Goal: Task Accomplishment & Management: Manage account settings

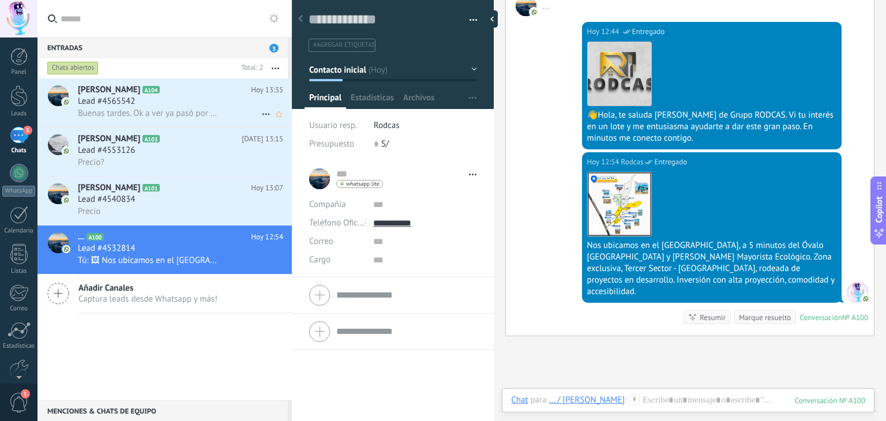
click at [189, 103] on div "Lead #4565542" at bounding box center [180, 102] width 205 height 12
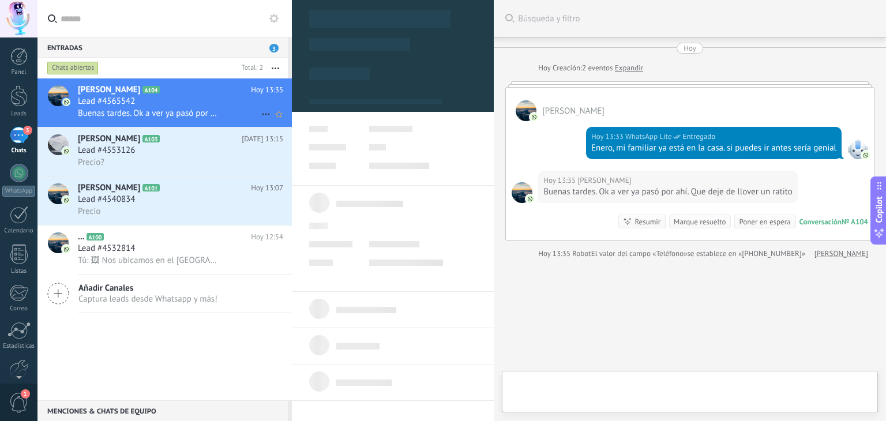
type textarea "**********"
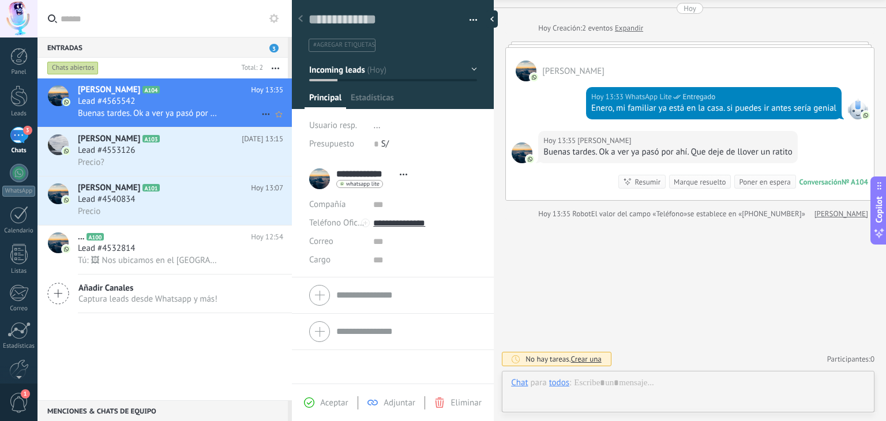
scroll to position [43, 0]
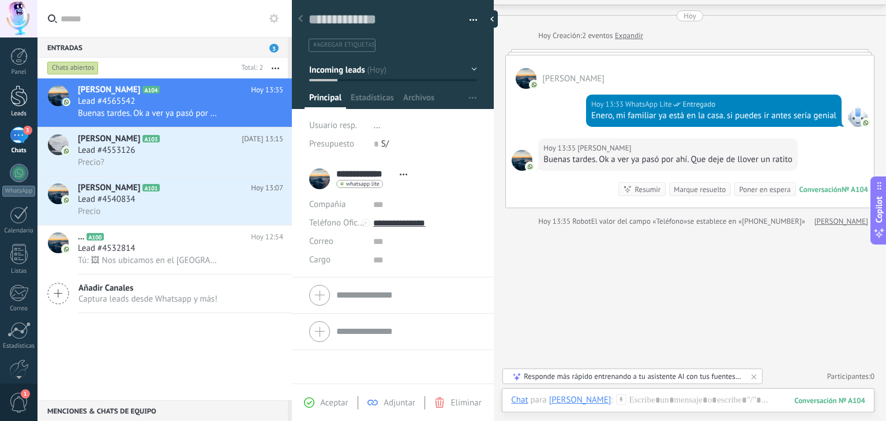
click at [18, 99] on div at bounding box center [18, 95] width 17 height 21
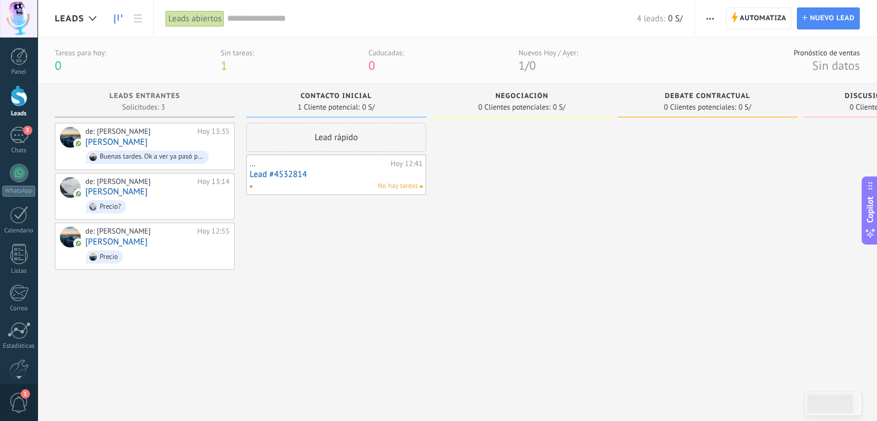
click at [505, 99] on span "Negociación" at bounding box center [521, 96] width 53 height 8
click at [509, 95] on span "Negociación" at bounding box center [521, 96] width 53 height 8
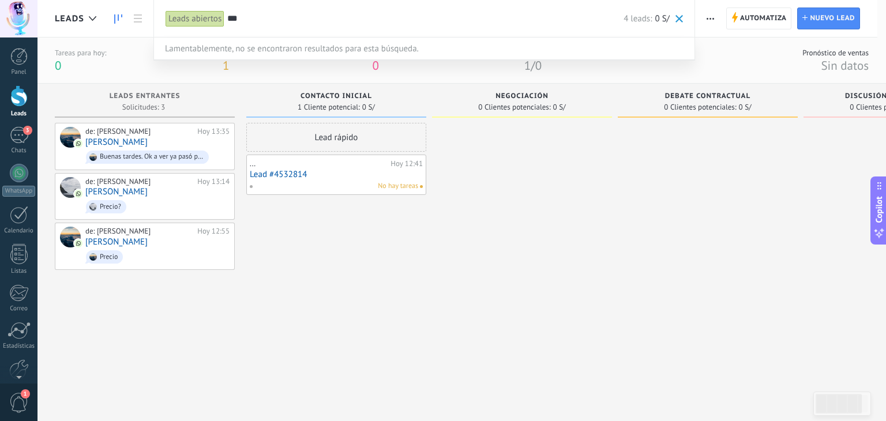
type input "***"
click at [523, 102] on div at bounding box center [443, 210] width 886 height 421
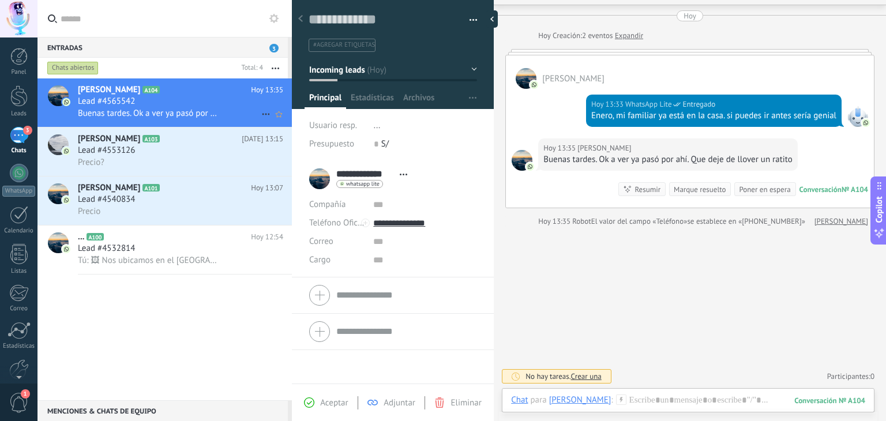
scroll to position [43, 0]
click at [168, 100] on div "Lead #4565542" at bounding box center [180, 102] width 205 height 12
click at [158, 145] on h2 "Nicolle A103" at bounding box center [160, 139] width 164 height 12
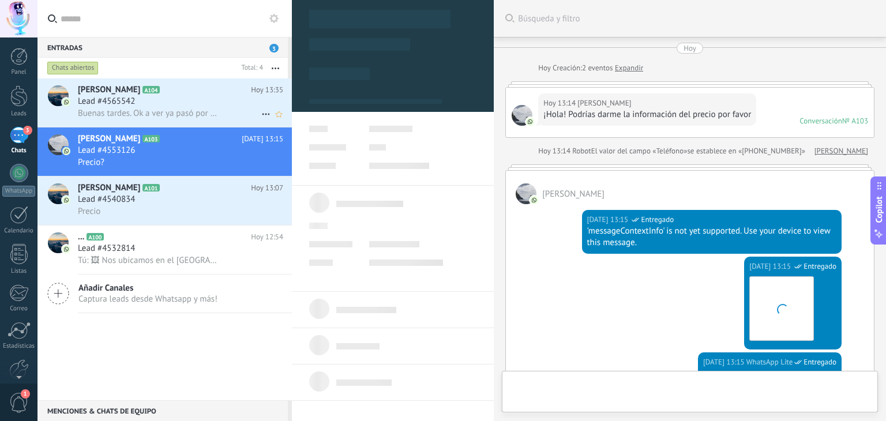
scroll to position [279, 0]
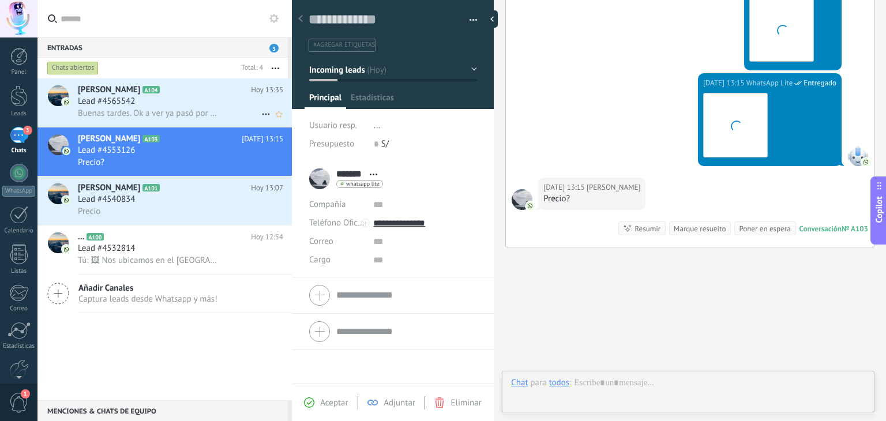
click at [144, 107] on div "Lead #4565542" at bounding box center [180, 102] width 205 height 12
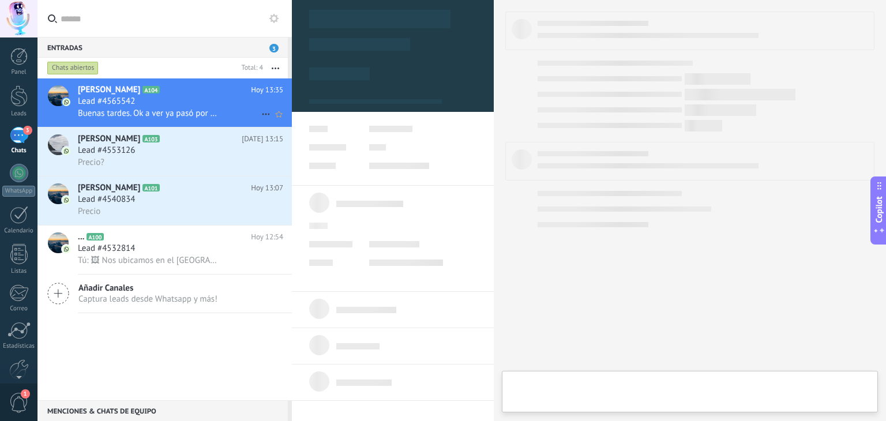
type textarea "**********"
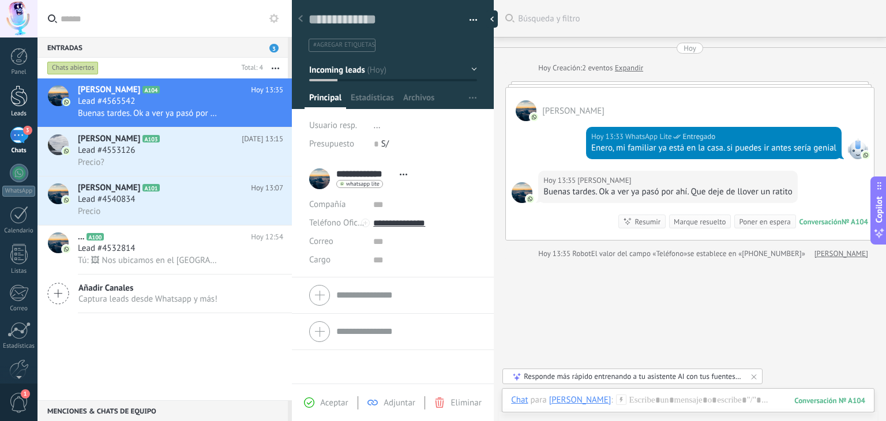
click at [18, 100] on div at bounding box center [18, 95] width 17 height 21
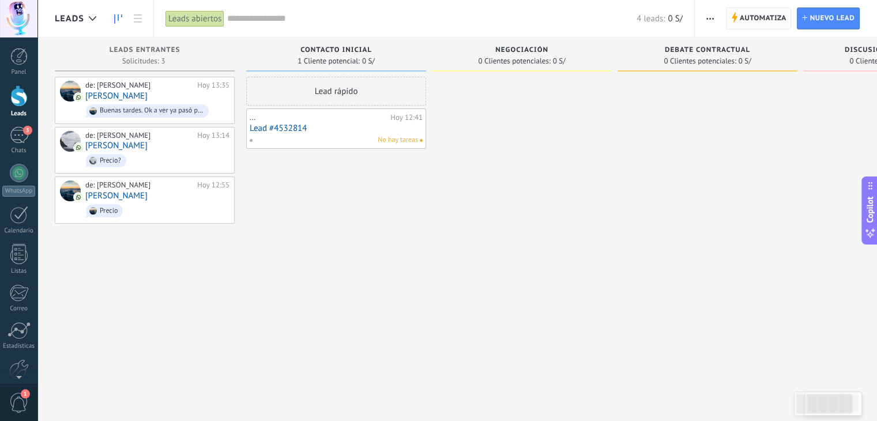
click at [752, 20] on span "Automatiza" at bounding box center [763, 18] width 47 height 21
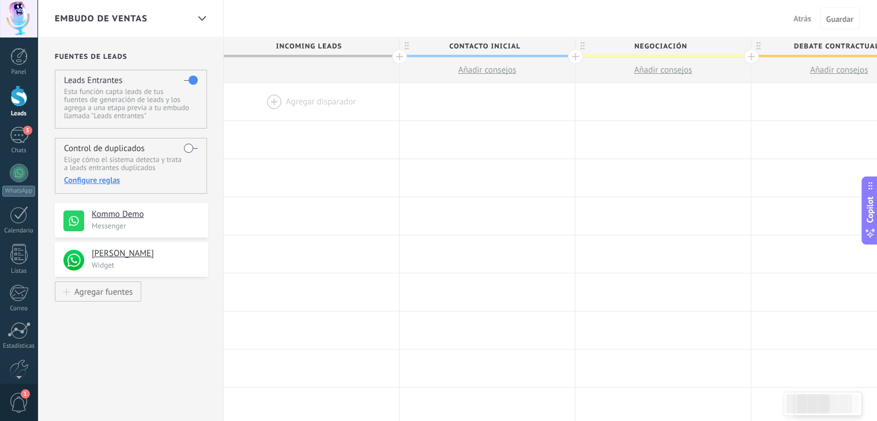
click at [662, 47] on span "Negociación" at bounding box center [660, 46] width 170 height 18
type input "*"
type input "*****"
click at [829, 19] on span "Guardar" at bounding box center [839, 19] width 27 height 8
click at [19, 97] on div at bounding box center [18, 95] width 17 height 21
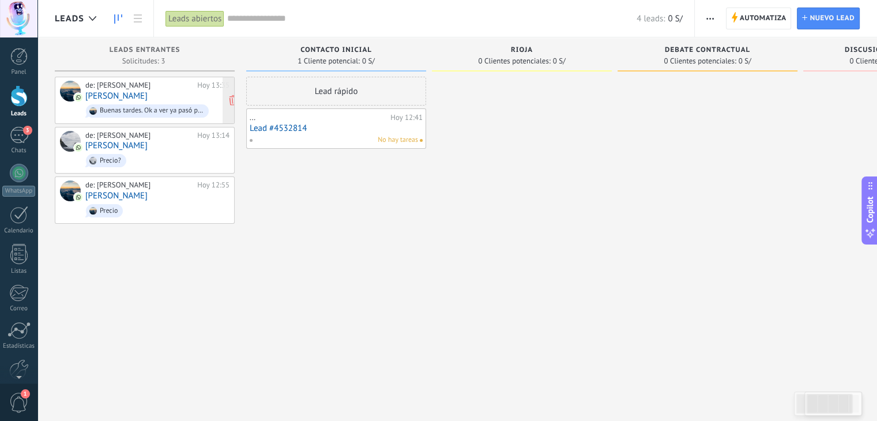
click at [129, 98] on link "[PERSON_NAME]" at bounding box center [116, 96] width 62 height 10
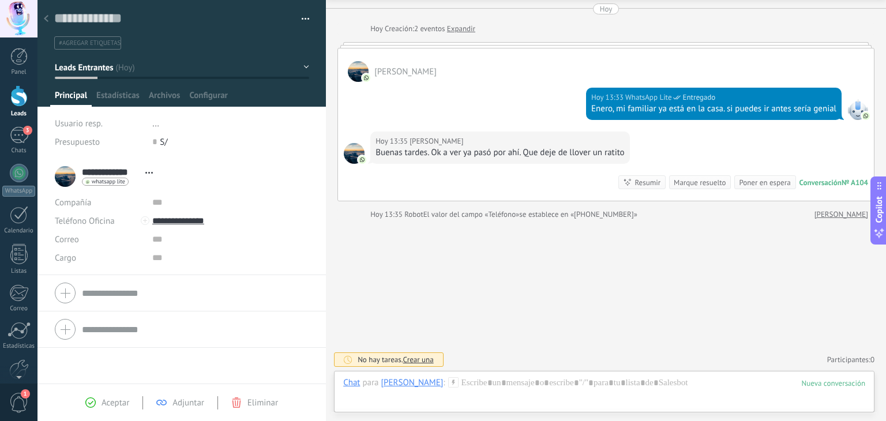
scroll to position [32, 0]
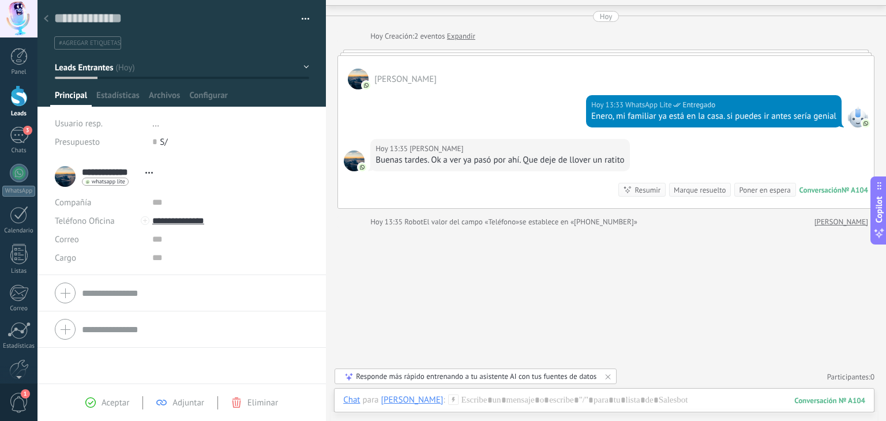
click at [302, 66] on button "Leads Entrantes" at bounding box center [182, 67] width 254 height 21
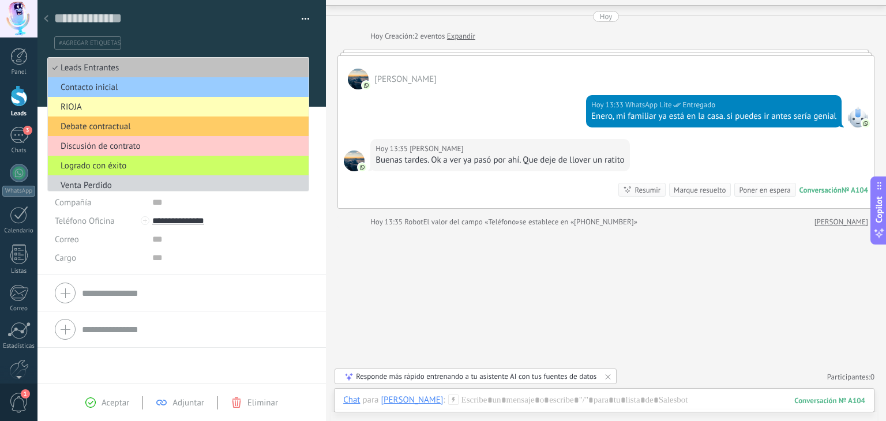
click at [92, 109] on span "RIOJA" at bounding box center [176, 106] width 257 height 11
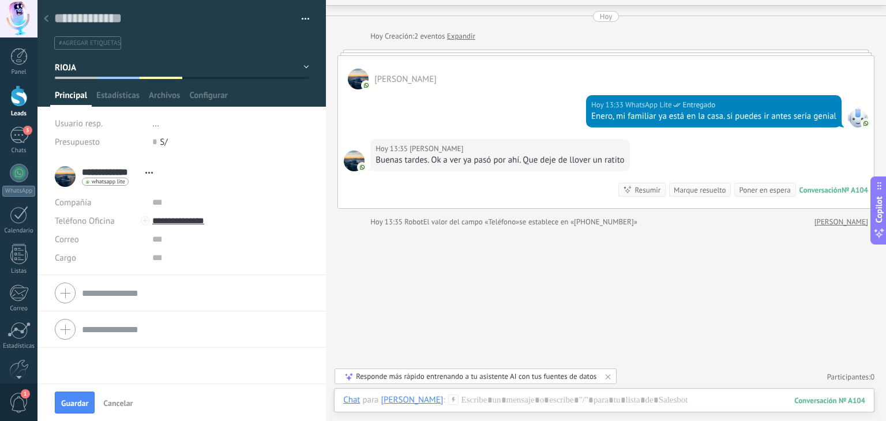
click at [16, 104] on div at bounding box center [18, 95] width 17 height 21
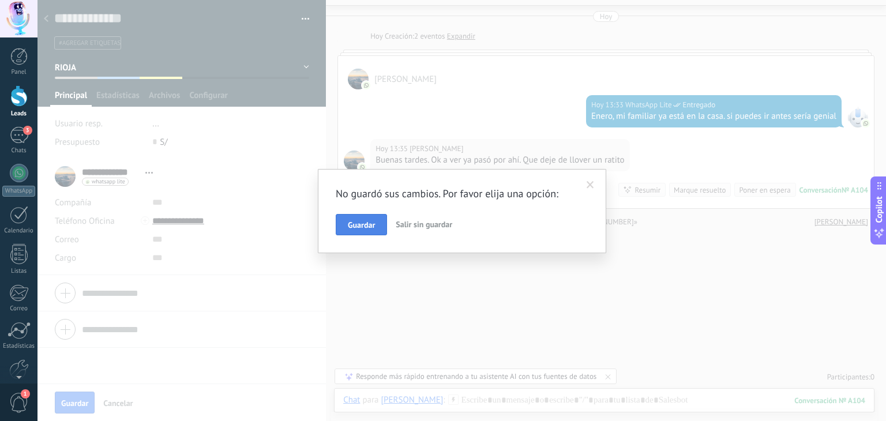
click at [363, 224] on span "Guardar" at bounding box center [361, 225] width 27 height 8
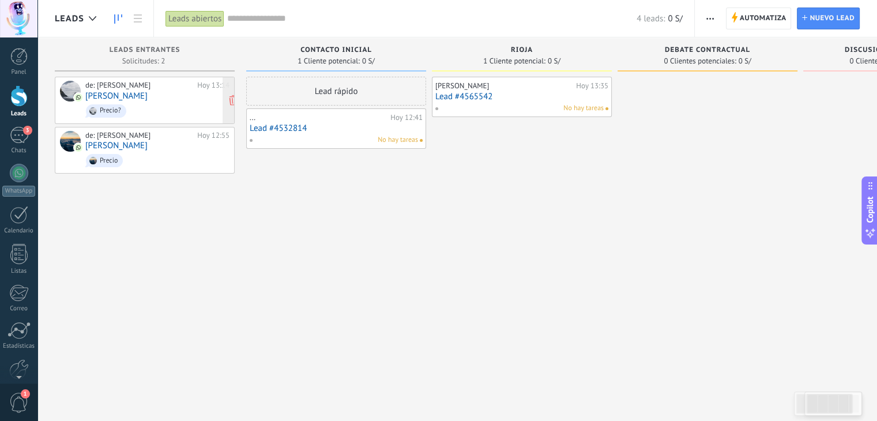
click at [97, 97] on link "[PERSON_NAME]" at bounding box center [116, 96] width 62 height 10
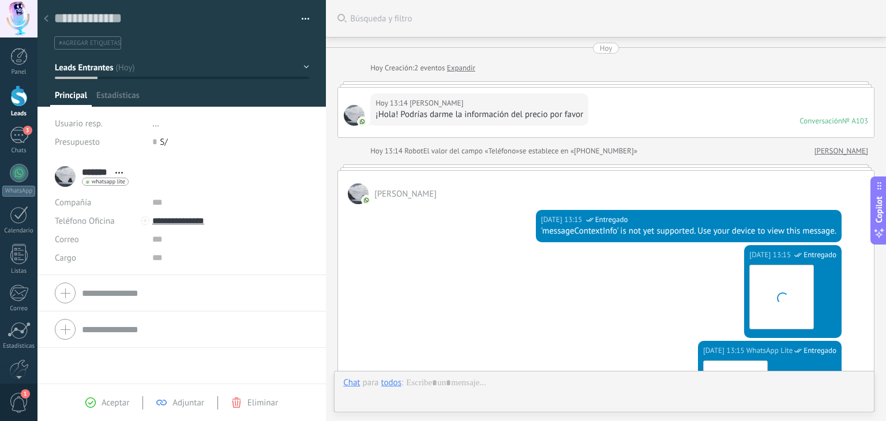
scroll to position [268, 0]
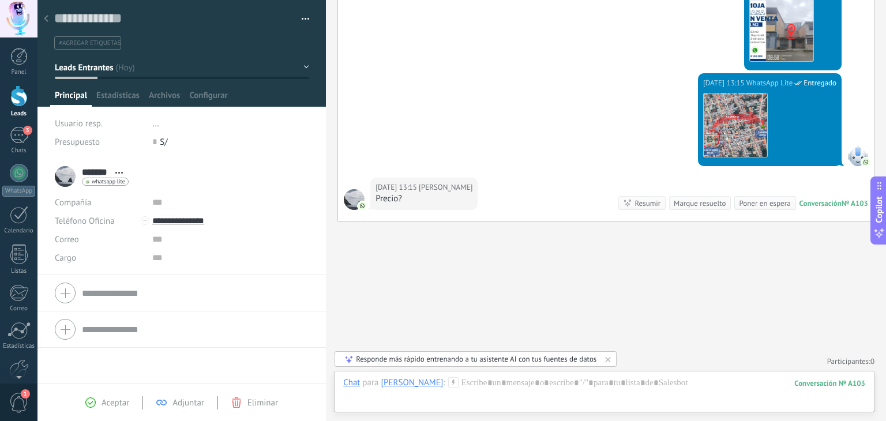
click at [301, 66] on button "Leads Entrantes" at bounding box center [182, 67] width 254 height 21
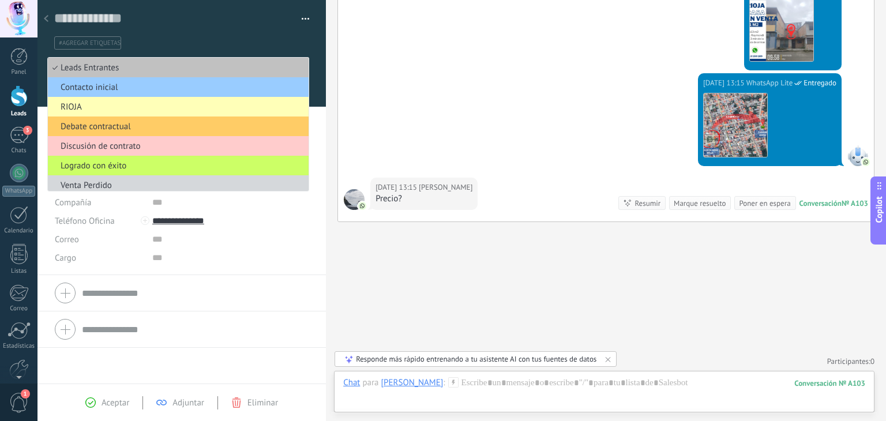
click at [146, 104] on span "RIOJA" at bounding box center [176, 106] width 257 height 11
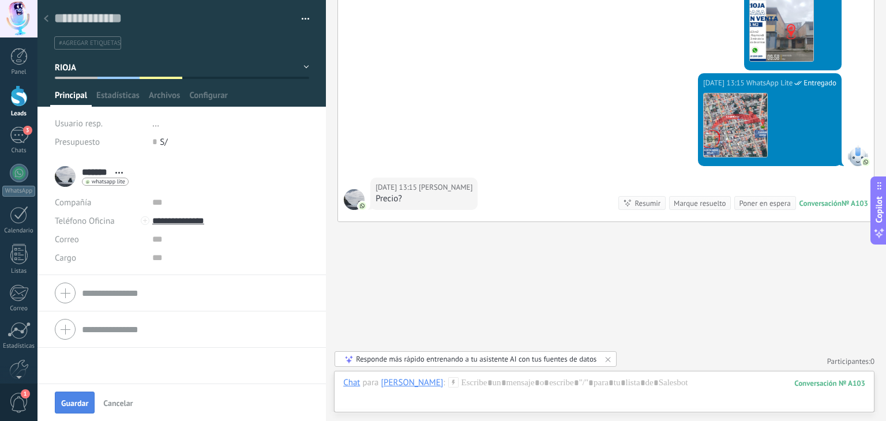
click at [83, 400] on span "Guardar" at bounding box center [74, 403] width 27 height 8
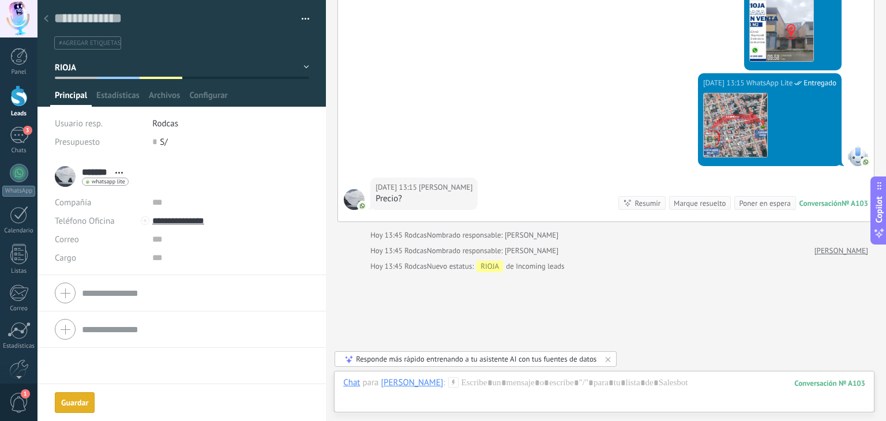
scroll to position [318, 0]
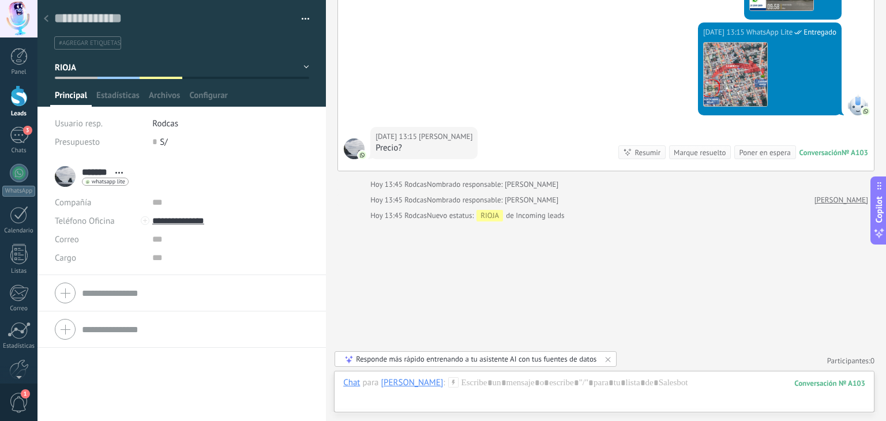
click at [16, 104] on div at bounding box center [18, 95] width 17 height 21
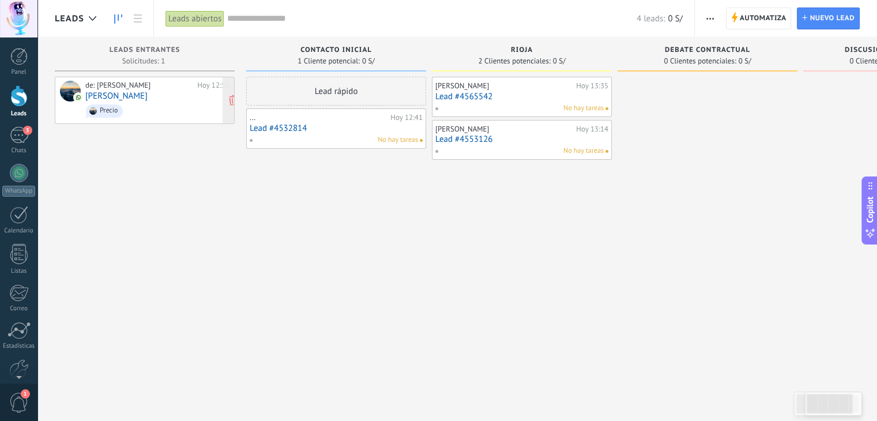
click at [115, 94] on link "[PERSON_NAME]" at bounding box center [116, 96] width 62 height 10
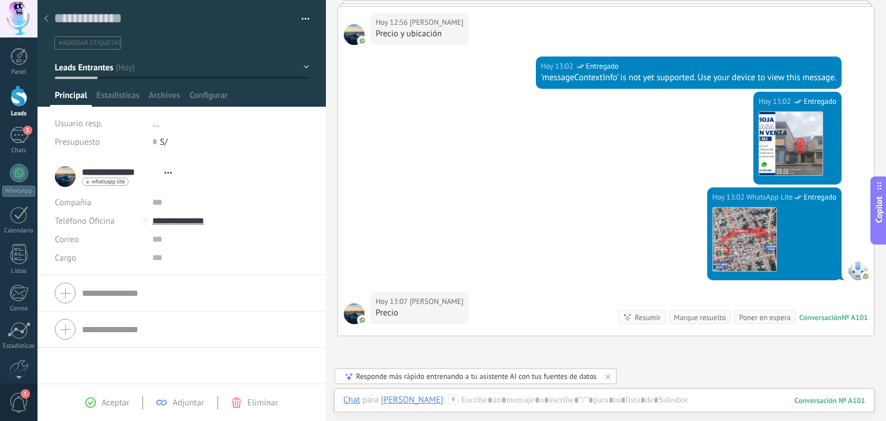
scroll to position [163, 0]
click at [299, 65] on button "Leads Entrantes" at bounding box center [182, 67] width 254 height 21
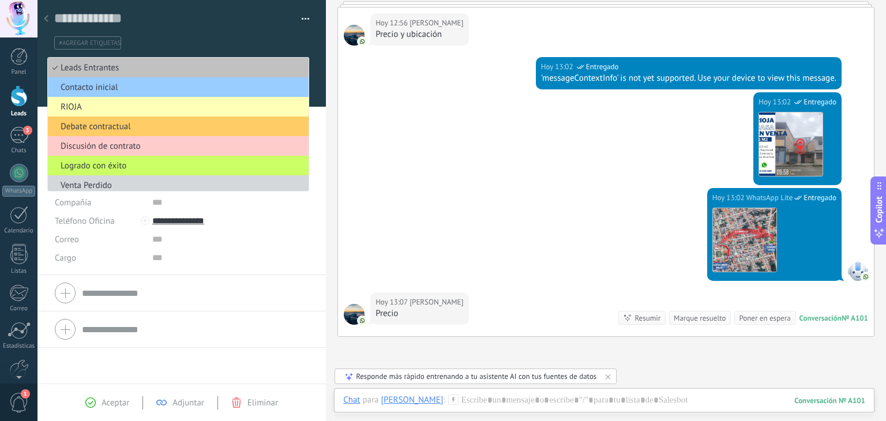
click at [187, 111] on span "RIOJA" at bounding box center [176, 106] width 257 height 11
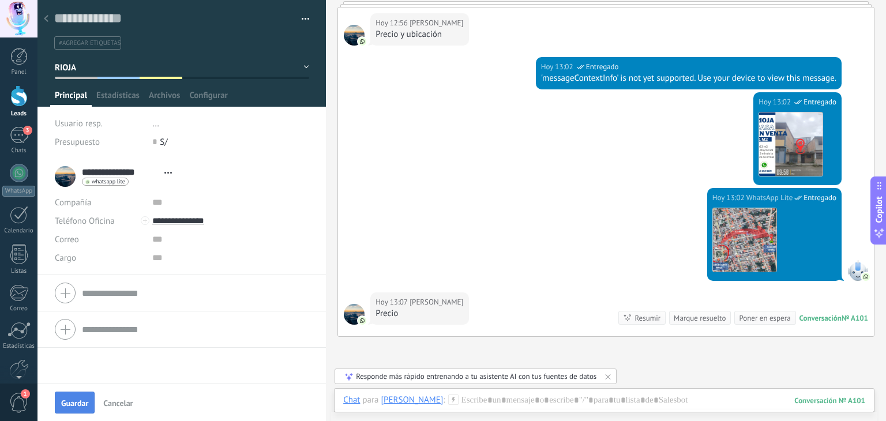
click at [79, 402] on span "Guardar" at bounding box center [74, 403] width 27 height 8
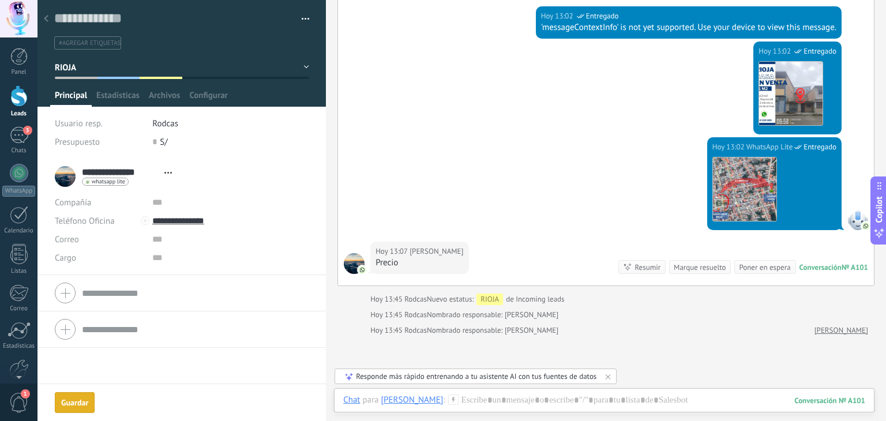
click at [20, 98] on div at bounding box center [18, 95] width 17 height 21
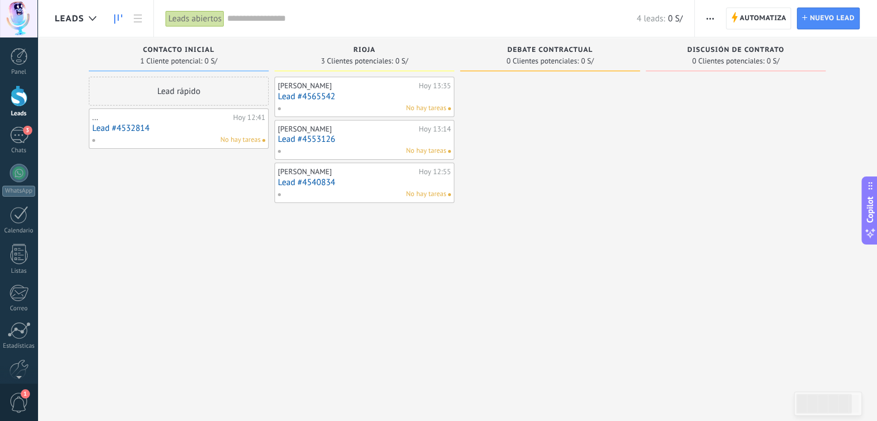
click at [322, 97] on link "Lead #4565542" at bounding box center [364, 97] width 173 height 10
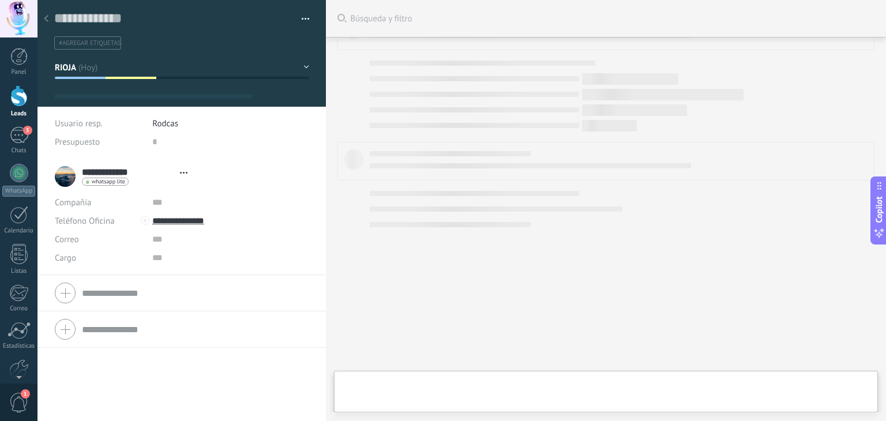
type textarea "**********"
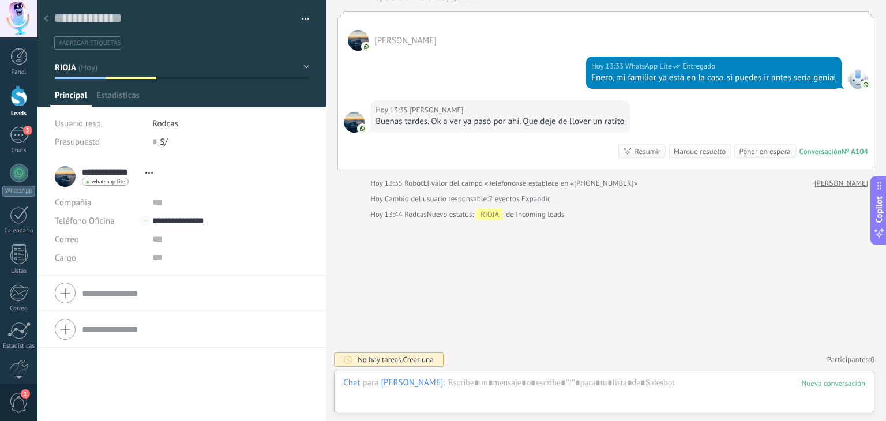
scroll to position [66, 0]
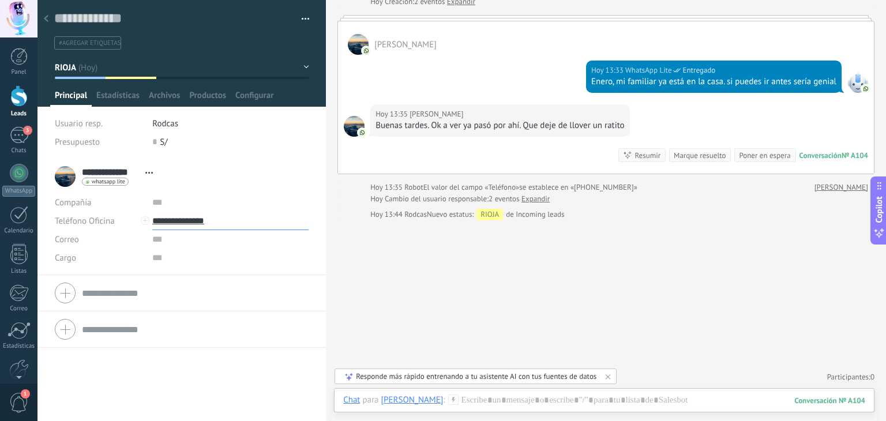
click at [197, 220] on input "**********" at bounding box center [230, 221] width 156 height 18
type input "**********"
click at [187, 259] on div "[PERSON_NAME] (WhatsApp)" at bounding box center [221, 260] width 137 height 20
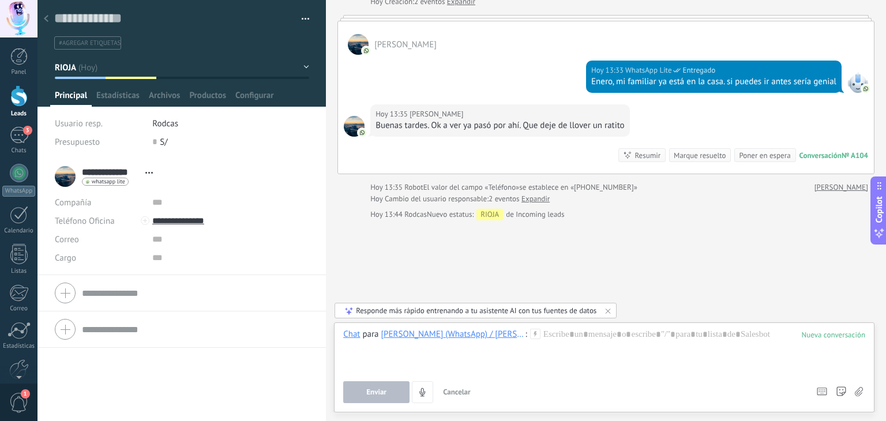
click at [12, 106] on div at bounding box center [18, 95] width 17 height 21
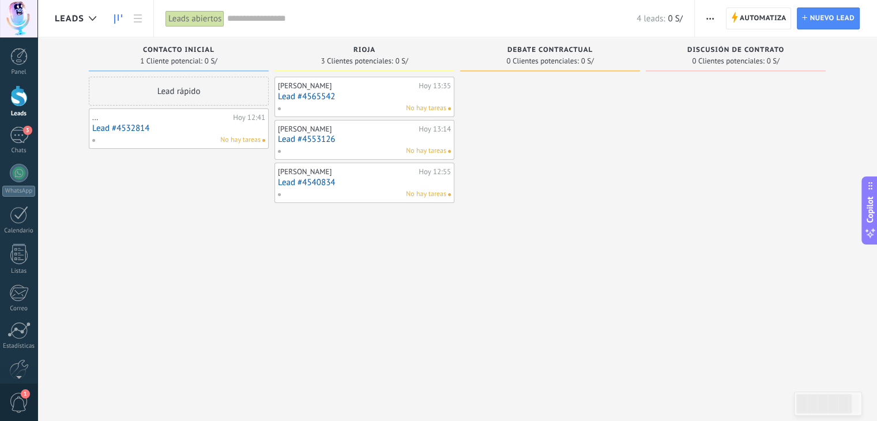
click at [309, 141] on link "Lead #4553126" at bounding box center [364, 139] width 173 height 10
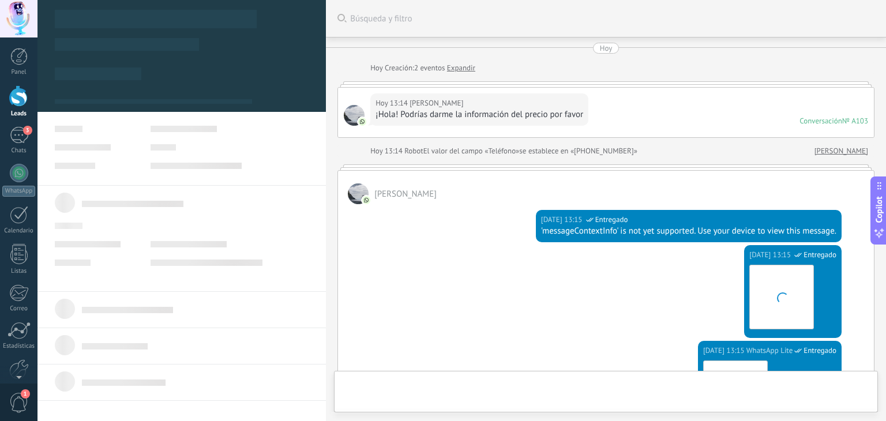
type textarea "**********"
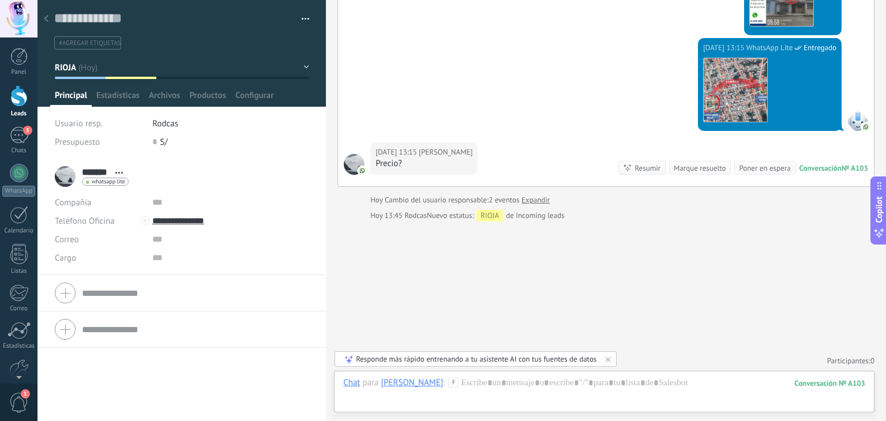
scroll to position [245, 0]
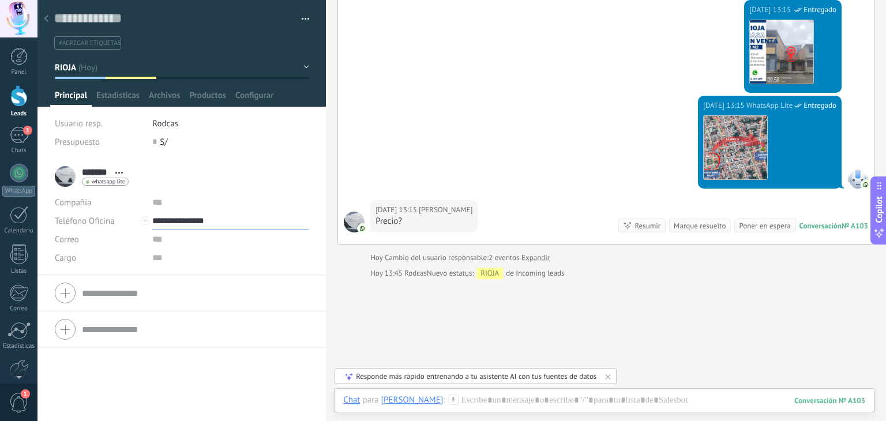
click at [168, 223] on input "**********" at bounding box center [230, 221] width 156 height 18
type input "**********"
click at [193, 261] on div "[PERSON_NAME] (WhatsApp)" at bounding box center [221, 260] width 137 height 20
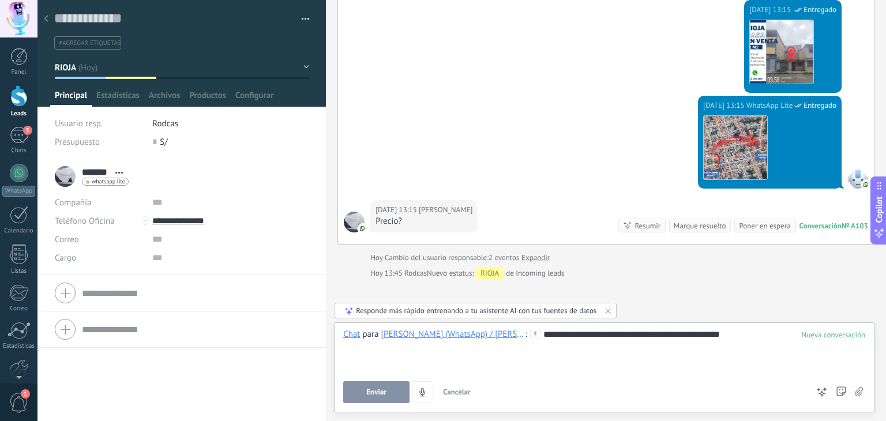
click at [396, 389] on button "Enviar" at bounding box center [376, 392] width 66 height 22
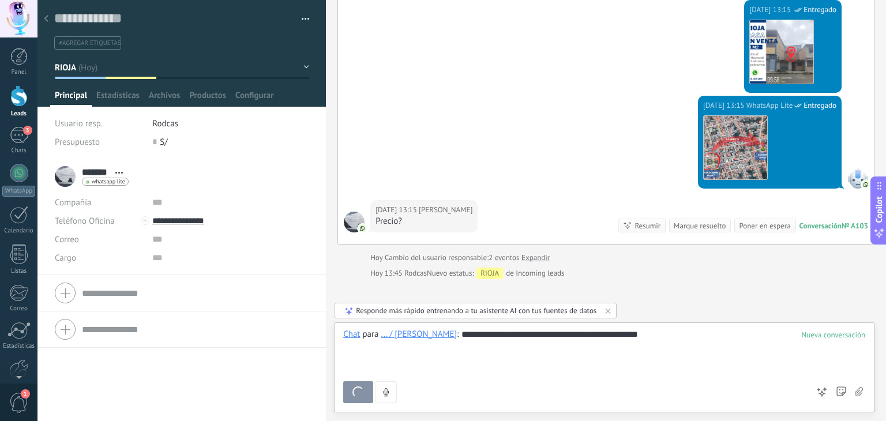
scroll to position [295, 0]
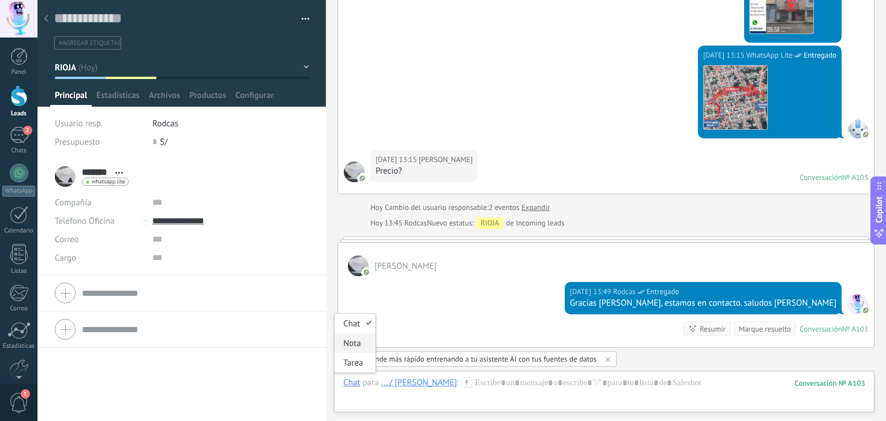
click at [348, 344] on div "Nota" at bounding box center [354, 343] width 41 height 20
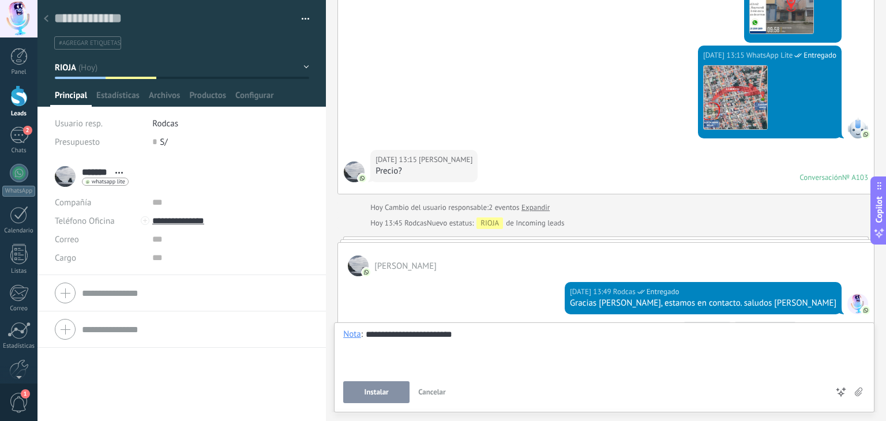
click at [385, 393] on span "Instalar" at bounding box center [376, 392] width 24 height 8
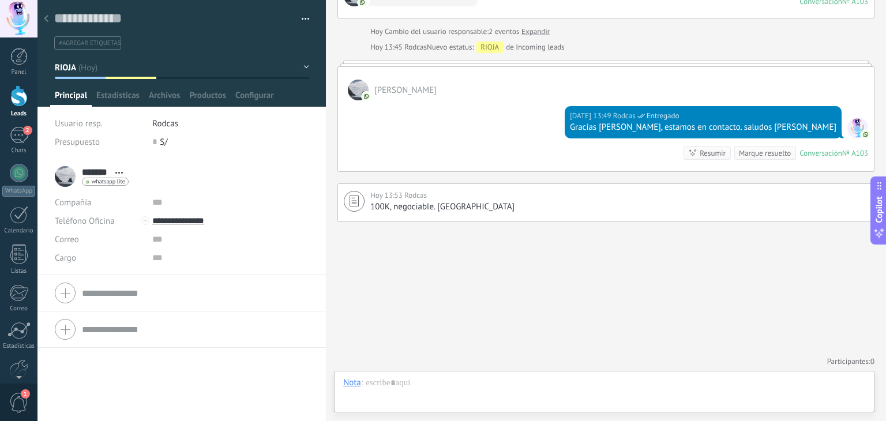
click at [21, 101] on div at bounding box center [18, 95] width 17 height 21
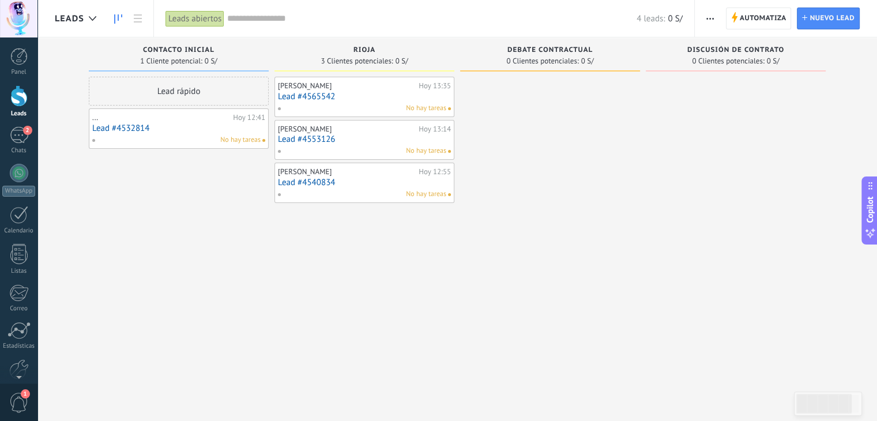
click at [311, 95] on link "Lead #4565542" at bounding box center [364, 97] width 173 height 10
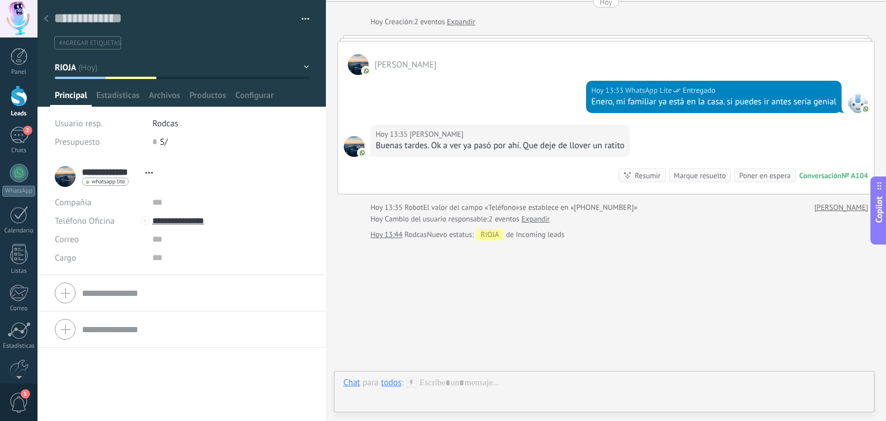
scroll to position [66, 0]
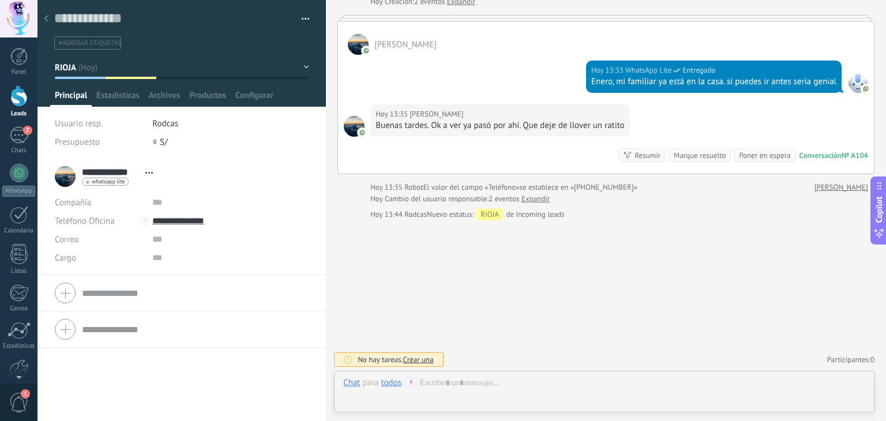
click at [18, 106] on div at bounding box center [18, 95] width 17 height 21
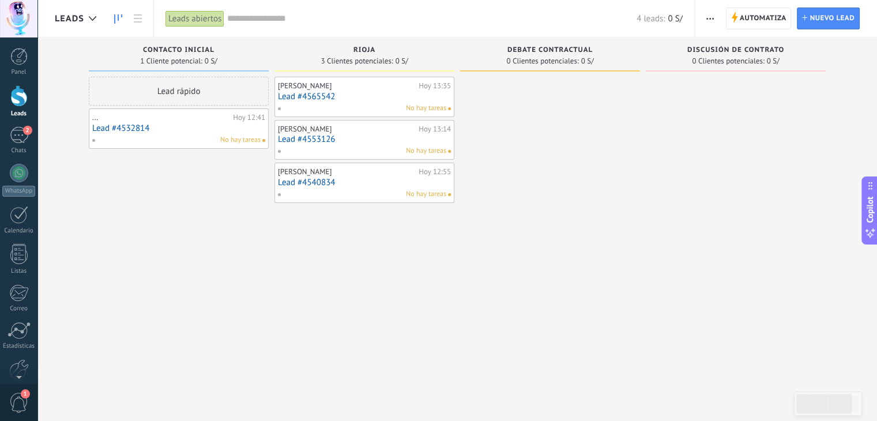
click at [311, 138] on link "Lead #4553126" at bounding box center [364, 139] width 173 height 10
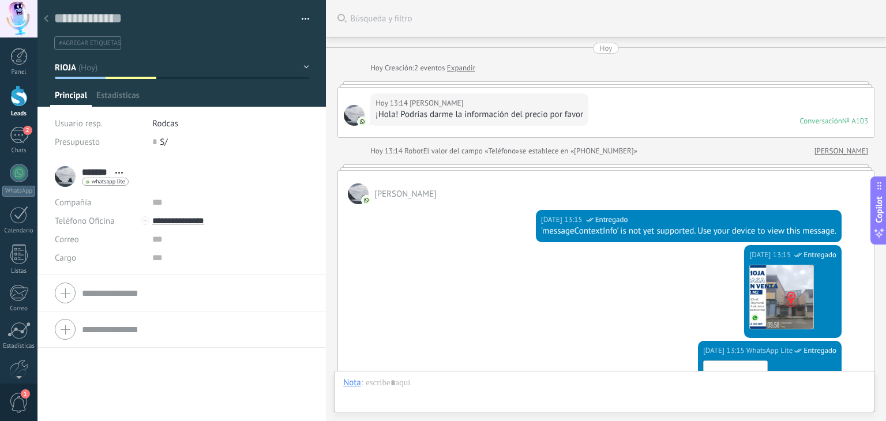
scroll to position [471, 0]
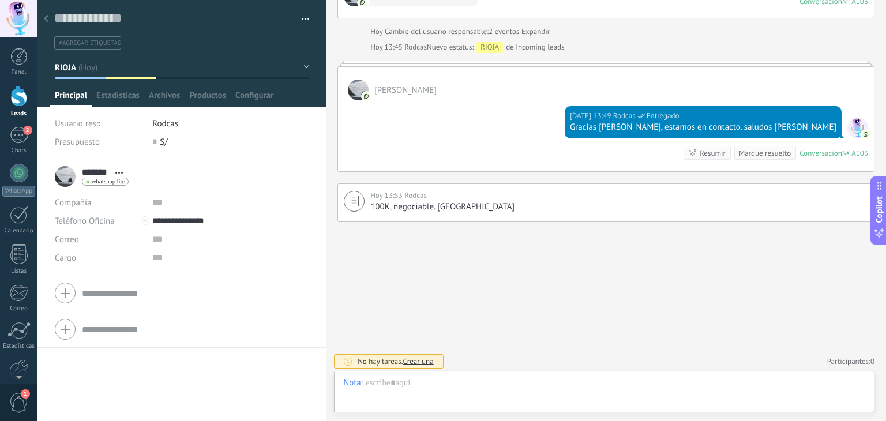
click at [18, 104] on div at bounding box center [18, 95] width 17 height 21
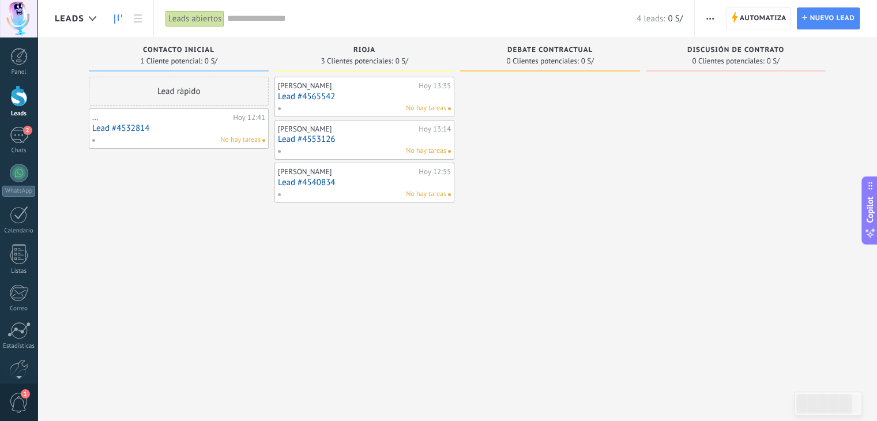
click at [310, 182] on link "Lead #4540834" at bounding box center [364, 183] width 173 height 10
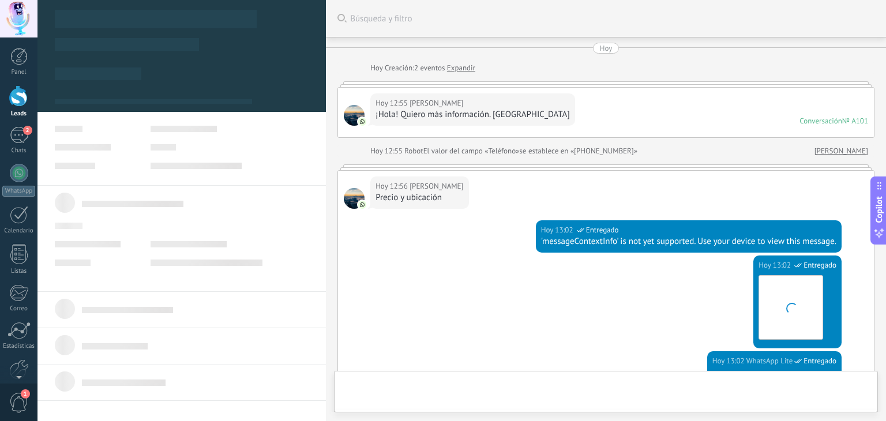
type textarea "**********"
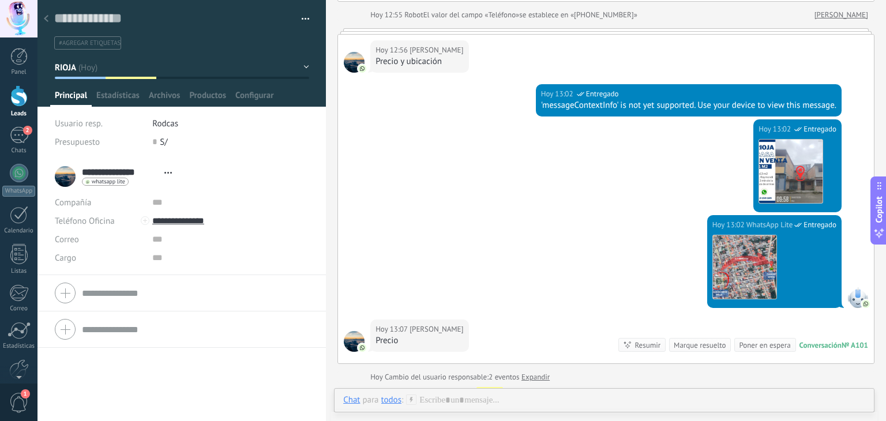
scroll to position [173, 0]
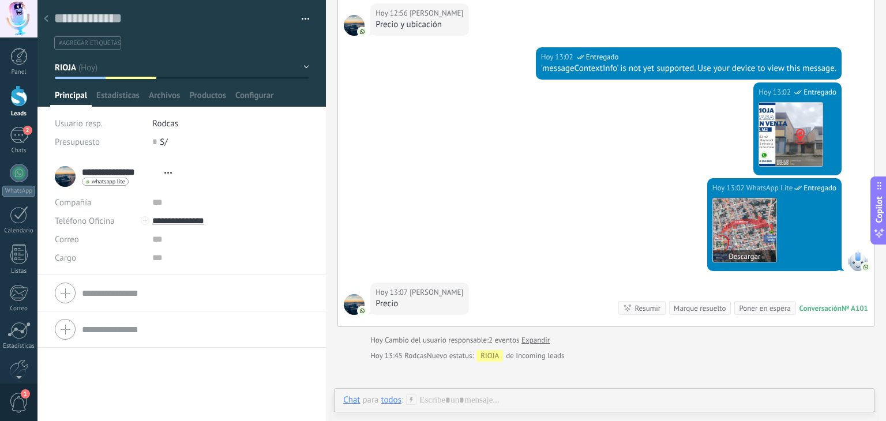
click at [713, 233] on img at bounding box center [744, 229] width 63 height 63
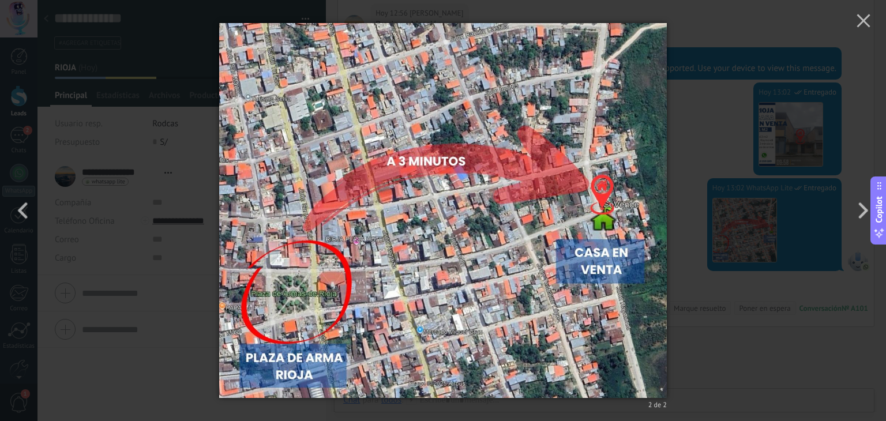
click at [631, 329] on img at bounding box center [442, 210] width 447 height 421
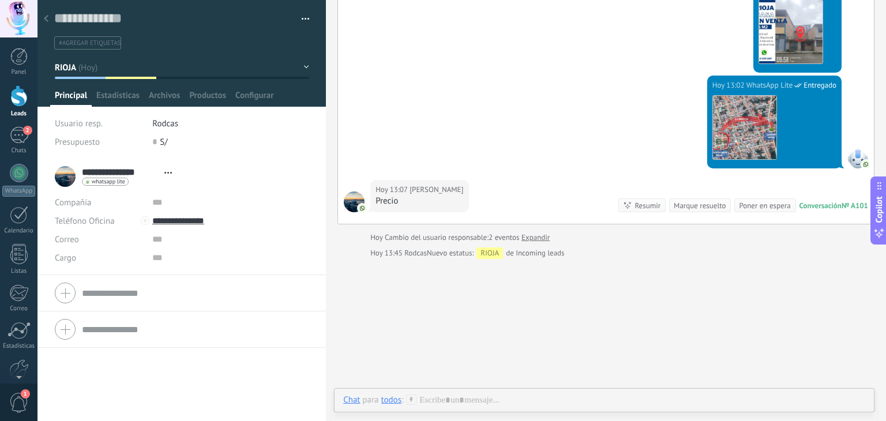
scroll to position [256, 0]
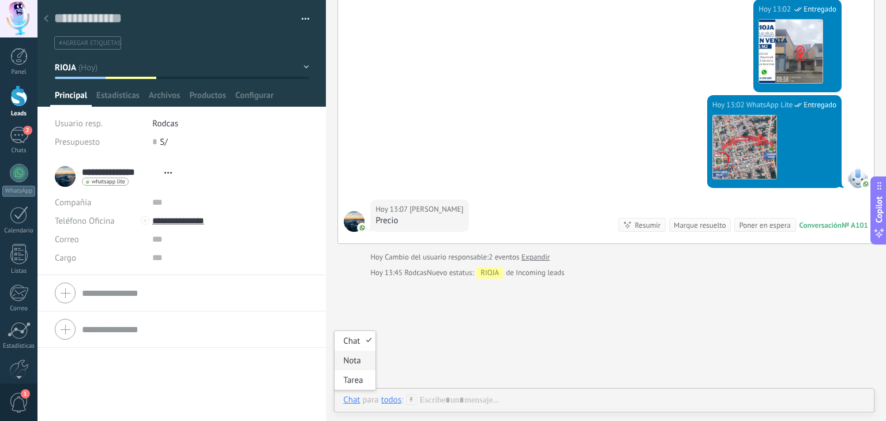
click at [352, 359] on div "Nota" at bounding box center [354, 361] width 41 height 20
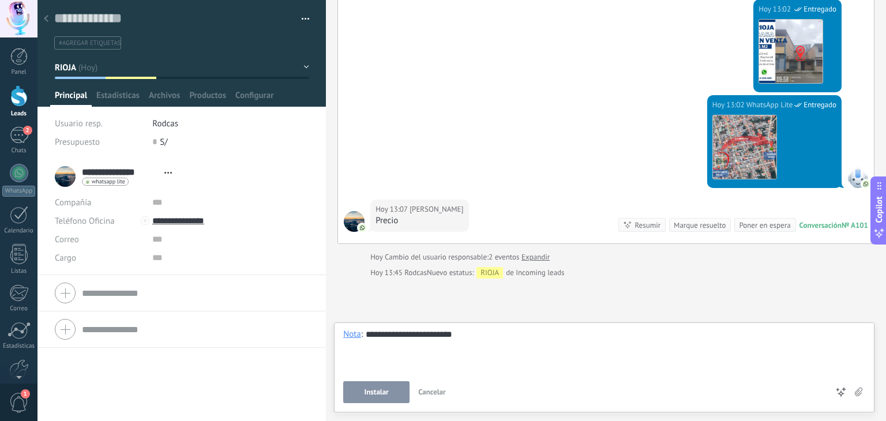
click at [364, 385] on button "Instalar" at bounding box center [376, 392] width 66 height 22
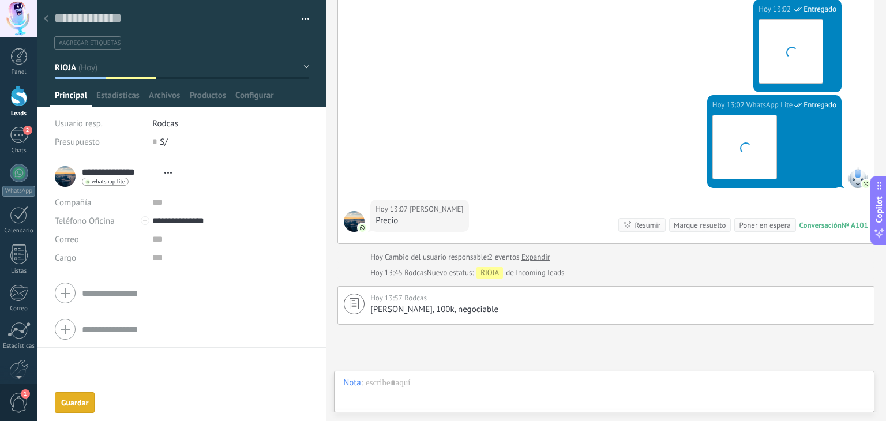
scroll to position [359, 0]
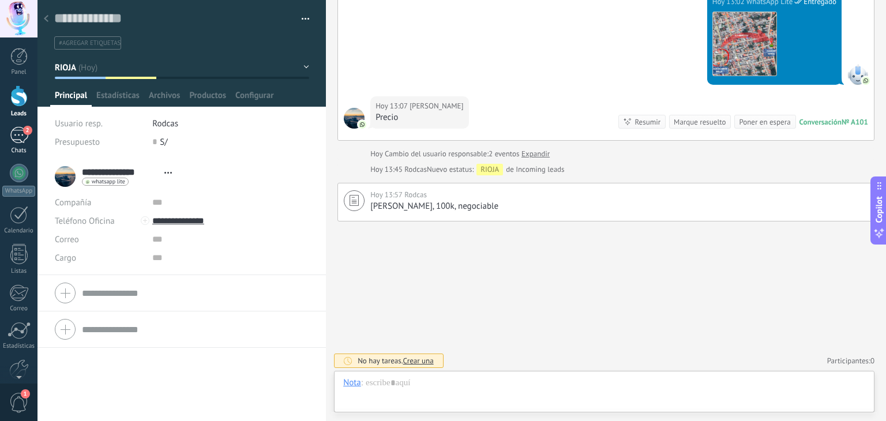
click at [21, 140] on div "2" at bounding box center [19, 135] width 18 height 17
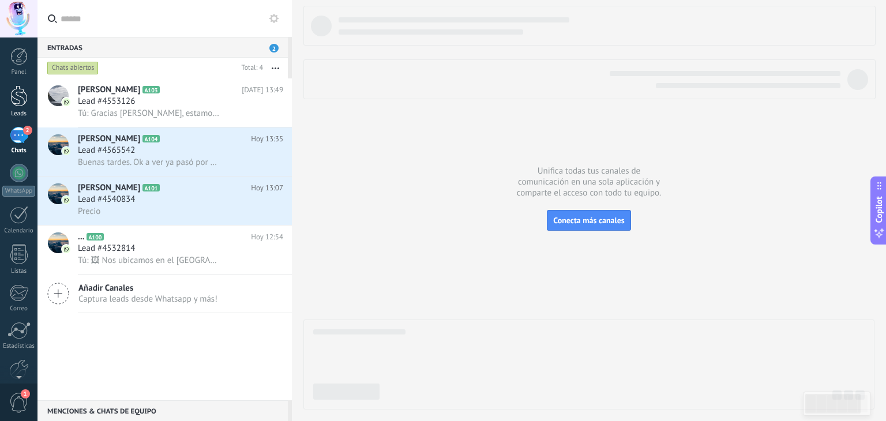
click at [18, 93] on div at bounding box center [18, 95] width 17 height 21
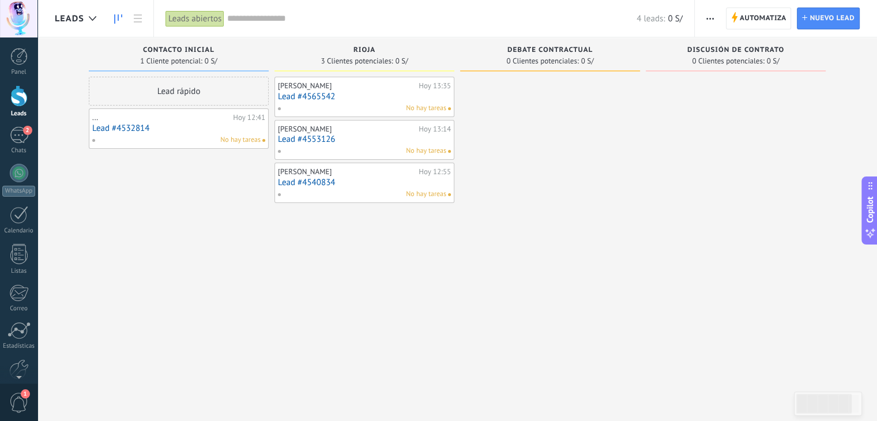
click at [119, 126] on link "Lead #4532814" at bounding box center [178, 128] width 173 height 10
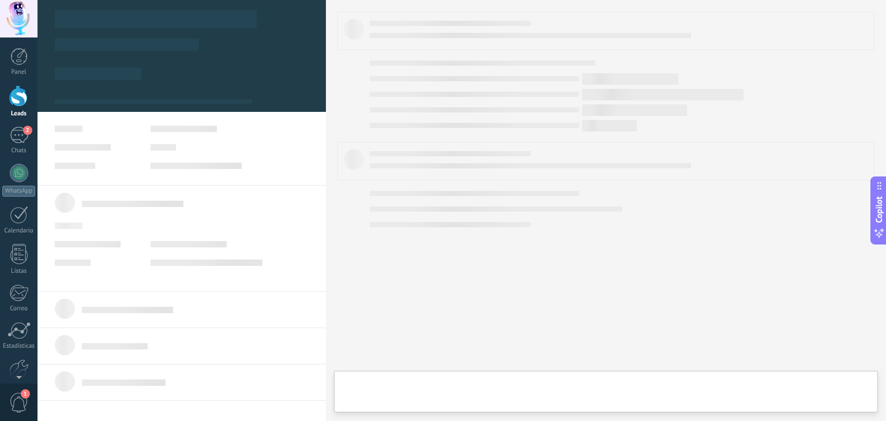
type textarea "**********"
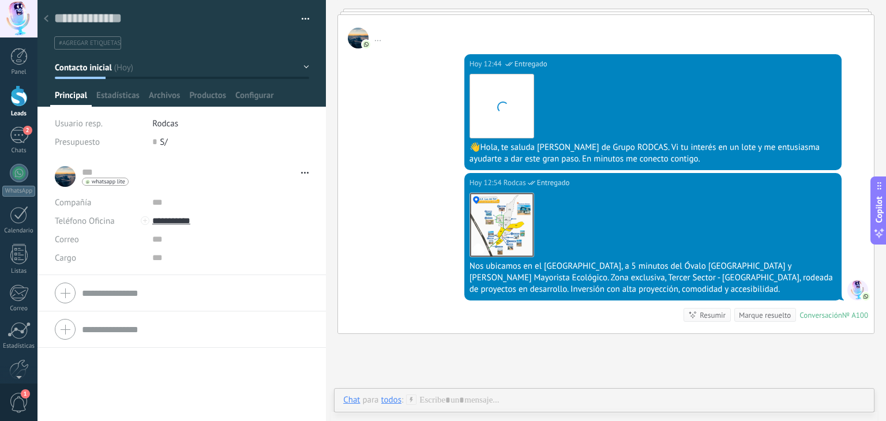
scroll to position [86, 0]
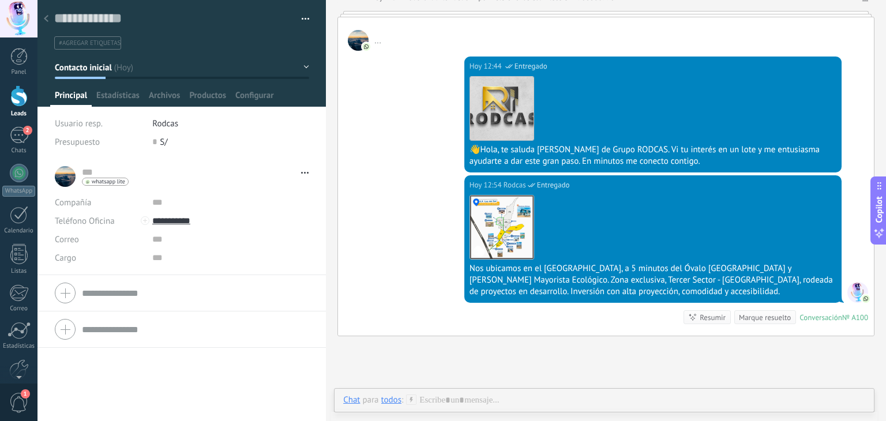
click at [14, 102] on div at bounding box center [18, 95] width 17 height 21
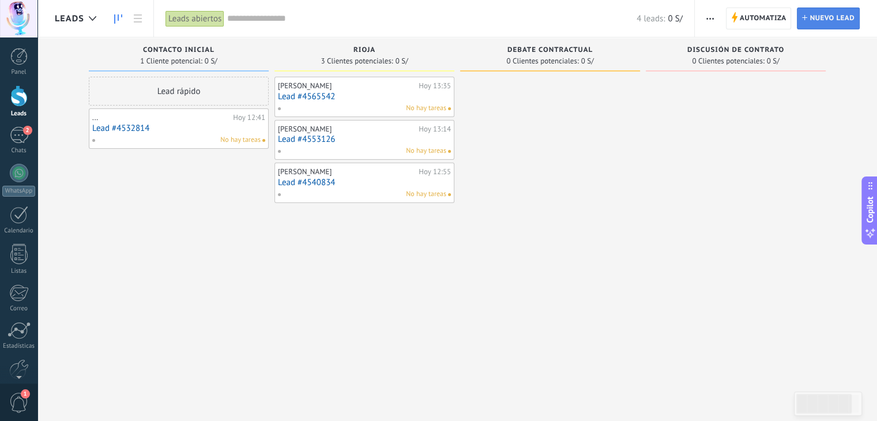
click at [842, 16] on span "Nuevo lead" at bounding box center [832, 18] width 45 height 21
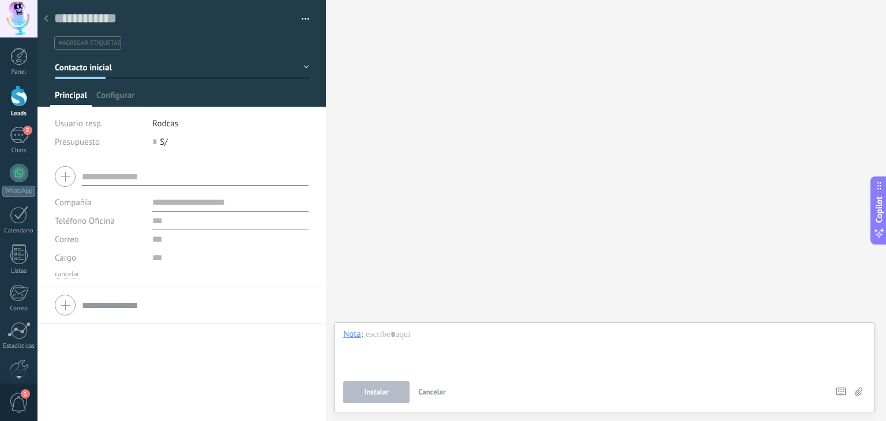
click at [167, 221] on input "text" at bounding box center [230, 221] width 156 height 18
type input "**********"
click at [78, 403] on span "Guardar" at bounding box center [74, 403] width 27 height 8
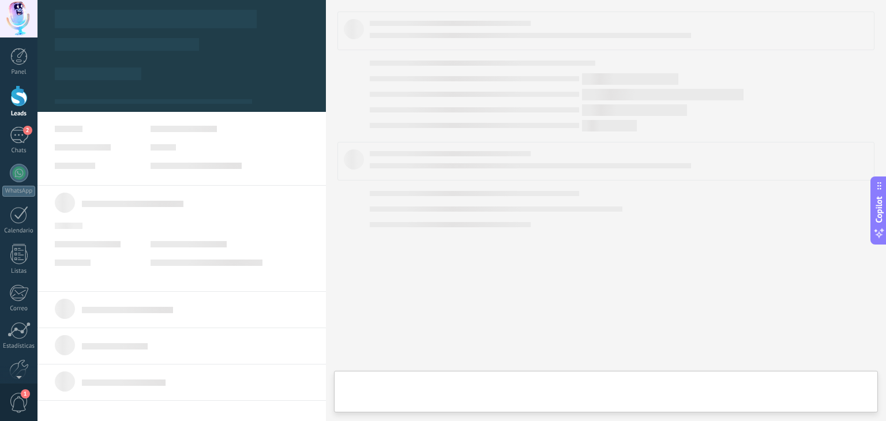
type textarea "**********"
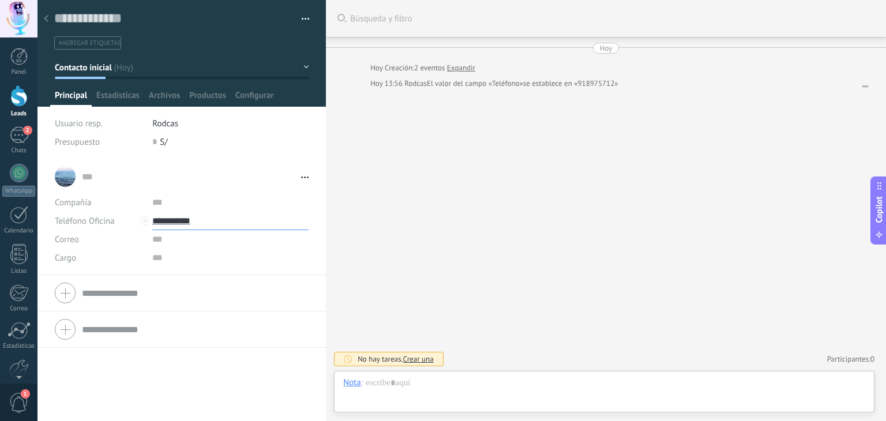
click at [182, 221] on input "**********" at bounding box center [230, 221] width 156 height 18
type input "**********"
click at [189, 258] on div "[PERSON_NAME] (WhatsApp)" at bounding box center [221, 260] width 137 height 20
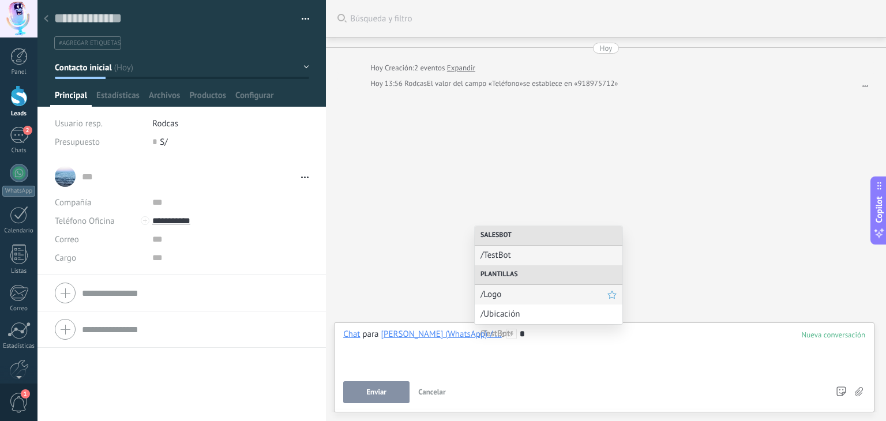
click at [486, 292] on span "/Logo" at bounding box center [543, 294] width 127 height 11
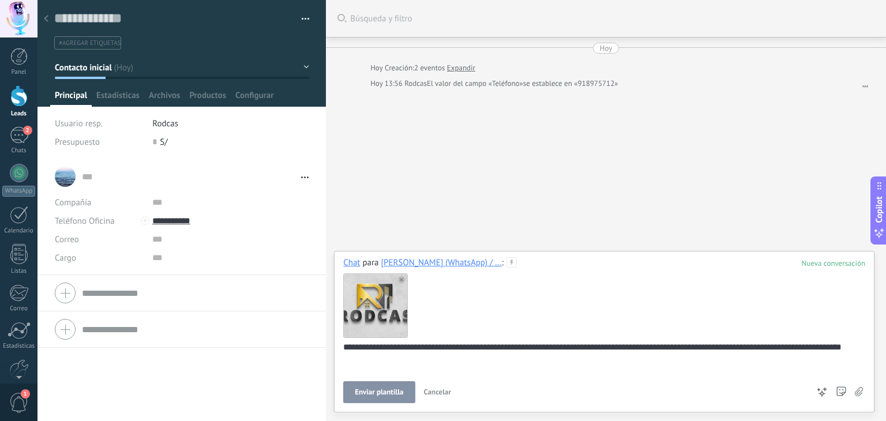
click at [392, 396] on span "Enviar plantilla" at bounding box center [379, 392] width 48 height 8
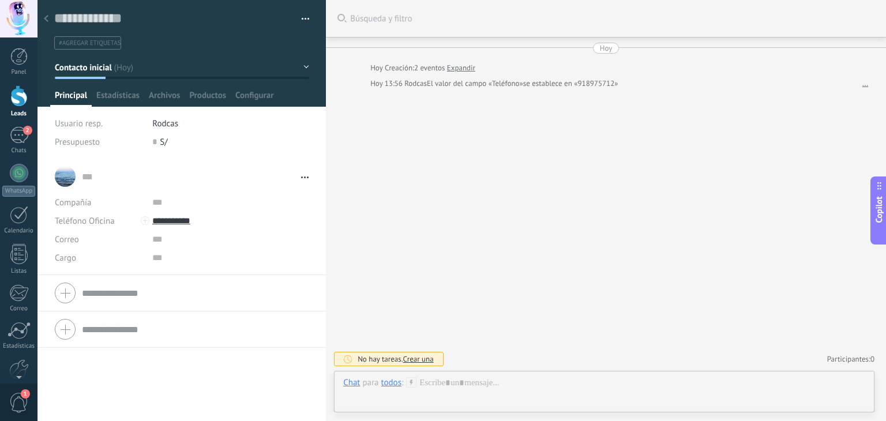
scroll to position [71, 0]
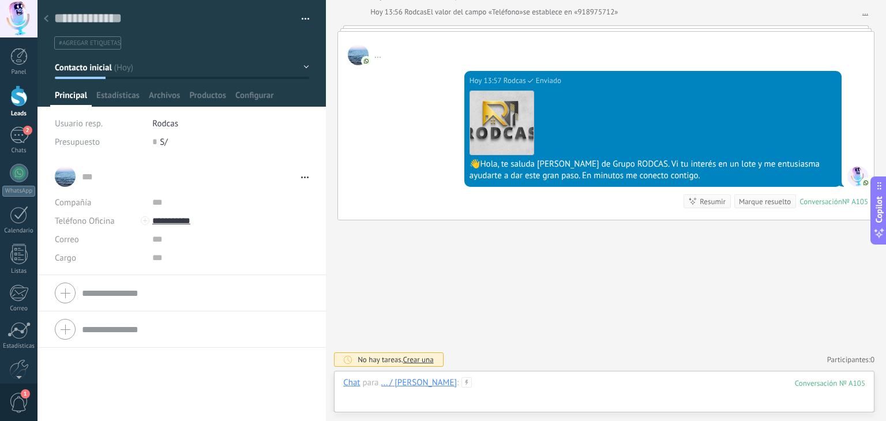
click at [455, 382] on div at bounding box center [604, 394] width 522 height 35
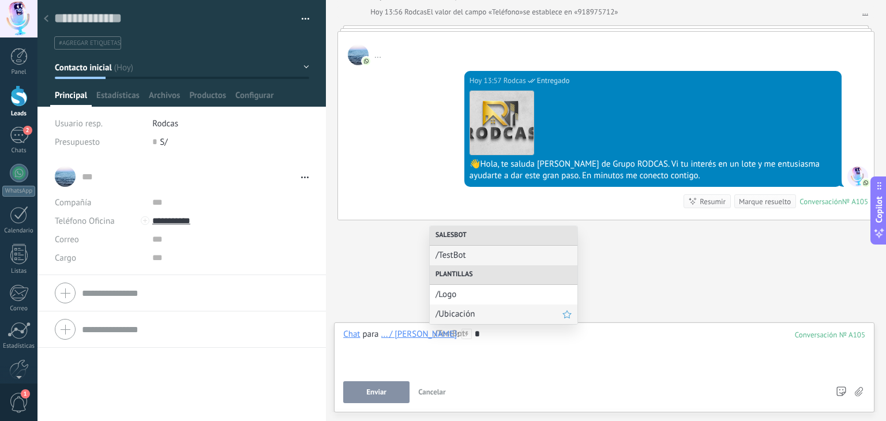
click at [454, 315] on span "/Ubicación" at bounding box center [498, 313] width 127 height 11
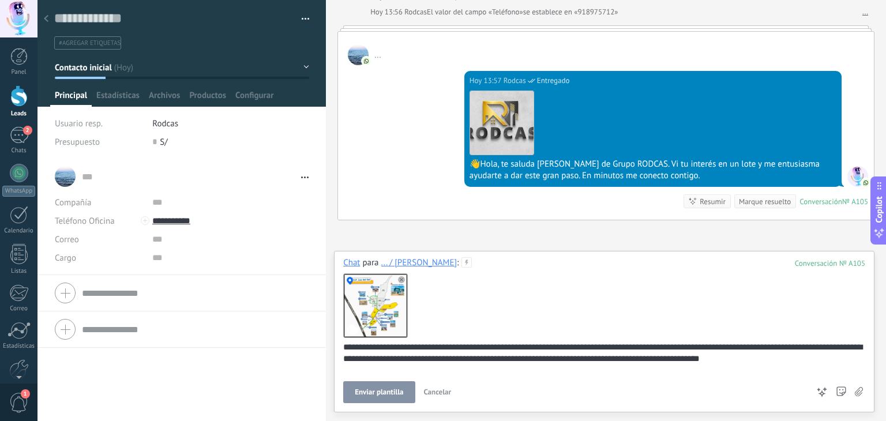
click at [378, 393] on span "Enviar plantilla" at bounding box center [379, 392] width 48 height 8
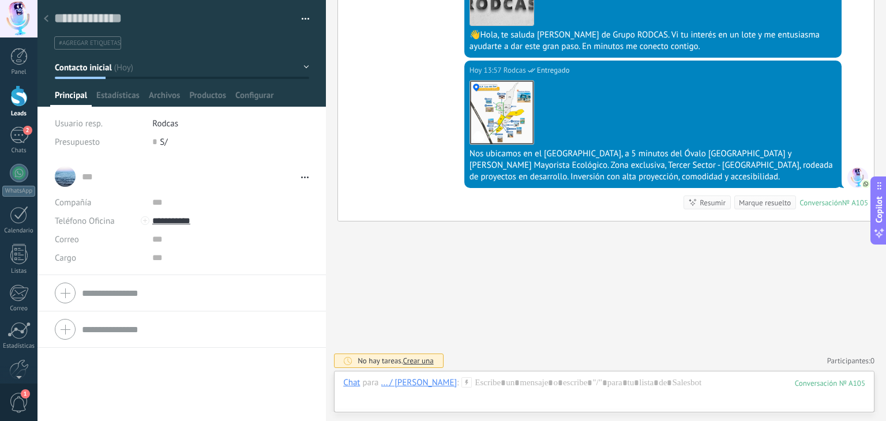
click at [16, 102] on div at bounding box center [18, 95] width 17 height 21
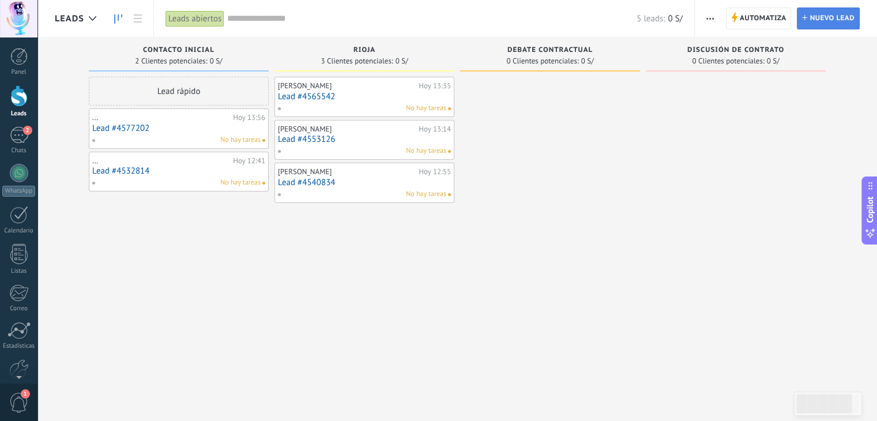
click at [812, 14] on span "Nuevo lead" at bounding box center [832, 18] width 45 height 21
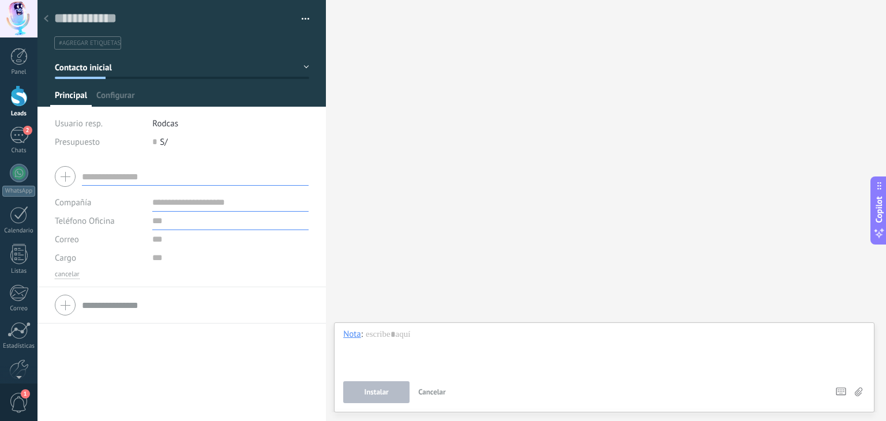
click at [153, 224] on input "text" at bounding box center [230, 221] width 156 height 18
type input "**********"
click at [67, 405] on span "Guardar" at bounding box center [74, 403] width 27 height 8
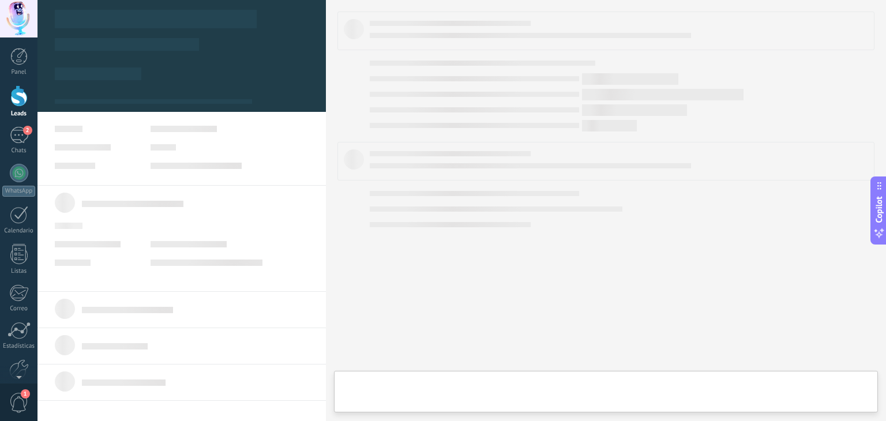
type textarea "**********"
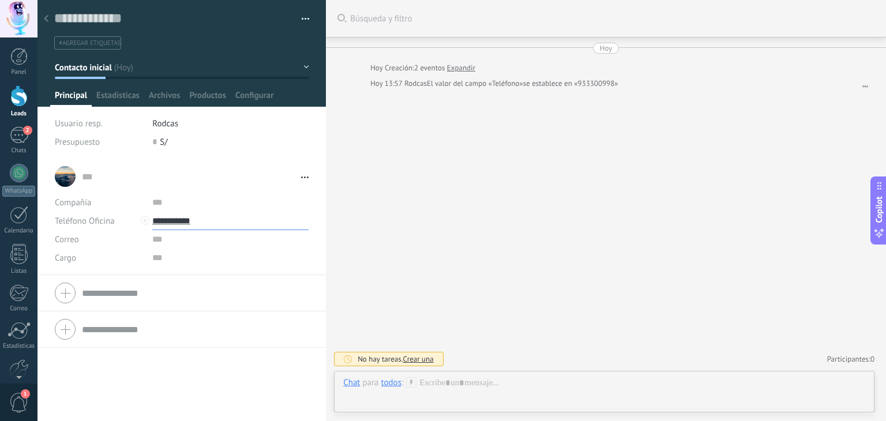
click at [178, 224] on input "**********" at bounding box center [230, 221] width 156 height 18
type input "**********"
click at [189, 259] on div "[PERSON_NAME] (WhatsApp)" at bounding box center [221, 260] width 137 height 20
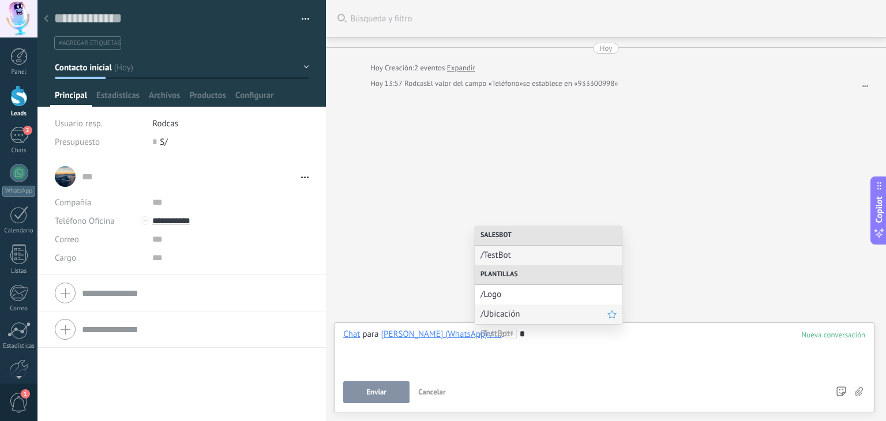
click at [502, 318] on span "/Ubicación" at bounding box center [543, 313] width 127 height 11
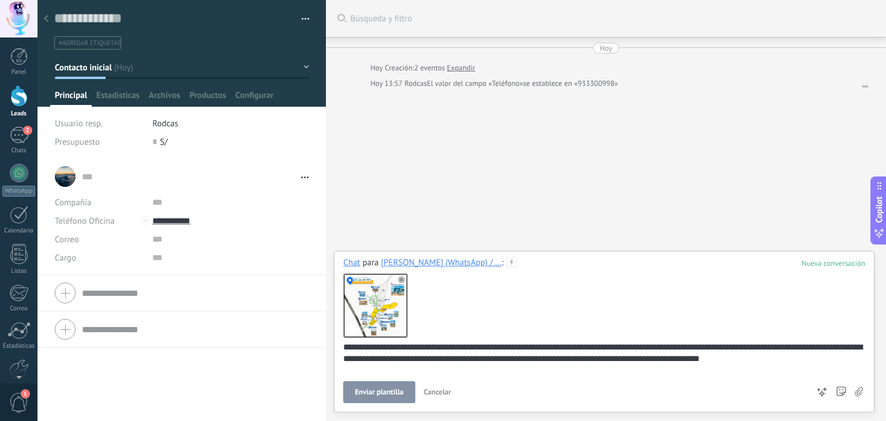
click at [447, 394] on span "Cancelar" at bounding box center [438, 392] width 28 height 10
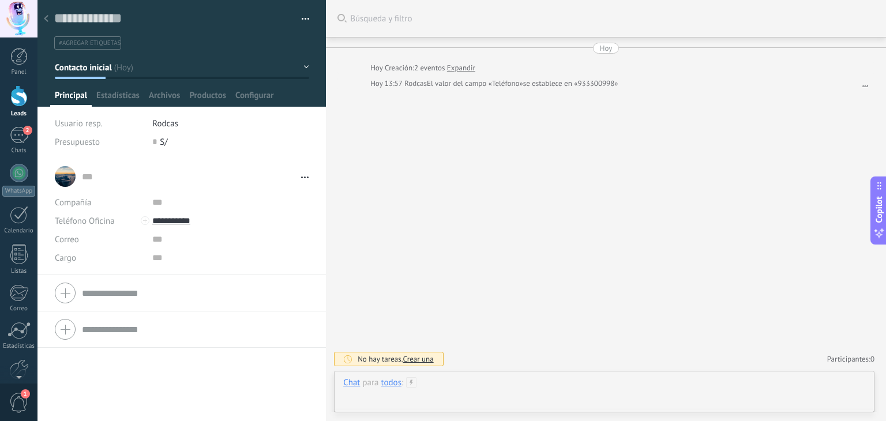
click at [426, 381] on div at bounding box center [604, 394] width 522 height 35
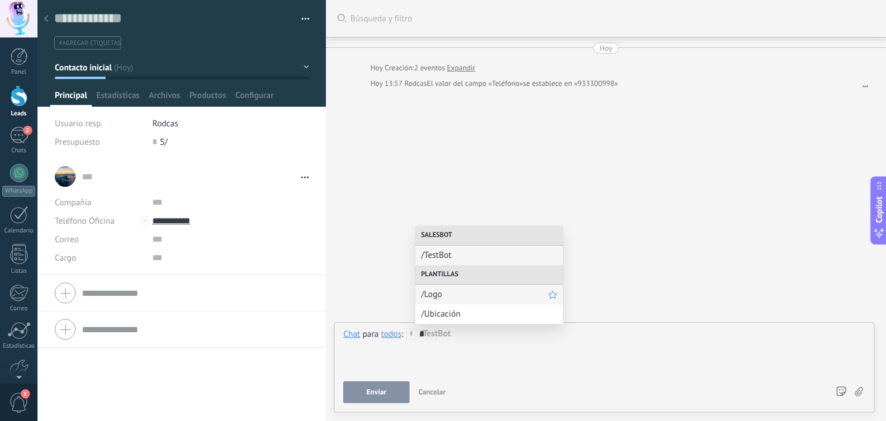
click at [436, 299] on span "/Logo" at bounding box center [484, 294] width 127 height 11
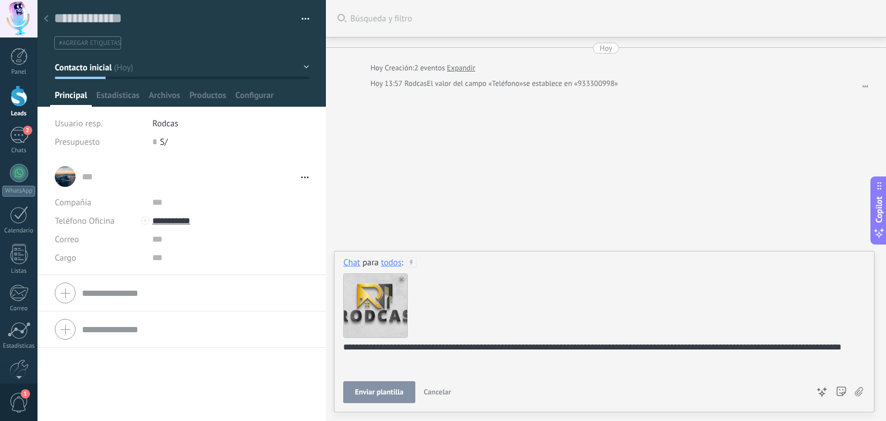
click at [392, 393] on span "Enviar plantilla" at bounding box center [379, 392] width 48 height 8
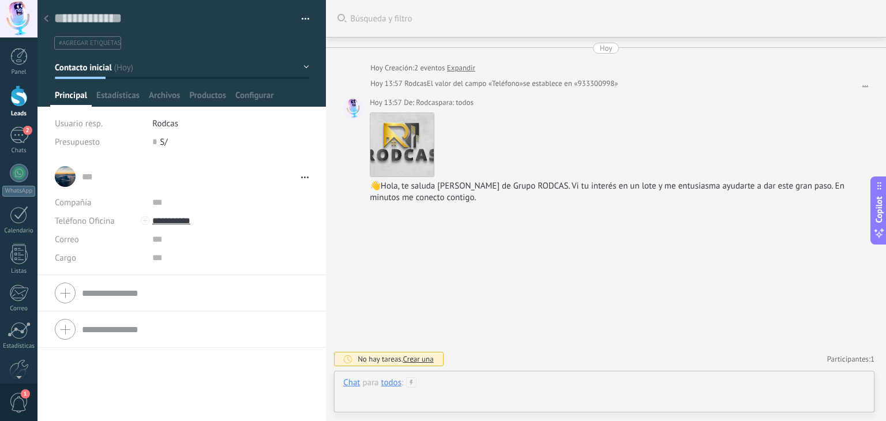
click at [472, 386] on div at bounding box center [604, 394] width 522 height 35
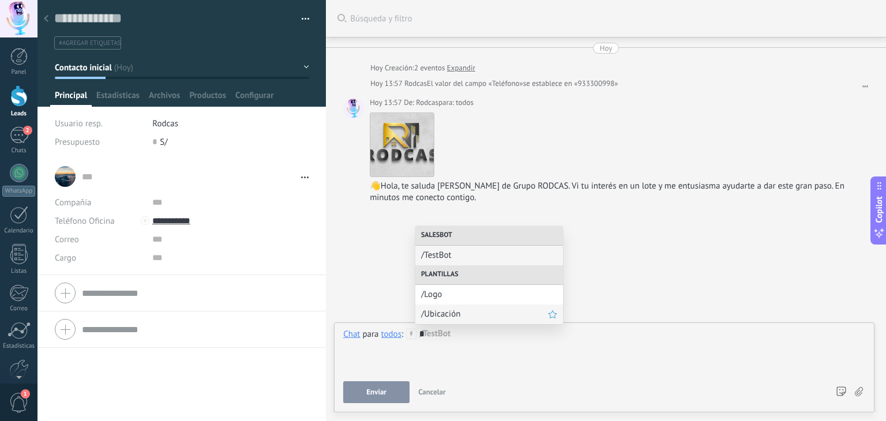
click at [448, 315] on span "/Ubicación" at bounding box center [484, 313] width 127 height 11
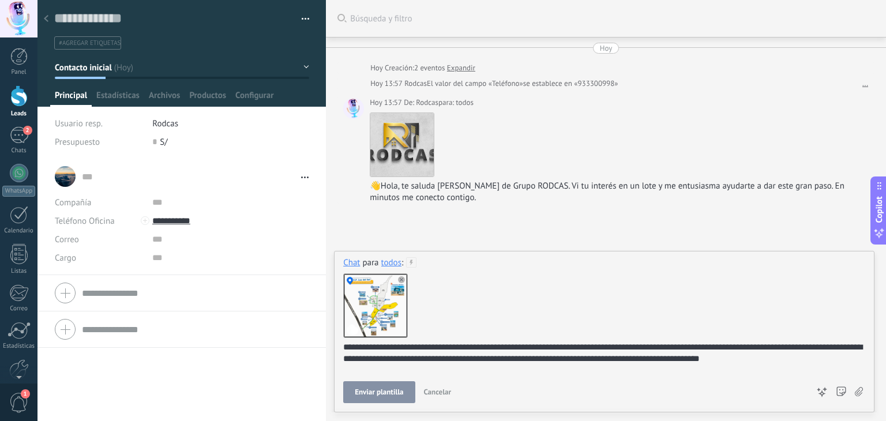
click at [388, 389] on span "Enviar plantilla" at bounding box center [379, 392] width 48 height 8
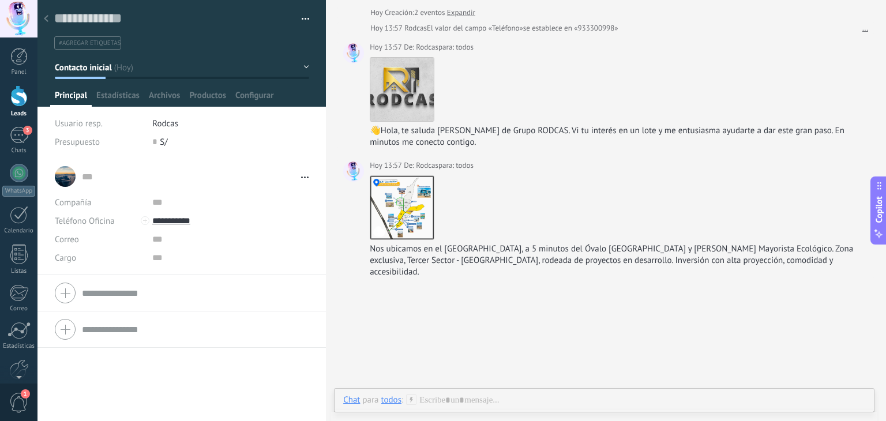
scroll to position [0, 0]
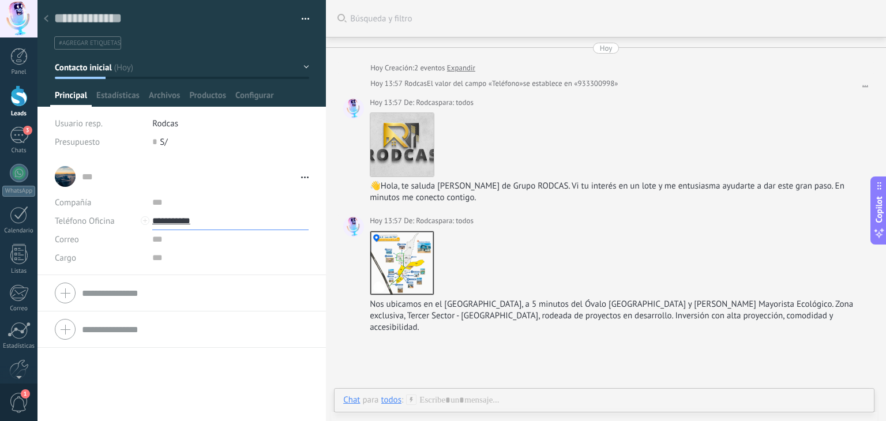
click at [161, 216] on input "**********" at bounding box center [230, 221] width 156 height 18
type input "**********"
click at [185, 257] on div "[PERSON_NAME] (WhatsApp)" at bounding box center [221, 260] width 137 height 20
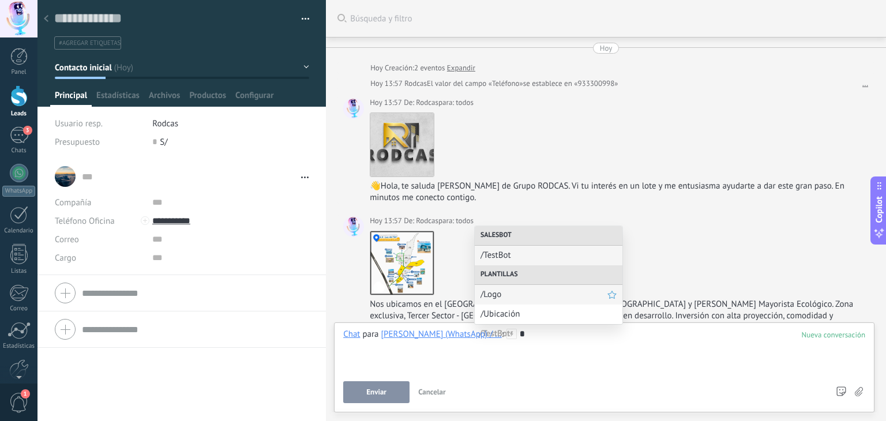
click at [500, 297] on span "/Logo" at bounding box center [543, 294] width 127 height 11
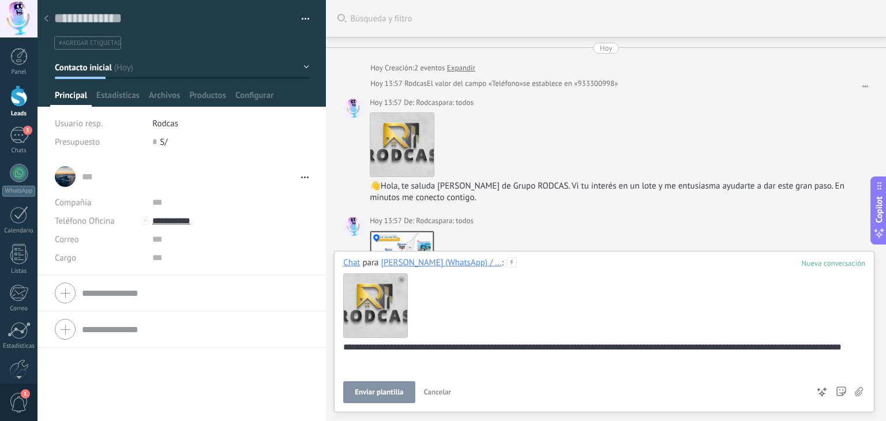
click at [364, 394] on span "Enviar plantilla" at bounding box center [379, 392] width 48 height 8
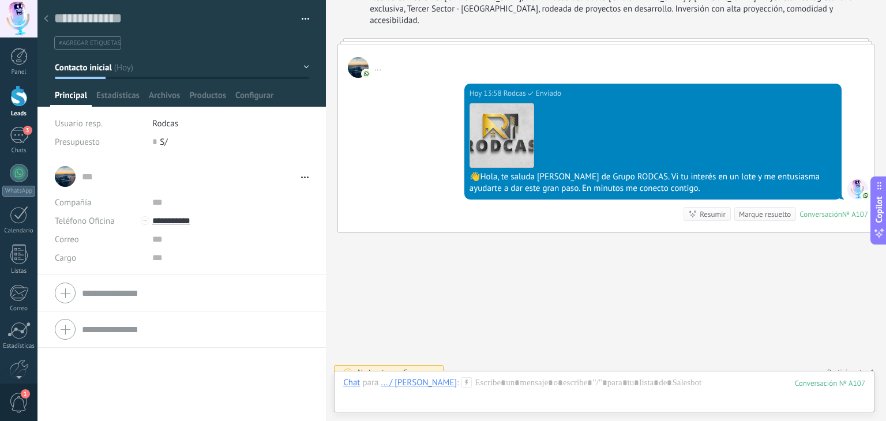
scroll to position [307, 0]
click at [467, 385] on div at bounding box center [604, 394] width 522 height 35
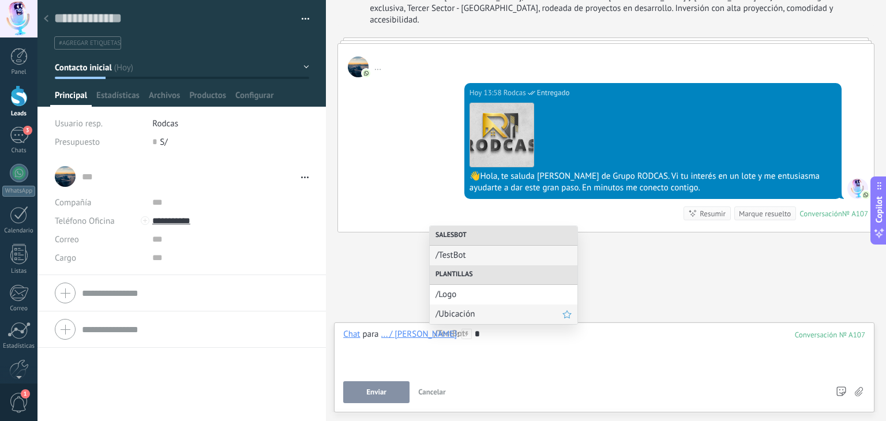
click at [468, 315] on span "/Ubicación" at bounding box center [498, 313] width 127 height 11
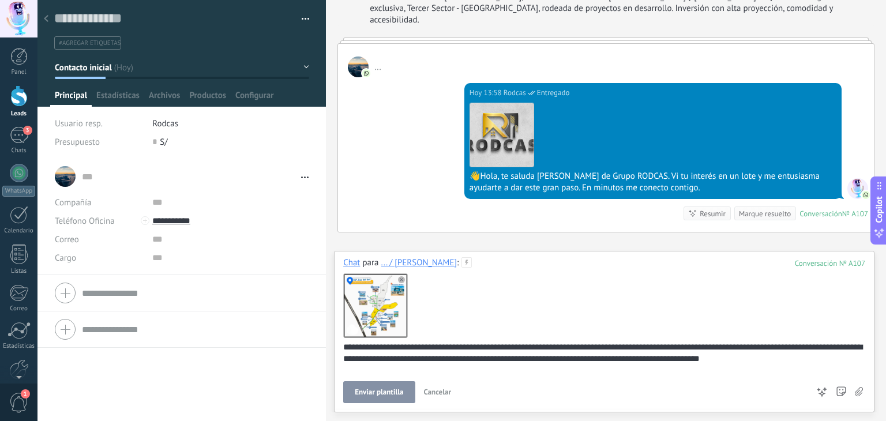
click at [390, 397] on button "Enviar plantilla" at bounding box center [378, 392] width 71 height 22
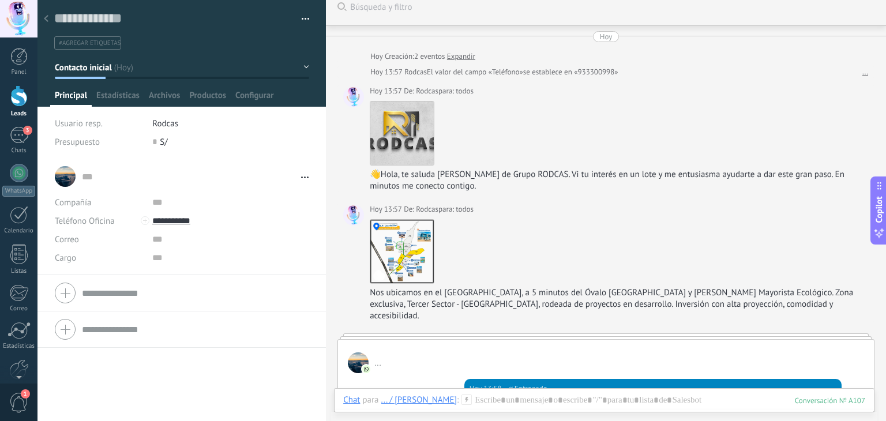
scroll to position [0, 0]
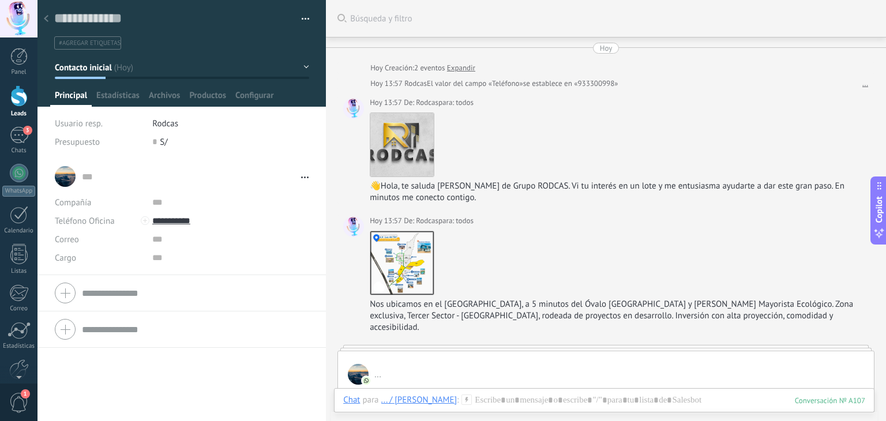
click at [862, 86] on link "..." at bounding box center [865, 84] width 6 height 12
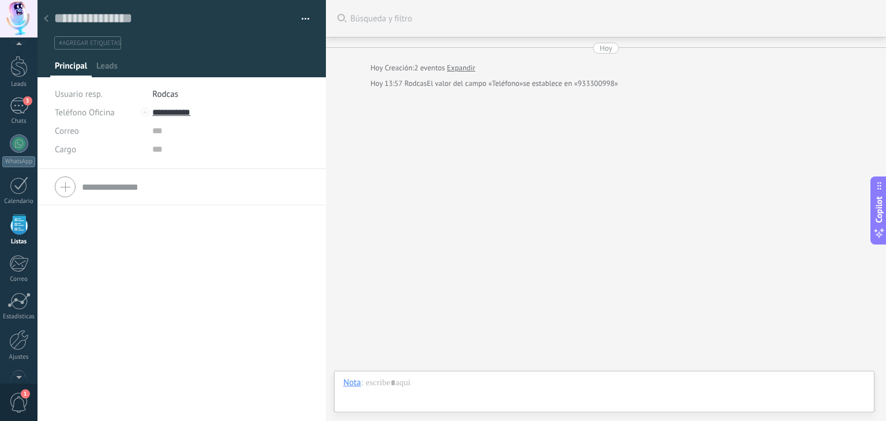
scroll to position [17, 0]
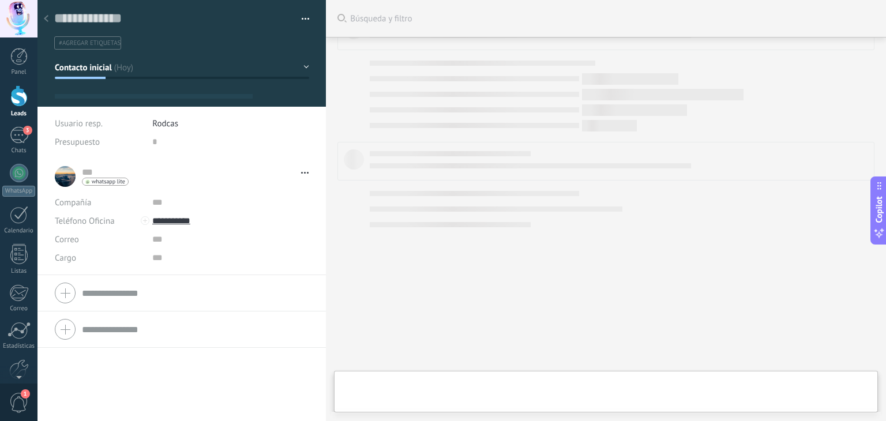
scroll to position [17, 0]
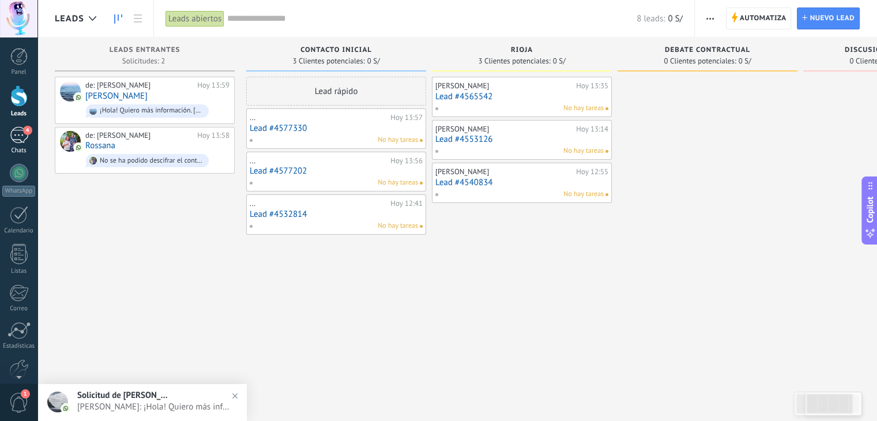
click at [25, 138] on div "4" at bounding box center [19, 135] width 18 height 17
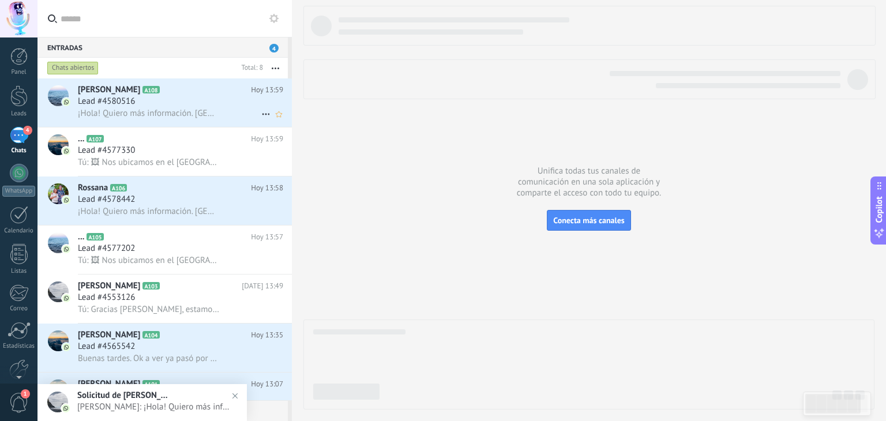
click at [182, 106] on div "Lead #4580516" at bounding box center [180, 102] width 205 height 12
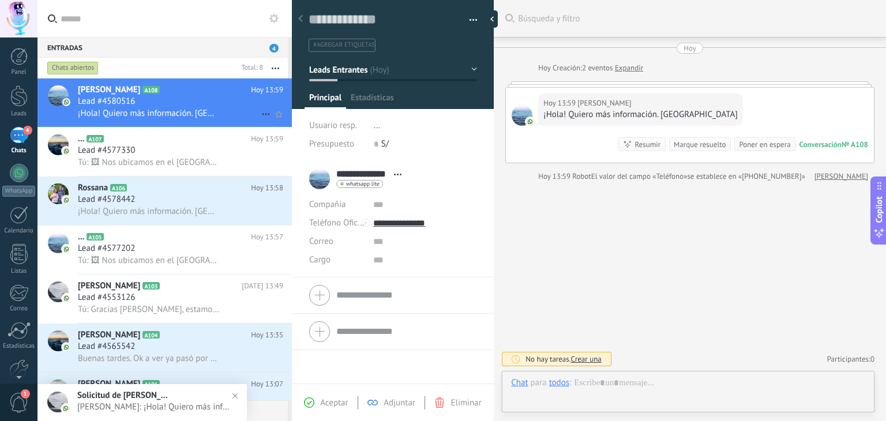
scroll to position [17, 0]
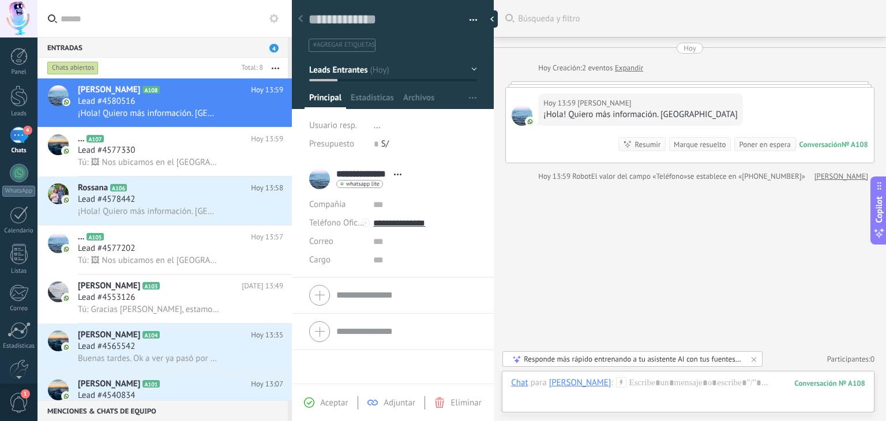
click at [278, 66] on button "button" at bounding box center [275, 68] width 25 height 21
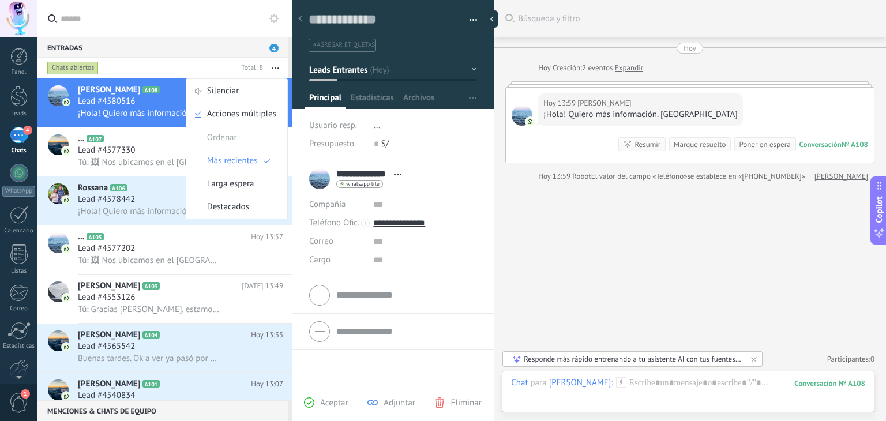
click at [140, 96] on h3 "Lead #4580516" at bounding box center [109, 102] width 63 height 12
click at [469, 21] on span "button" at bounding box center [473, 22] width 8 height 2
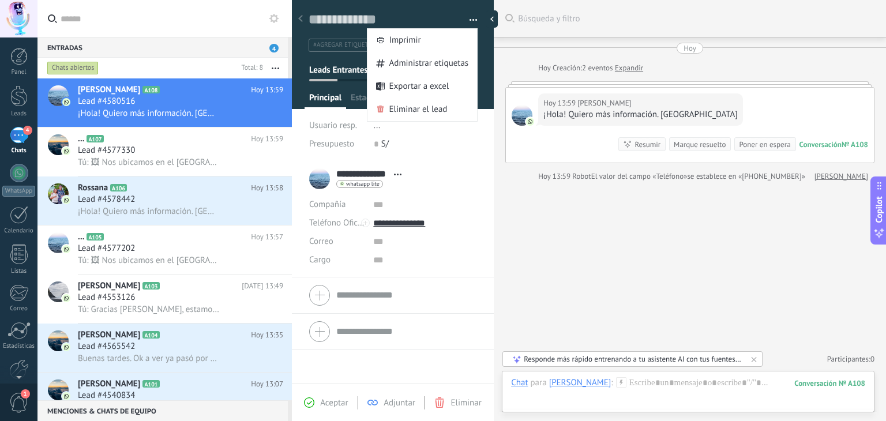
click at [567, 233] on div "Buscar Búsqueda y filtro Carga más Hoy Hoy Creación: 2 eventos Expandir Hoy 13:…" at bounding box center [690, 210] width 392 height 421
click at [177, 165] on span "Tú: 🖼 Nos ubicamos en el [GEOGRAPHIC_DATA], a 5 minutos del Óvalo El Milagro y …" at bounding box center [149, 162] width 142 height 11
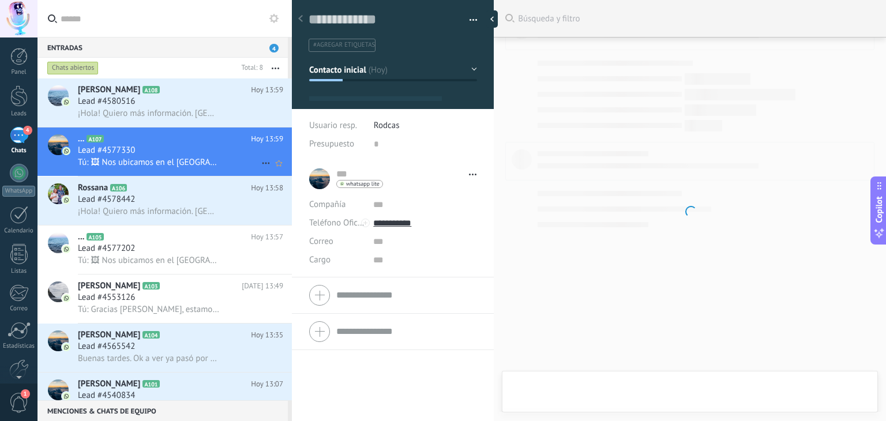
scroll to position [17, 0]
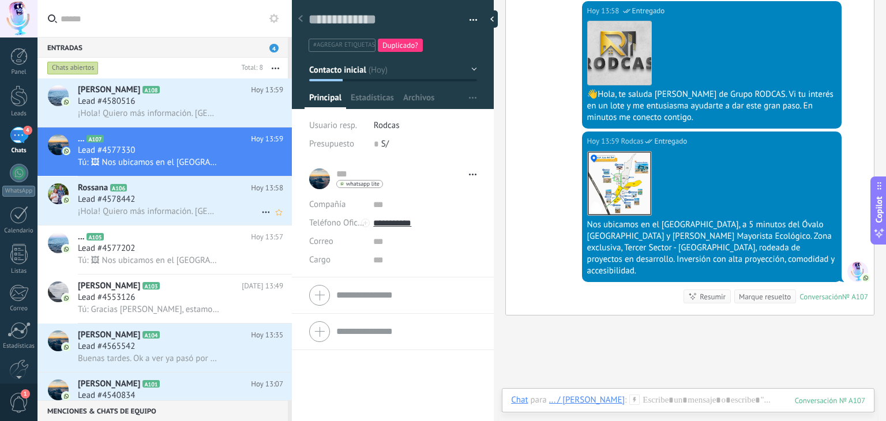
click at [164, 199] on div "Lead #4578442" at bounding box center [180, 200] width 205 height 12
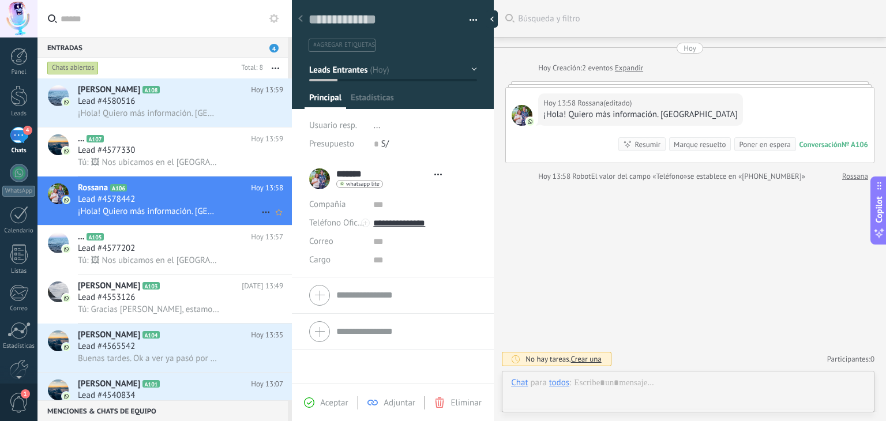
scroll to position [17, 0]
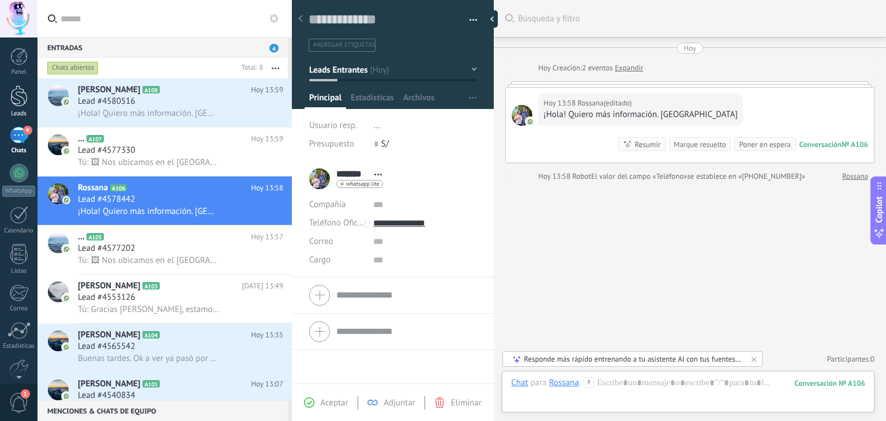
click at [20, 104] on div at bounding box center [18, 95] width 17 height 21
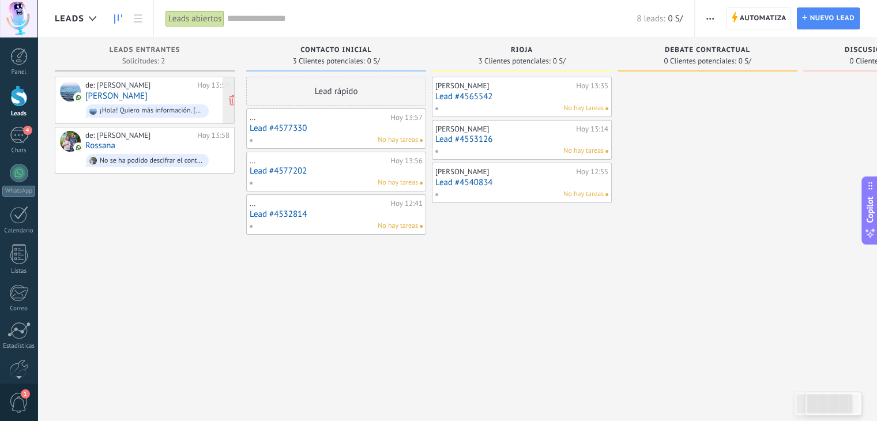
click at [118, 100] on div "de: David Hoy 13:59 Isabella Silva ¡Hola! Quiero más información. Casa Rioja" at bounding box center [157, 100] width 144 height 39
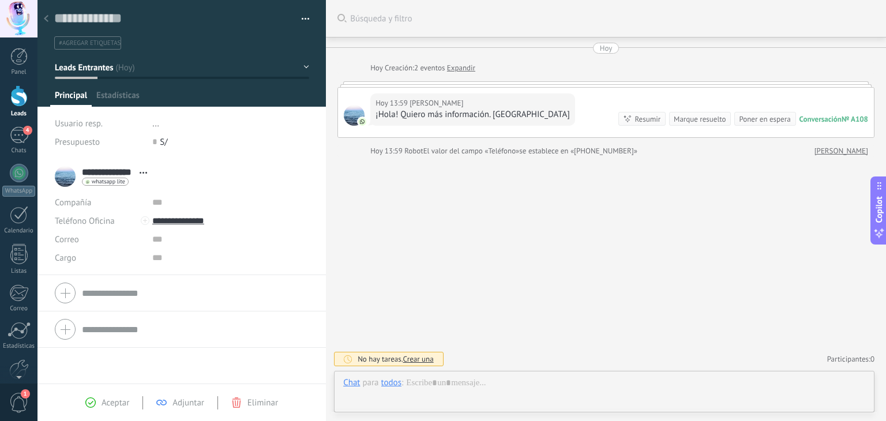
scroll to position [17, 0]
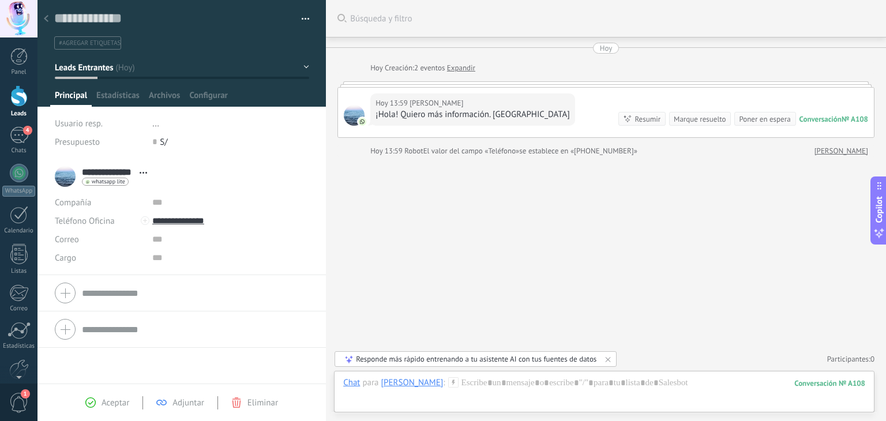
click at [301, 19] on button "button" at bounding box center [301, 18] width 17 height 17
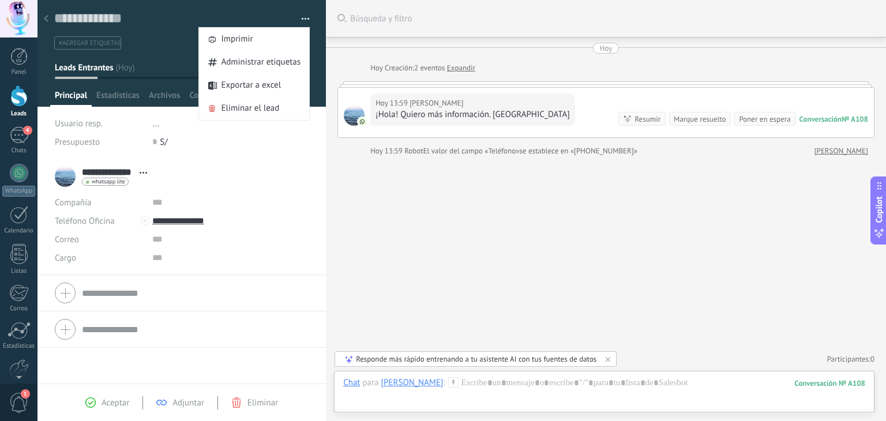
drag, startPoint x: 364, startPoint y: 212, endPoint x: 347, endPoint y: 171, distance: 43.7
click at [364, 211] on div "Buscar Búsqueda y filtro Carga más Hoy Hoy Creación: 2 eventos Expandir Hoy 13:…" at bounding box center [606, 210] width 560 height 421
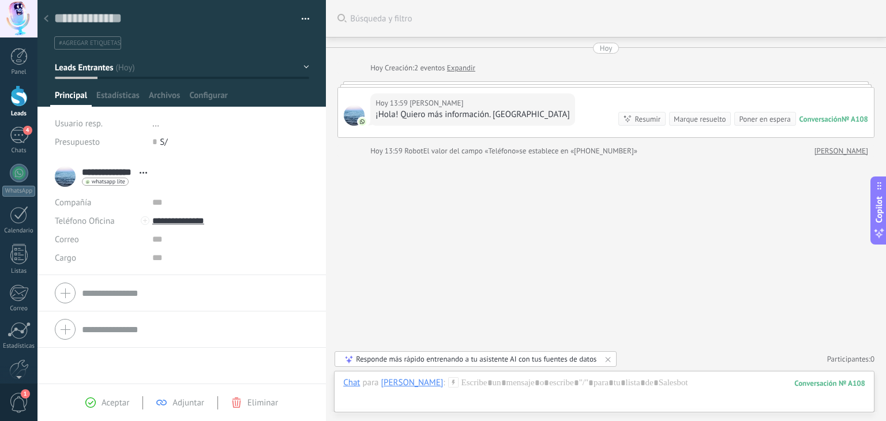
click at [302, 67] on button "Leads Entrantes" at bounding box center [182, 67] width 254 height 21
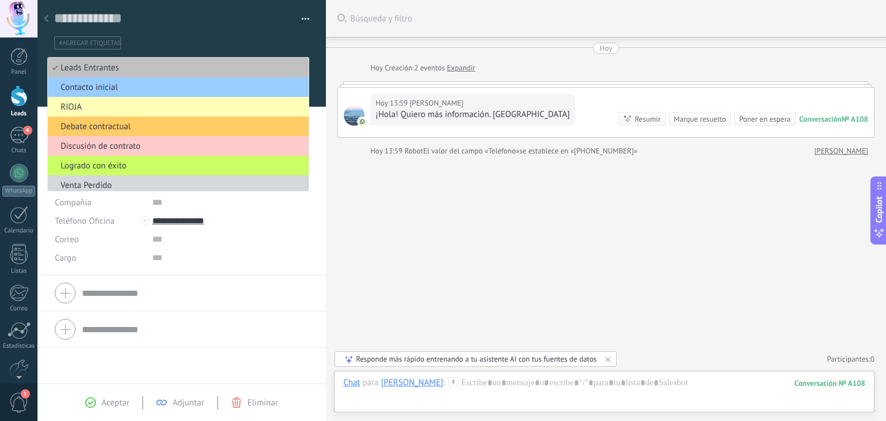
click at [85, 104] on span "RIOJA" at bounding box center [176, 106] width 257 height 11
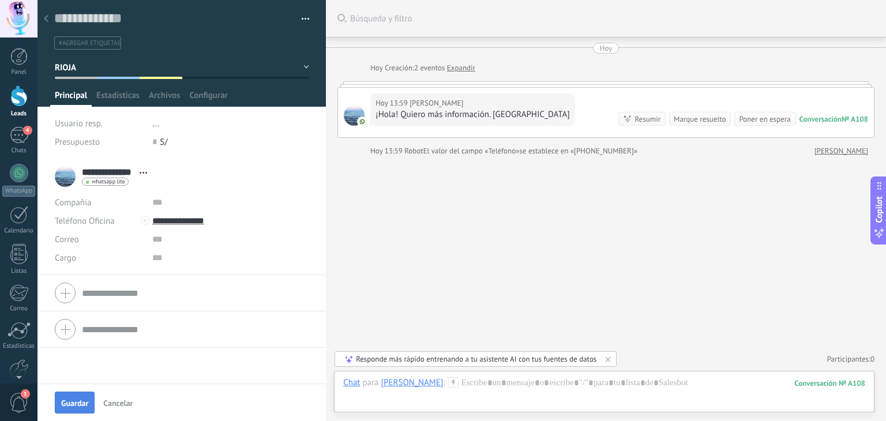
drag, startPoint x: 78, startPoint y: 399, endPoint x: 82, endPoint y: 395, distance: 6.1
click at [78, 400] on span "Guardar" at bounding box center [74, 403] width 27 height 8
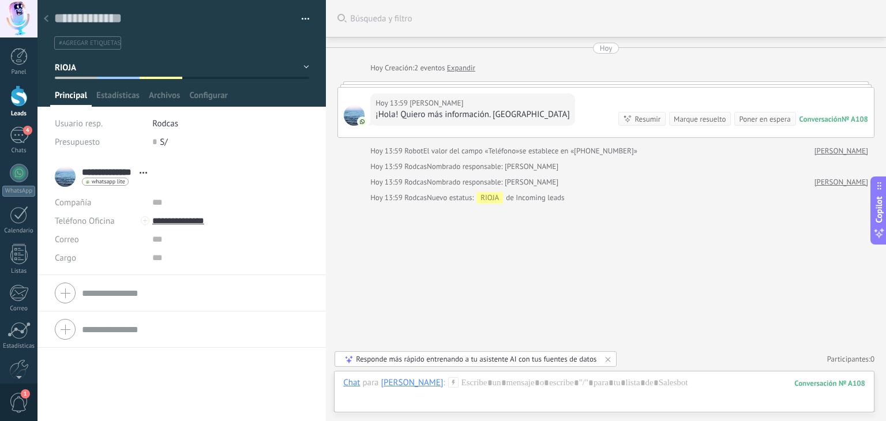
click at [13, 96] on div at bounding box center [18, 95] width 17 height 21
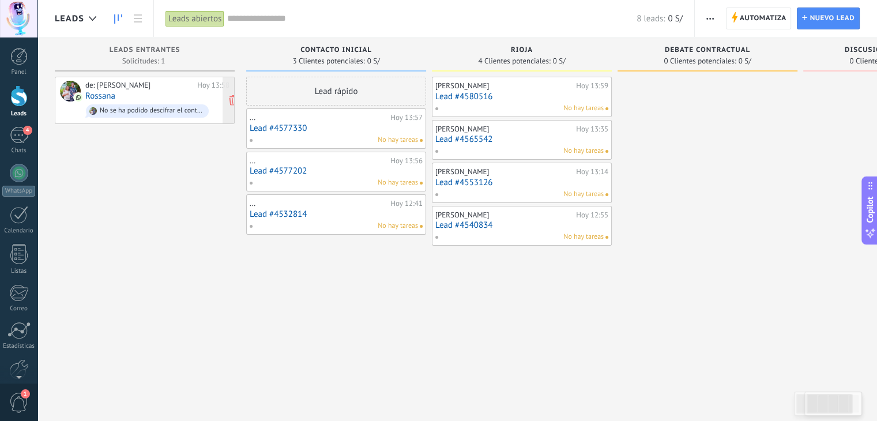
click at [100, 97] on link "Rossana" at bounding box center [100, 96] width 30 height 10
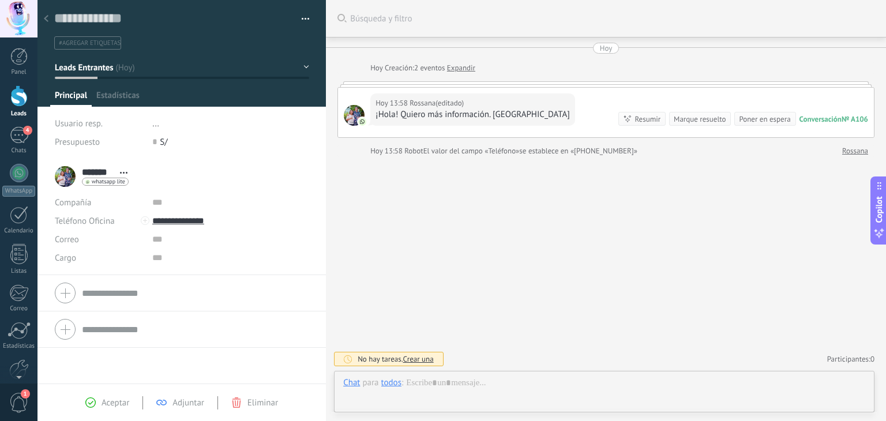
scroll to position [17, 0]
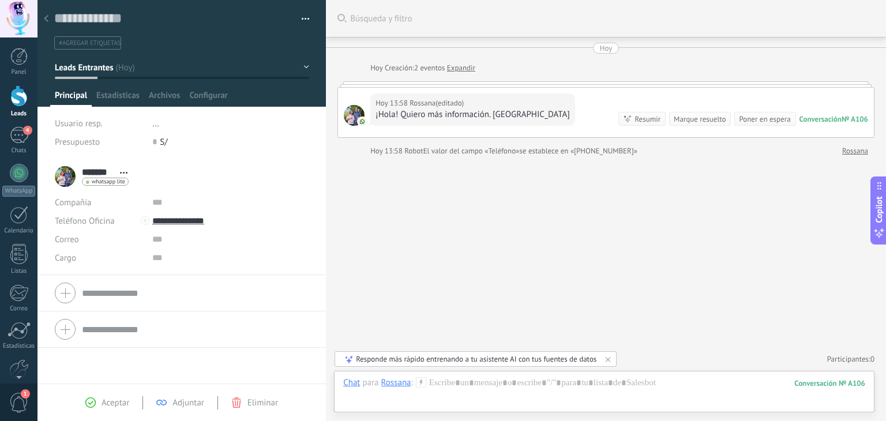
click at [302, 66] on button "Leads Entrantes" at bounding box center [182, 67] width 254 height 21
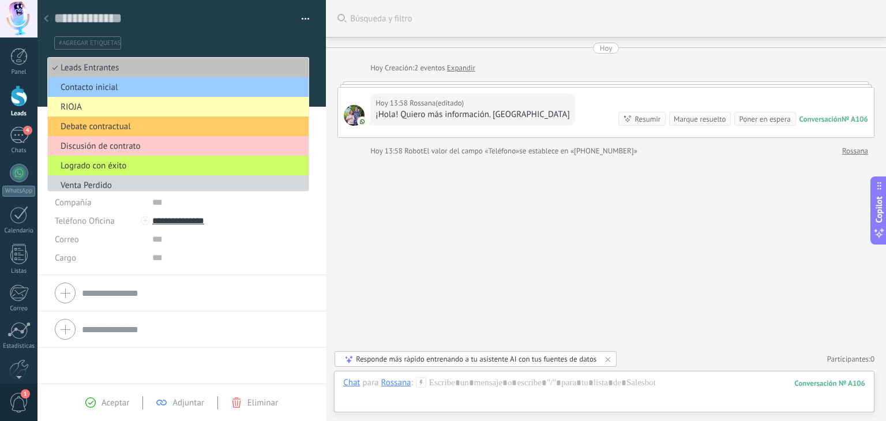
drag, startPoint x: 90, startPoint y: 106, endPoint x: 125, endPoint y: 108, distance: 34.7
click at [90, 106] on span "RIOJA" at bounding box center [176, 106] width 257 height 11
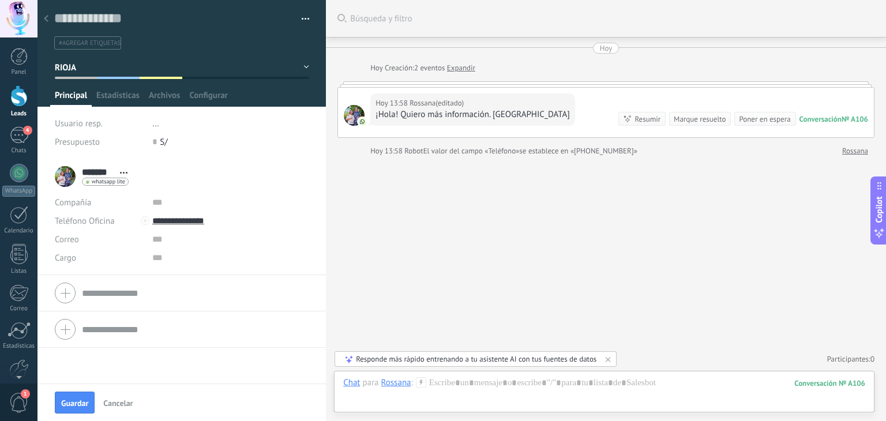
drag, startPoint x: 78, startPoint y: 402, endPoint x: 184, endPoint y: 385, distance: 107.5
click at [79, 397] on button "Guardar" at bounding box center [75, 403] width 40 height 22
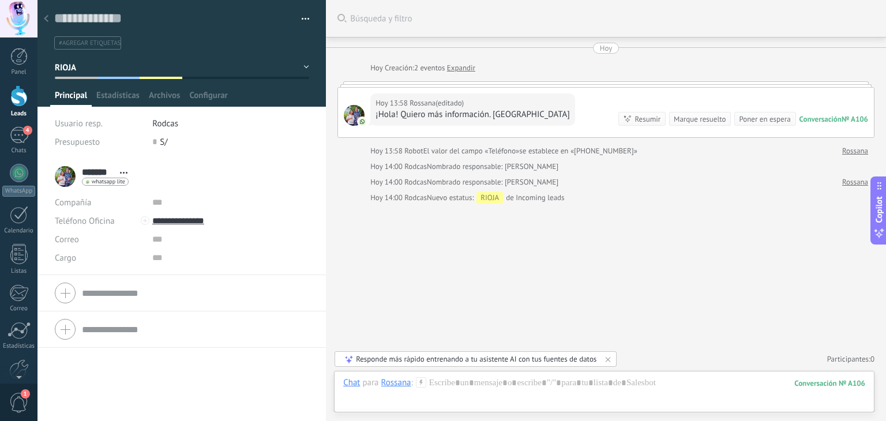
click at [18, 104] on div at bounding box center [18, 95] width 17 height 21
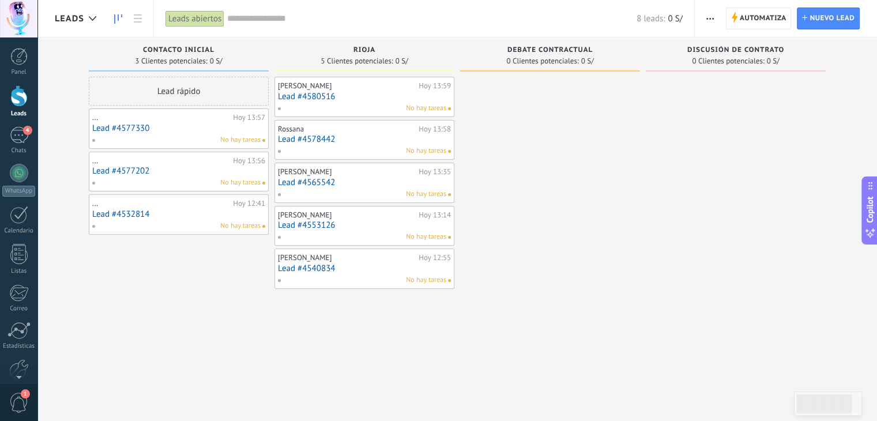
click at [303, 96] on link "Lead #4580516" at bounding box center [364, 97] width 173 height 10
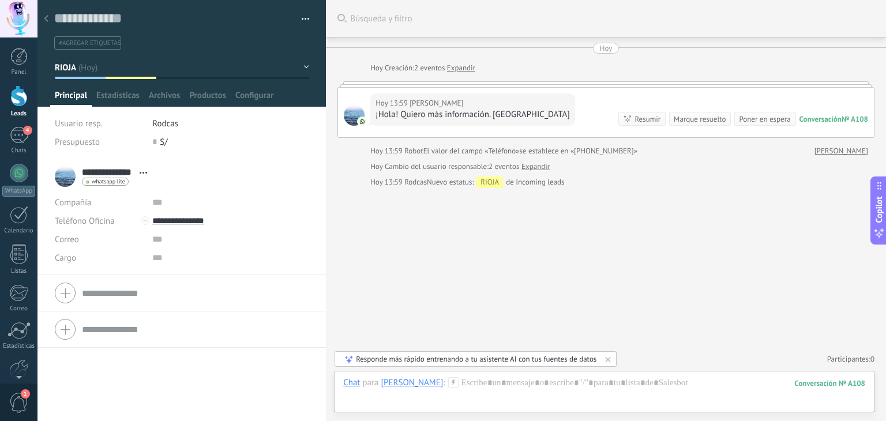
scroll to position [17, 0]
click at [18, 141] on div "4" at bounding box center [19, 135] width 18 height 17
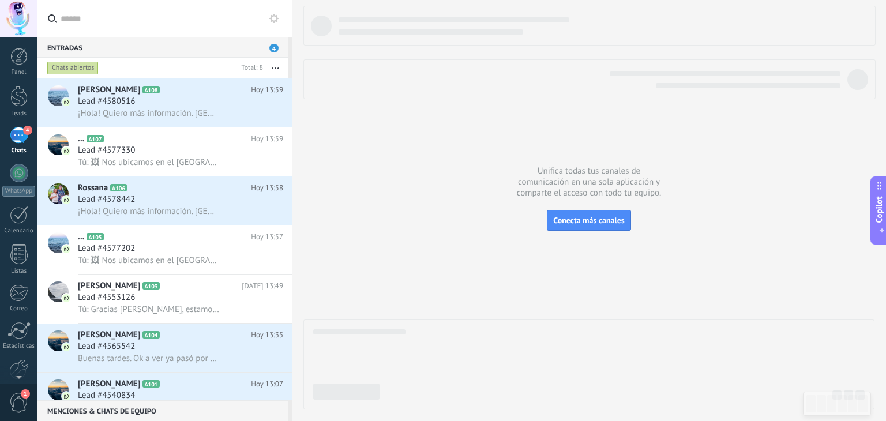
click at [20, 138] on div "4" at bounding box center [19, 135] width 18 height 17
click at [274, 16] on use at bounding box center [273, 18] width 9 height 9
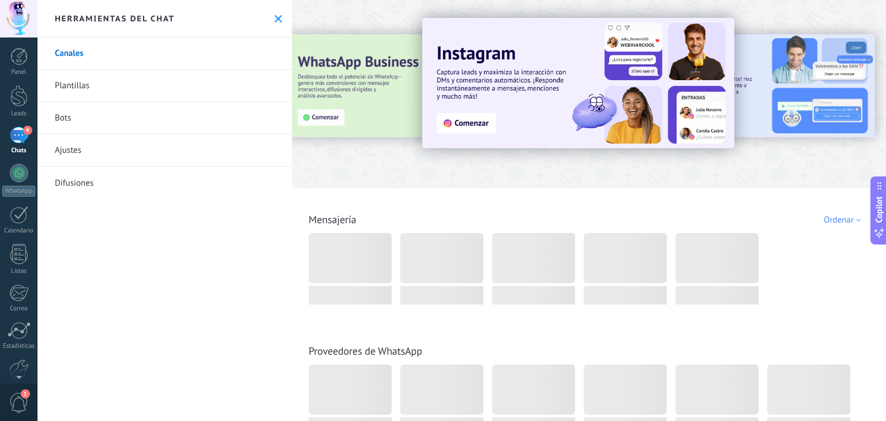
click at [69, 86] on link "Plantillas" at bounding box center [164, 86] width 254 height 32
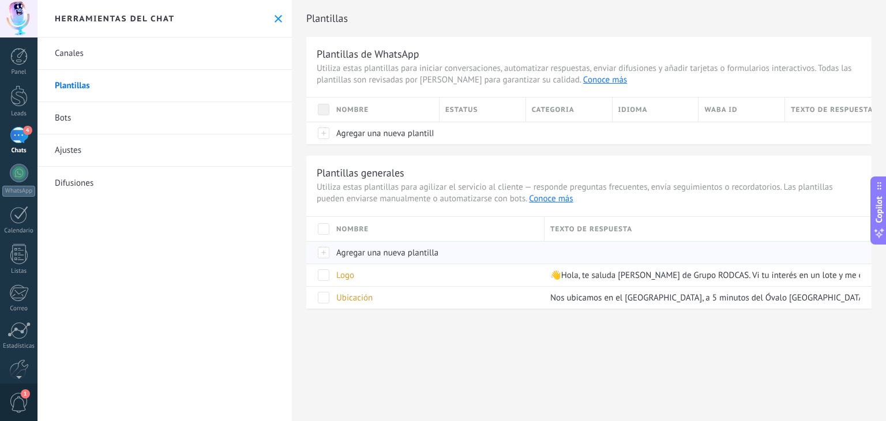
click at [357, 250] on span "Agregar una nueva plantilla" at bounding box center [387, 252] width 102 height 11
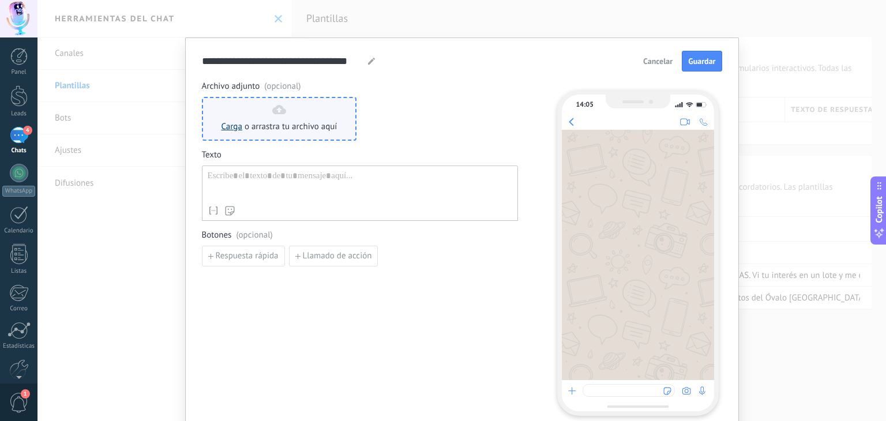
click at [231, 123] on link "Carga" at bounding box center [231, 126] width 21 height 11
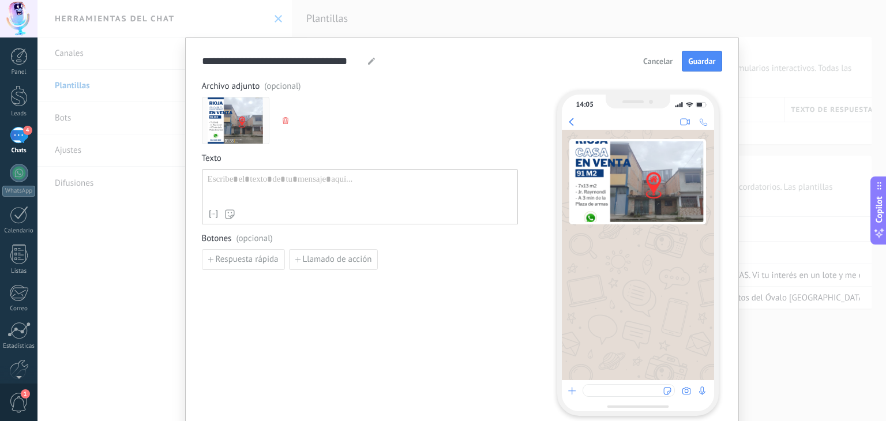
click at [662, 61] on span "Cancelar" at bounding box center [657, 61] width 29 height 8
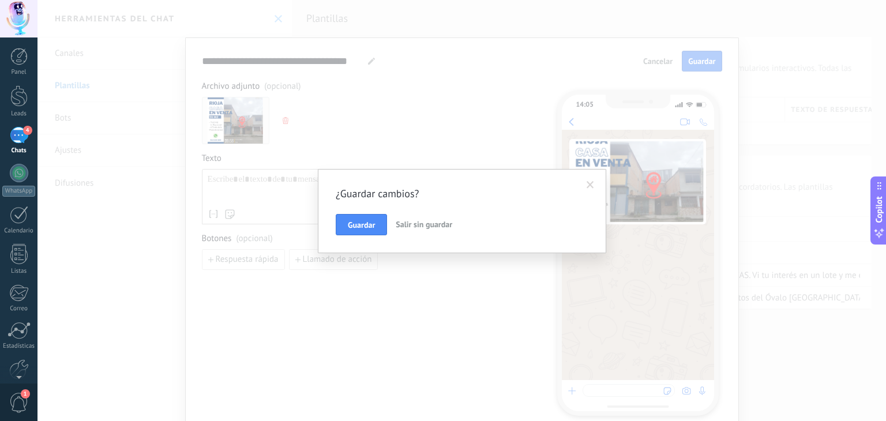
click at [413, 225] on span "Salir sin guardar" at bounding box center [424, 224] width 57 height 10
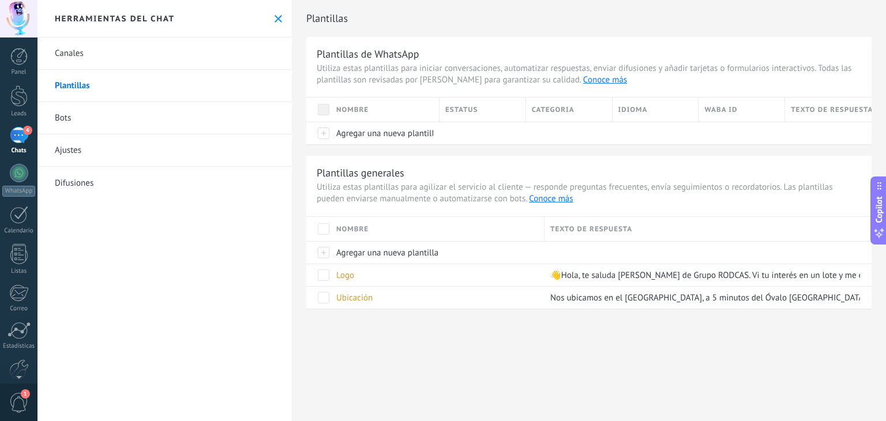
click at [20, 137] on div "4" at bounding box center [19, 135] width 18 height 17
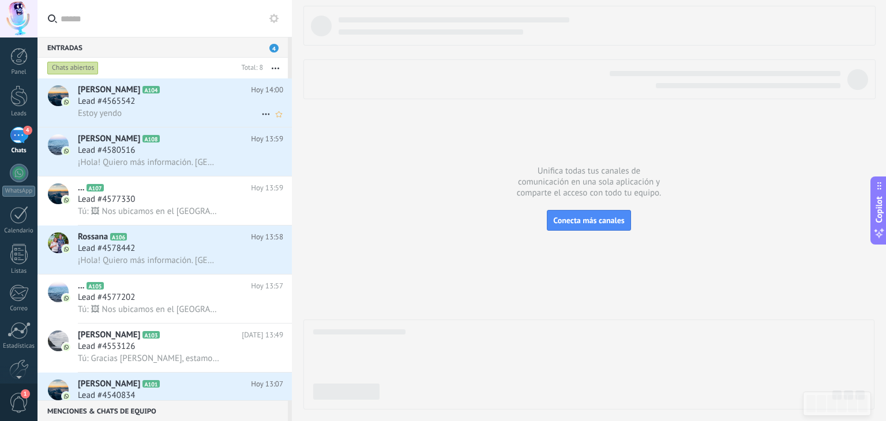
click at [141, 114] on div "Estoy yendo" at bounding box center [180, 113] width 205 height 12
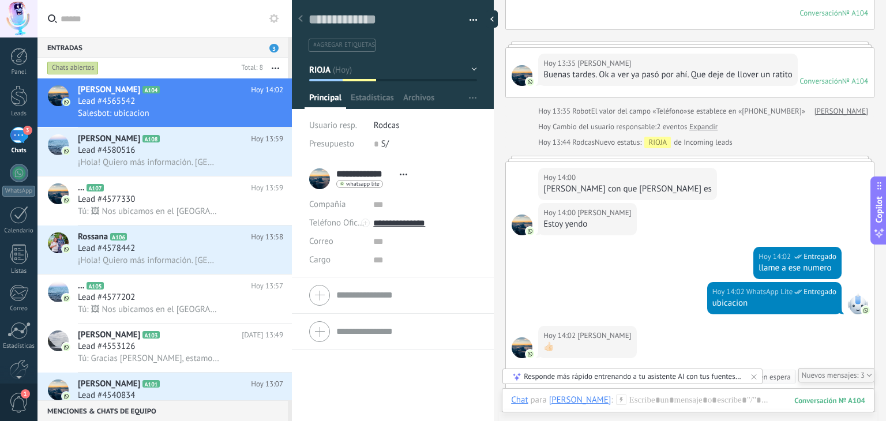
scroll to position [214, 0]
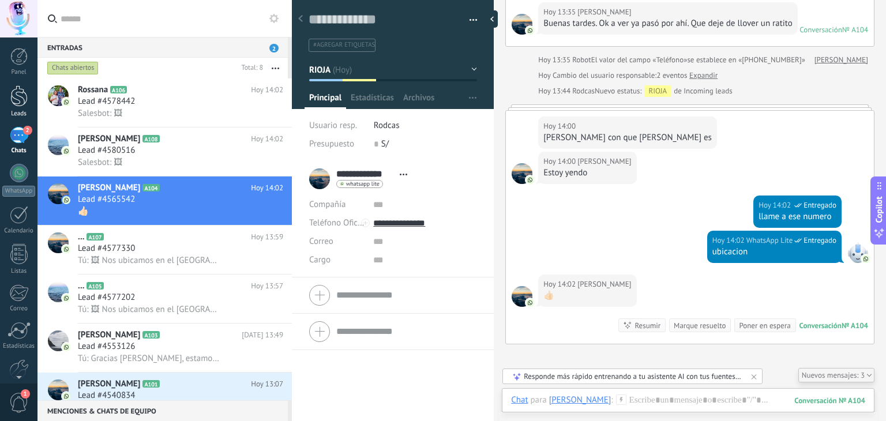
click at [11, 92] on div at bounding box center [18, 95] width 17 height 21
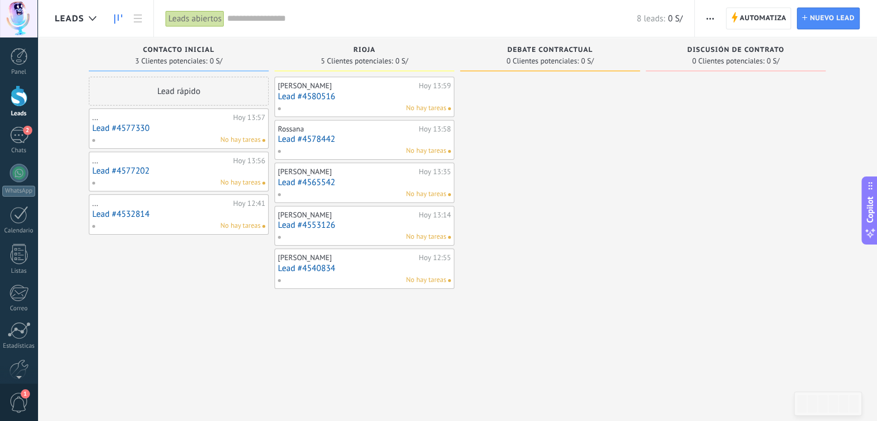
click at [319, 96] on link "Lead #4580516" at bounding box center [364, 97] width 173 height 10
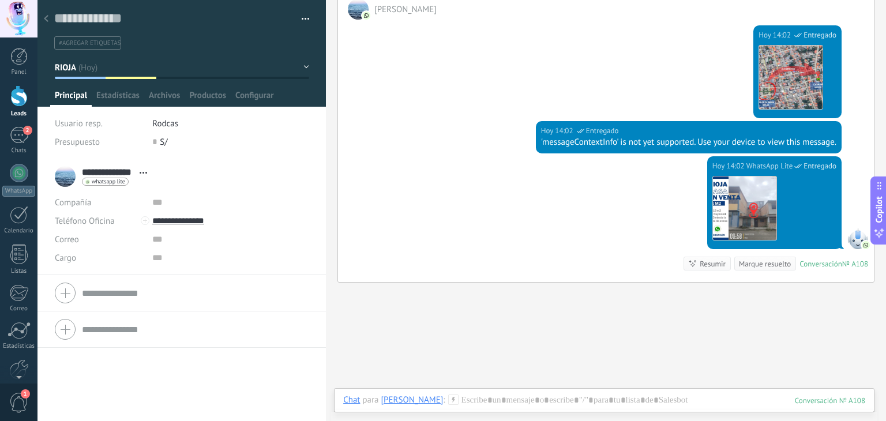
scroll to position [231, 0]
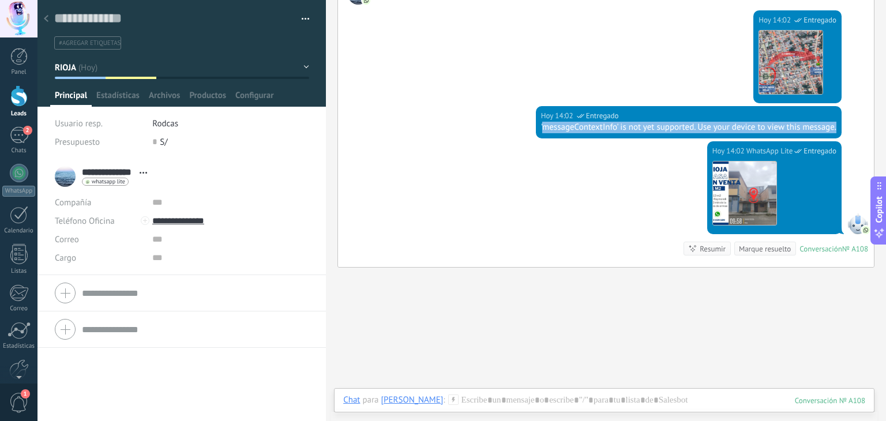
drag, startPoint x: 537, startPoint y: 126, endPoint x: 835, endPoint y: 127, distance: 297.5
click at [835, 127] on div "Hoy 14:02 WhatsApp Lite Entregado 'messageContextInfo' is not yet supported. Us…" at bounding box center [689, 122] width 306 height 32
click at [594, 208] on div "Hoy 14:02 WhatsApp Lite Entregado Descargar Conversación № A108 Conversación № …" at bounding box center [606, 204] width 536 height 126
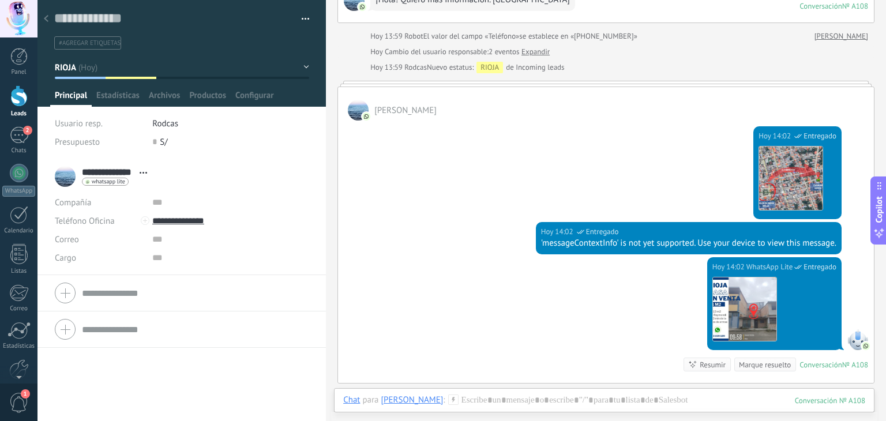
scroll to position [173, 0]
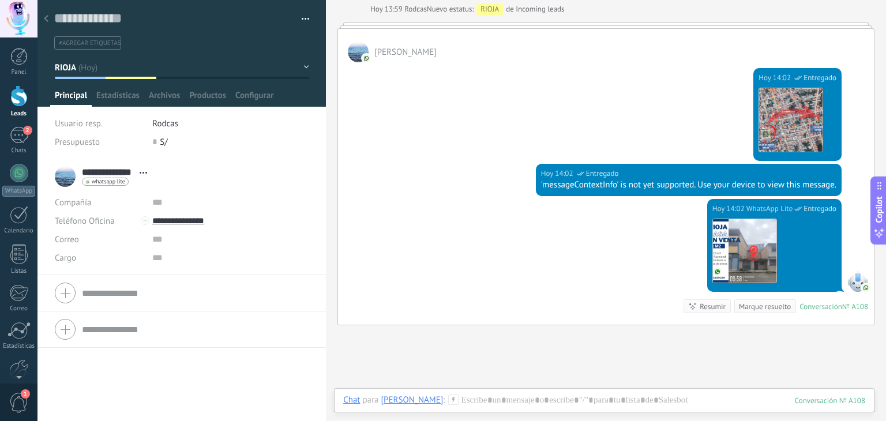
click at [16, 106] on div at bounding box center [18, 95] width 17 height 21
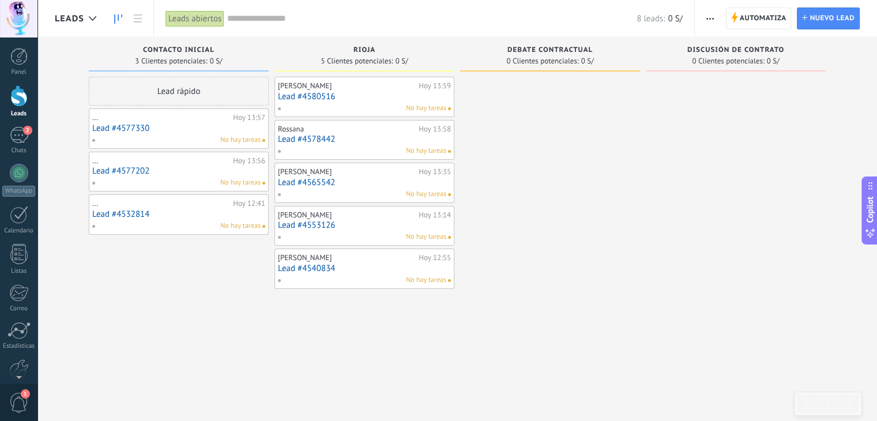
click at [306, 138] on link "Lead #4578442" at bounding box center [364, 139] width 173 height 10
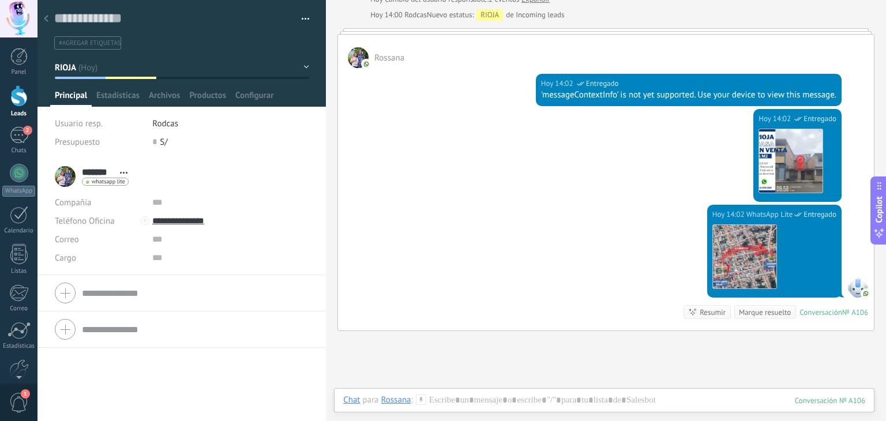
scroll to position [104, 0]
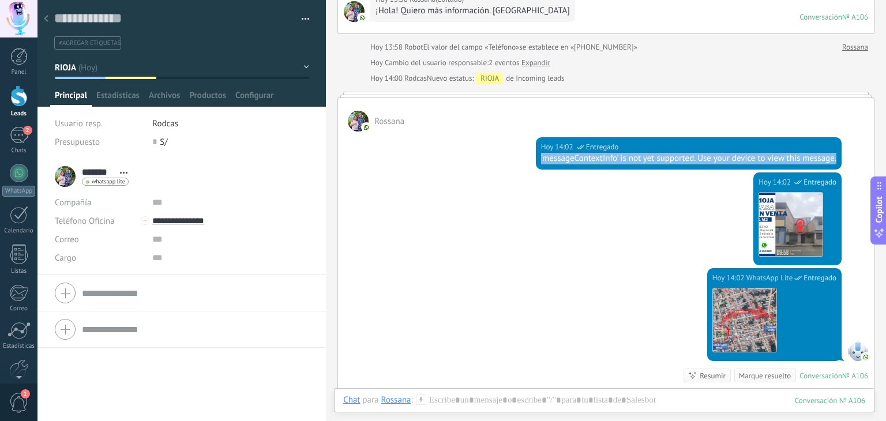
drag, startPoint x: 831, startPoint y: 155, endPoint x: 531, endPoint y: 157, distance: 300.4
click at [531, 157] on div "Hoy 14:02 WhatsApp Lite Entregado 'messageContextInfo' is not yet supported. Us…" at bounding box center [606, 151] width 536 height 41
copy div "'messageContextInfo' is not yet supported. Use your device to view this message."
click at [19, 101] on div at bounding box center [18, 95] width 17 height 21
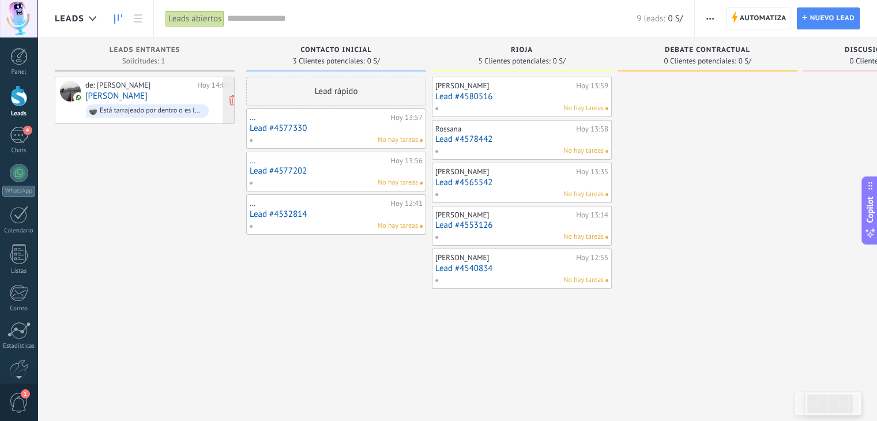
click at [90, 97] on link "[PERSON_NAME]" at bounding box center [116, 96] width 62 height 10
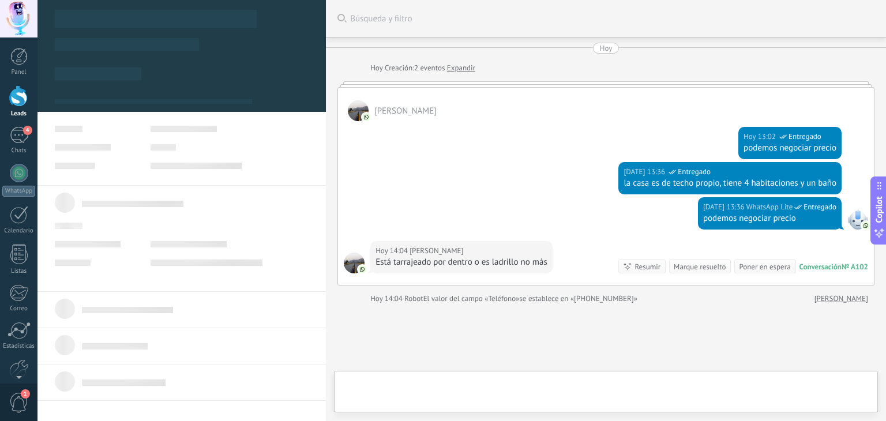
type textarea "**********"
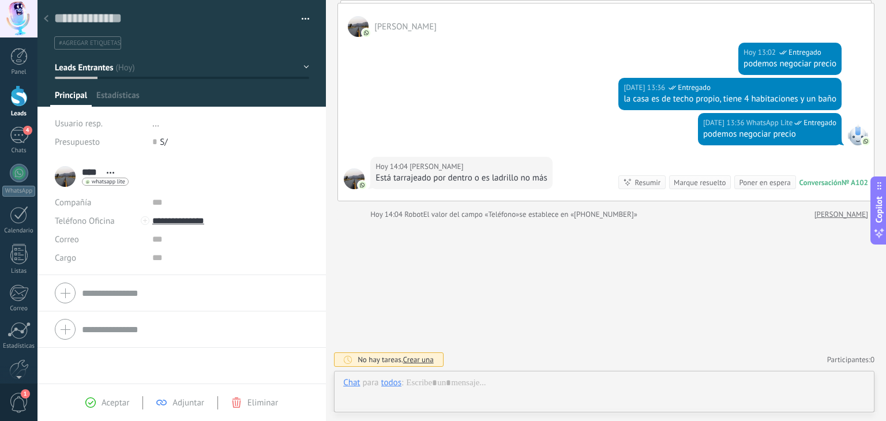
scroll to position [17, 0]
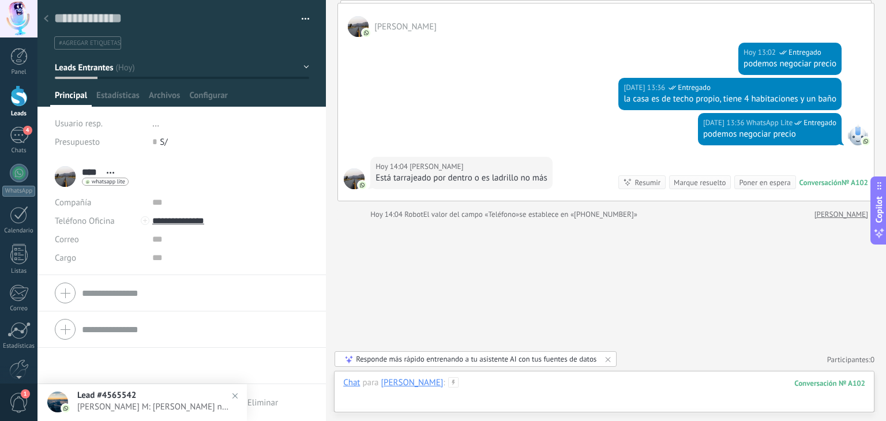
click at [456, 382] on div at bounding box center [604, 394] width 522 height 35
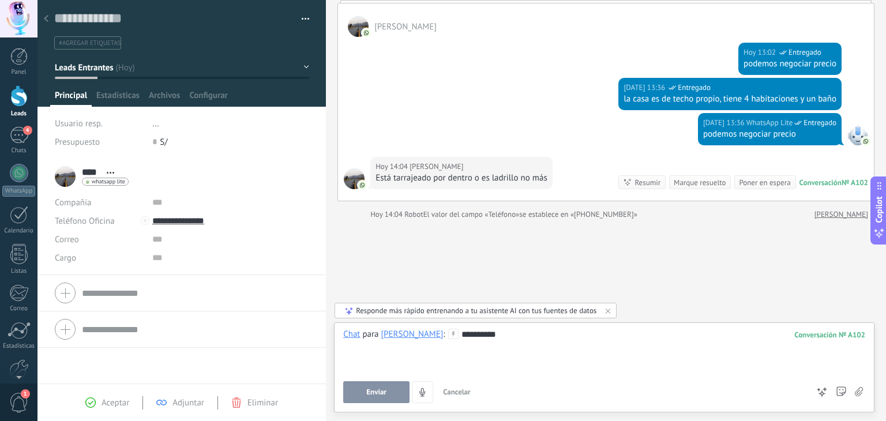
click at [473, 332] on div "**********" at bounding box center [604, 351] width 522 height 44
click at [183, 222] on input "**********" at bounding box center [230, 221] width 156 height 18
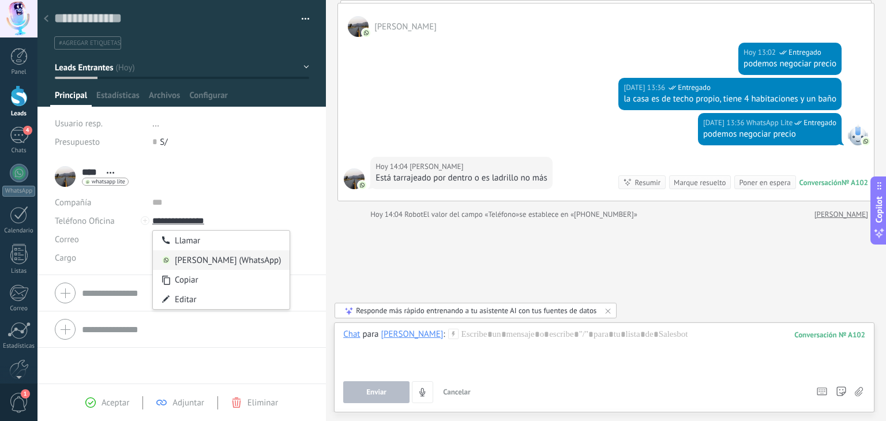
type input "**********"
click at [190, 262] on div "[PERSON_NAME] (WhatsApp)" at bounding box center [221, 260] width 137 height 20
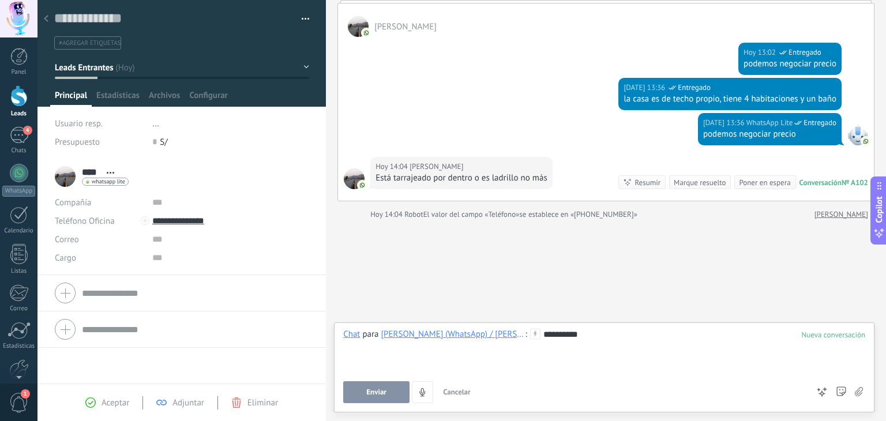
click at [370, 389] on span "Enviar" at bounding box center [376, 392] width 20 height 8
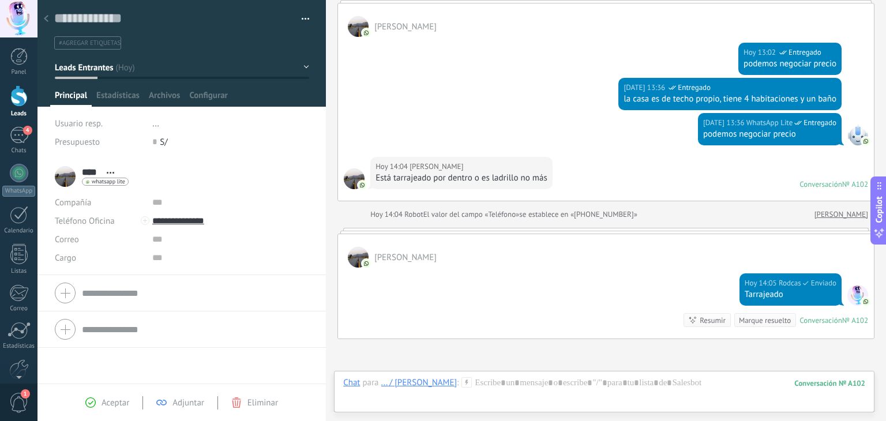
scroll to position [77, 0]
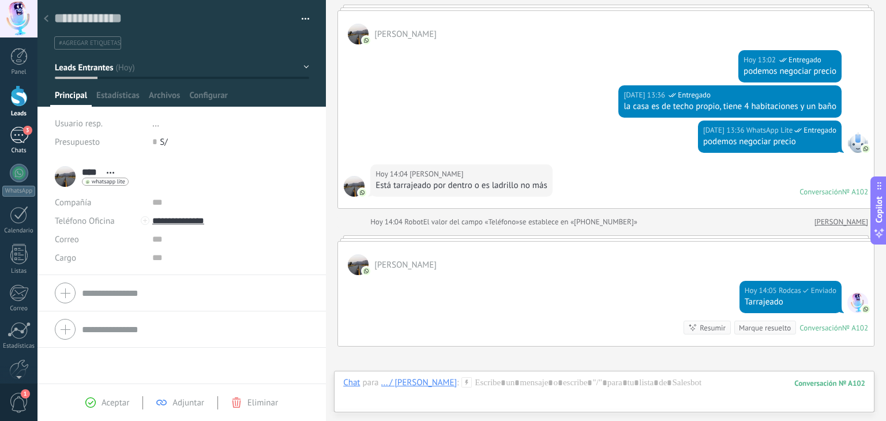
click at [17, 138] on div "3" at bounding box center [19, 135] width 18 height 17
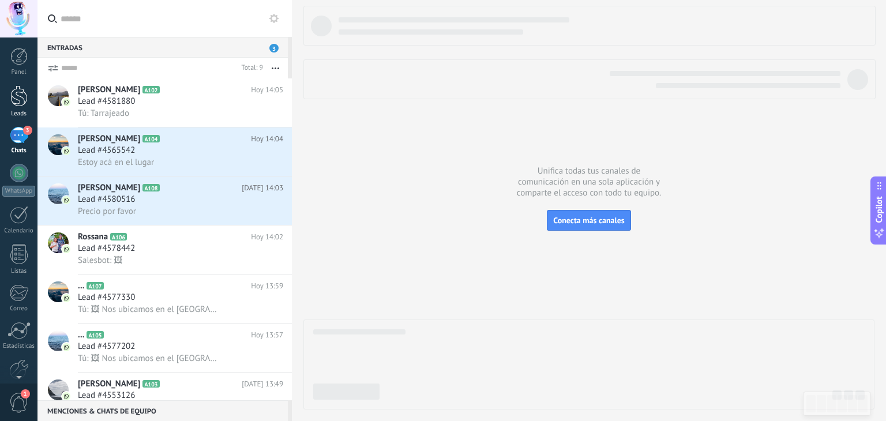
click at [16, 108] on link "Leads" at bounding box center [18, 101] width 37 height 32
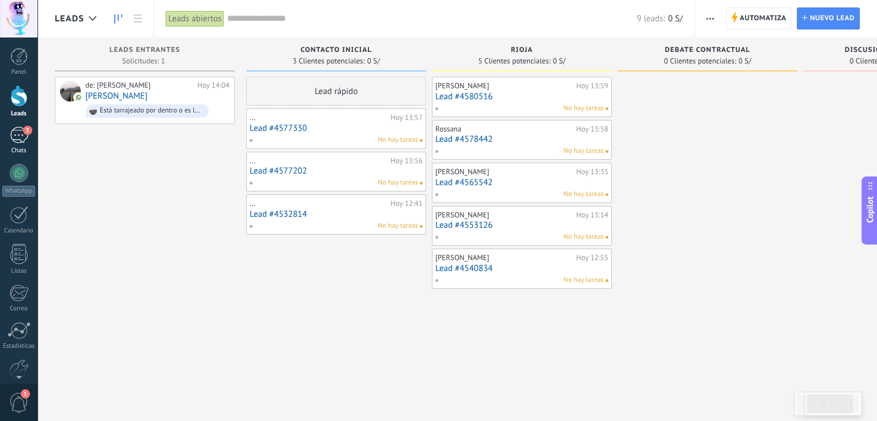
click at [25, 138] on div "3" at bounding box center [19, 135] width 18 height 17
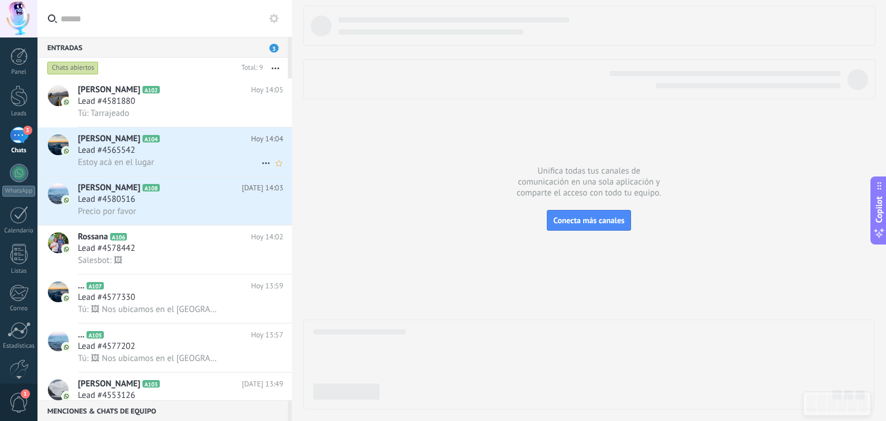
click at [131, 160] on span "Estoy acá en el lugar" at bounding box center [116, 162] width 76 height 11
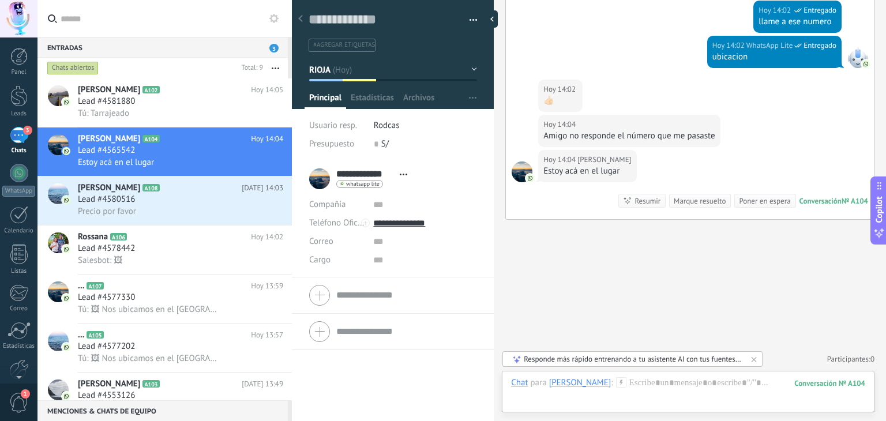
scroll to position [547, 0]
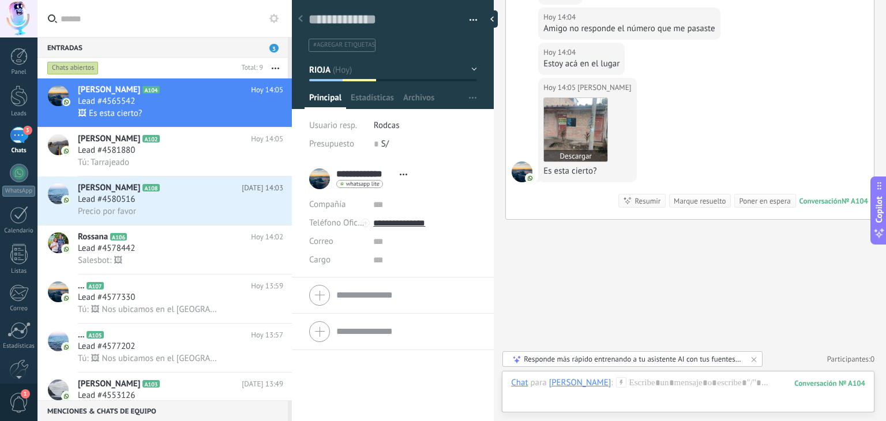
click at [584, 131] on img at bounding box center [575, 129] width 63 height 63
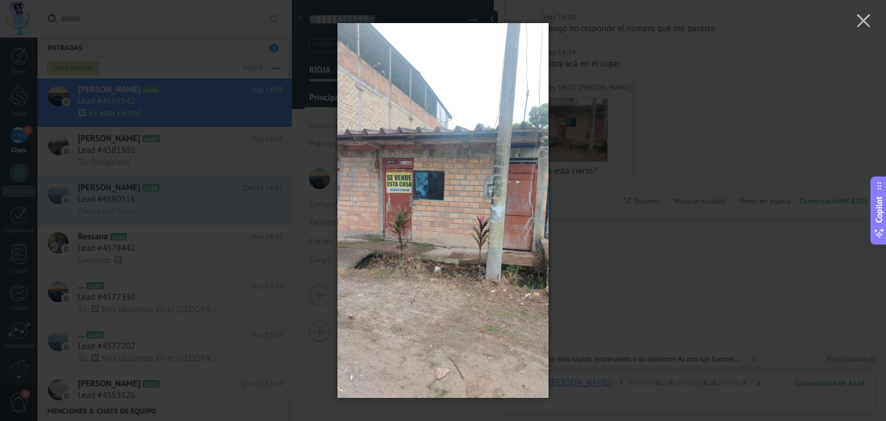
click at [426, 210] on img at bounding box center [442, 210] width 211 height 421
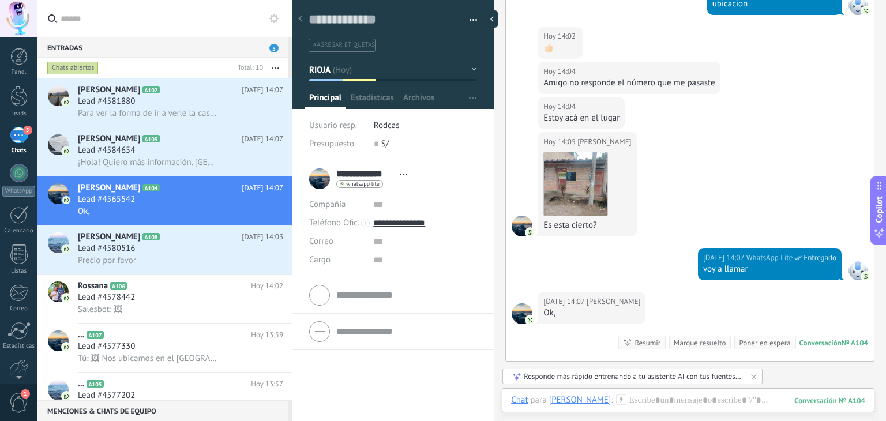
scroll to position [635, 0]
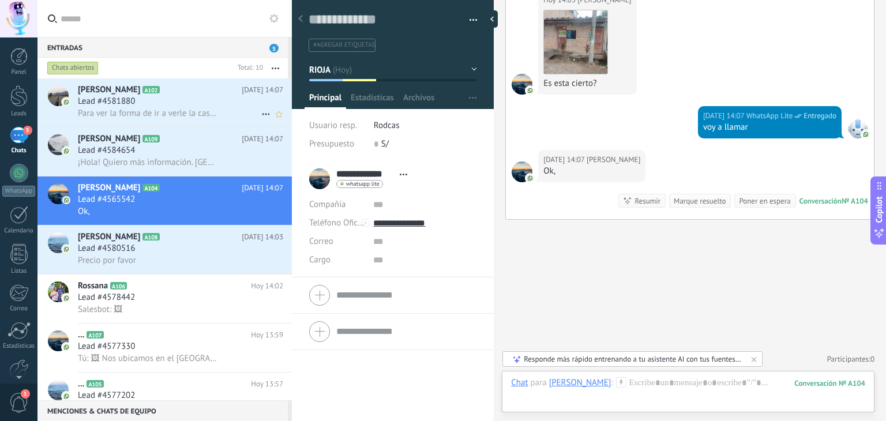
click at [198, 91] on h2 "[PERSON_NAME] A102" at bounding box center [160, 90] width 164 height 12
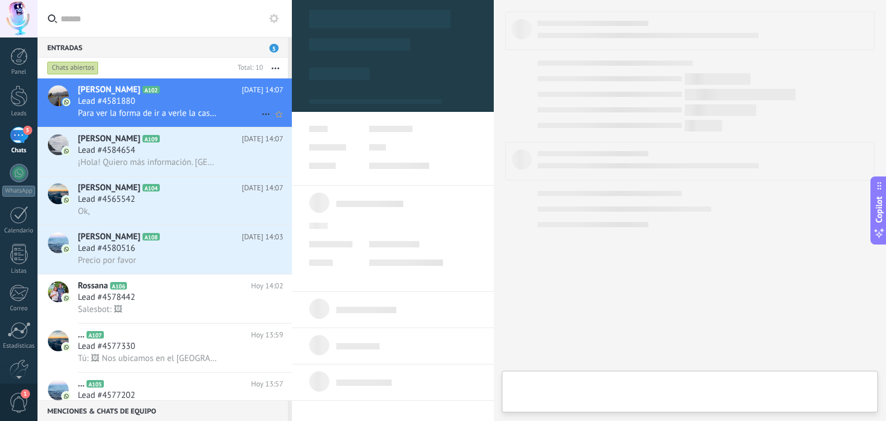
type textarea "**********"
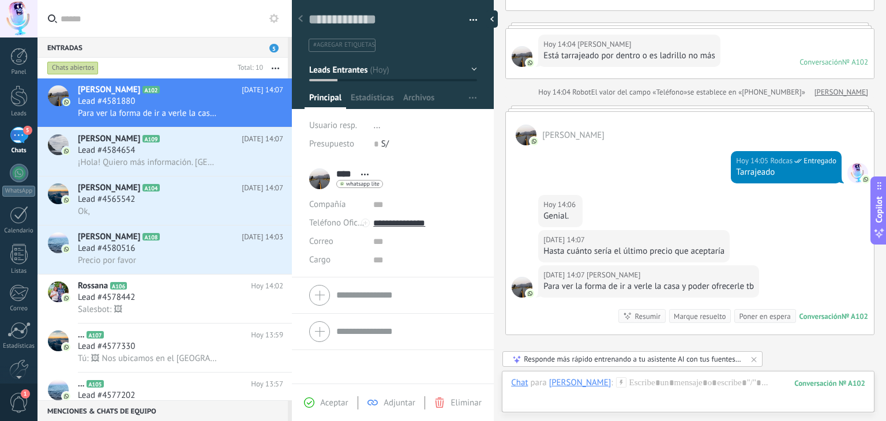
scroll to position [374, 0]
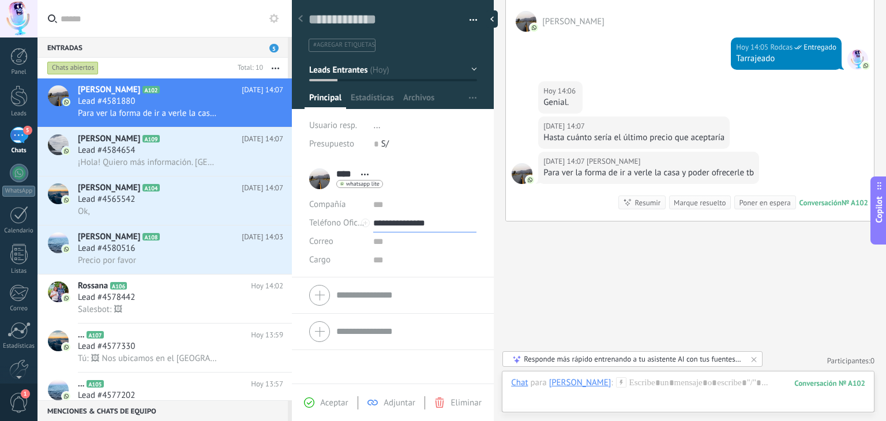
click at [399, 221] on input "**********" at bounding box center [424, 223] width 103 height 18
type input "**********"
drag, startPoint x: 413, startPoint y: 263, endPoint x: 423, endPoint y: 264, distance: 9.9
click at [414, 262] on div "[PERSON_NAME] (WhatsApp)" at bounding box center [425, 263] width 102 height 20
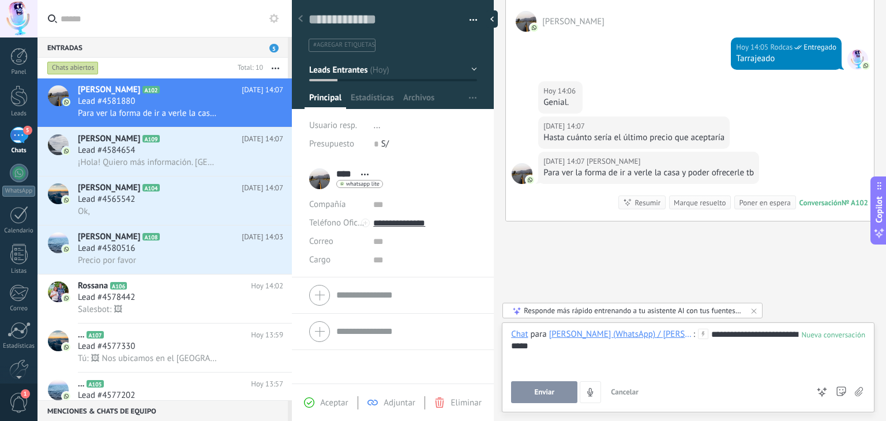
click at [559, 390] on button "Enviar" at bounding box center [544, 392] width 66 height 22
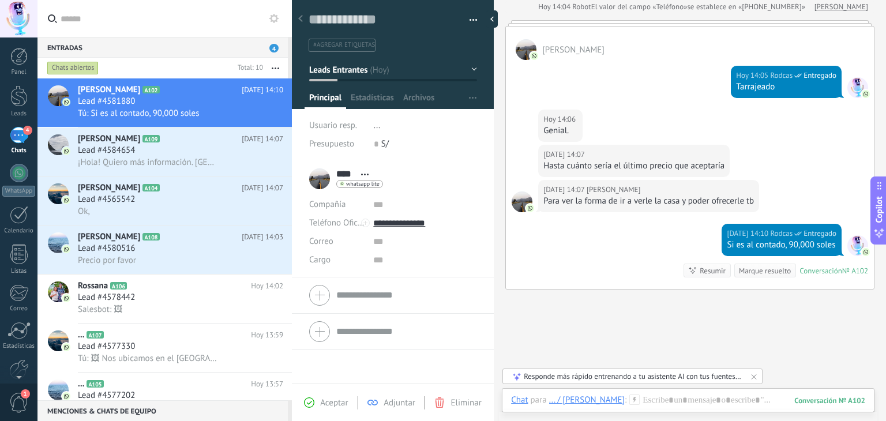
scroll to position [415, 0]
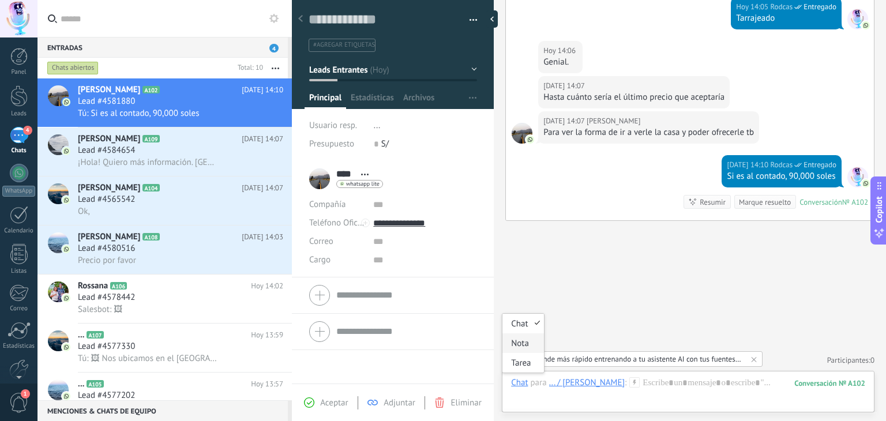
click at [522, 347] on div "Nota" at bounding box center [522, 343] width 41 height 20
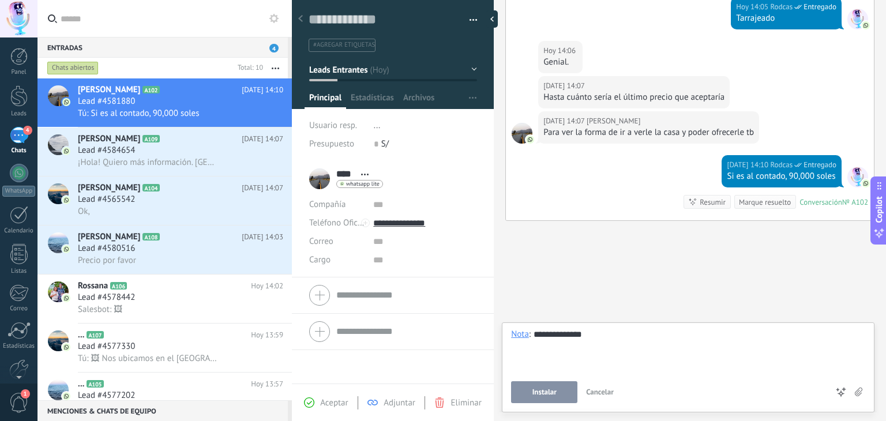
click at [545, 389] on span "Instalar" at bounding box center [544, 392] width 24 height 8
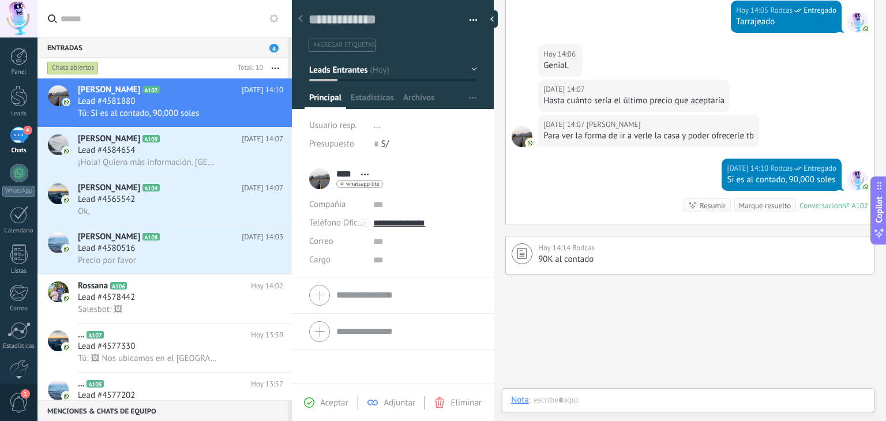
scroll to position [464, 0]
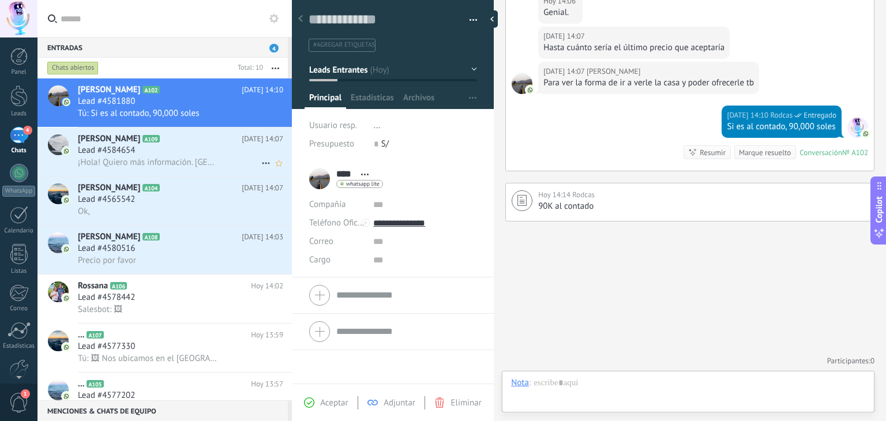
click at [178, 149] on div "Lead #4584654" at bounding box center [180, 151] width 205 height 12
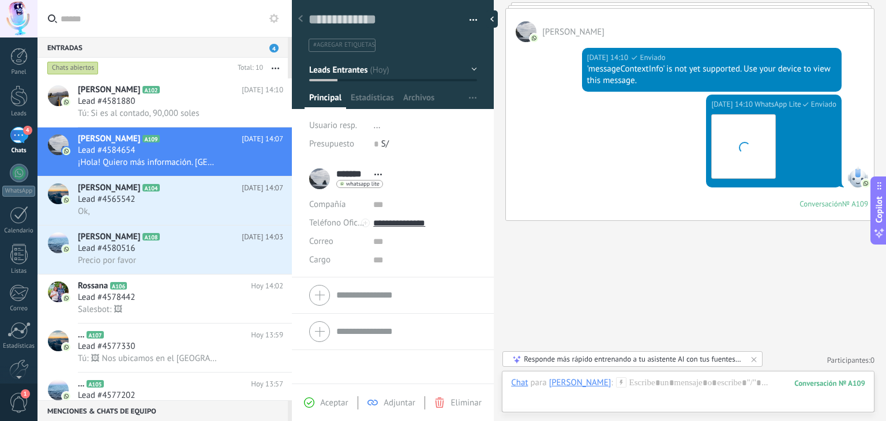
scroll to position [258, 0]
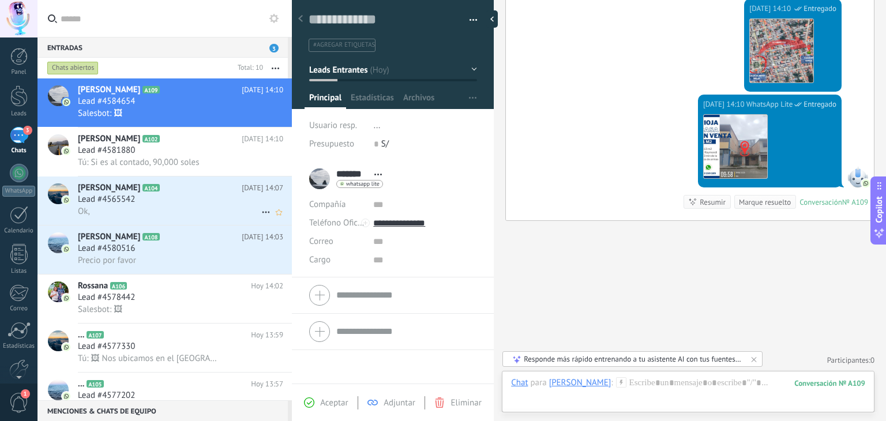
click at [190, 199] on div "Lead #4565542" at bounding box center [180, 200] width 205 height 12
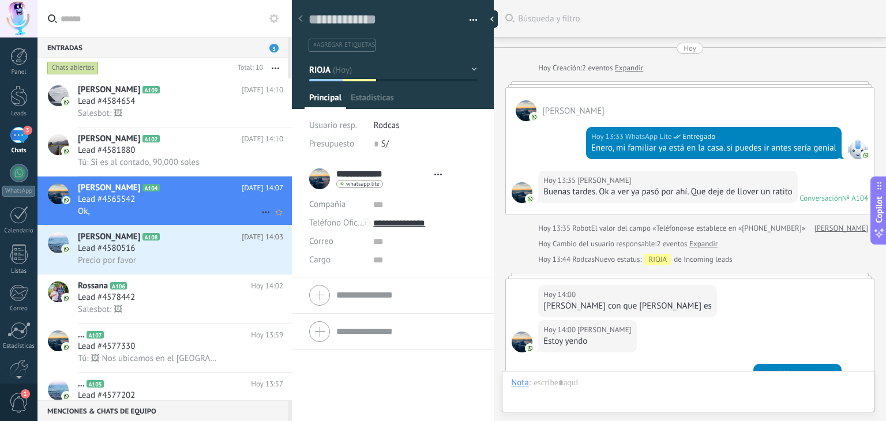
scroll to position [563, 0]
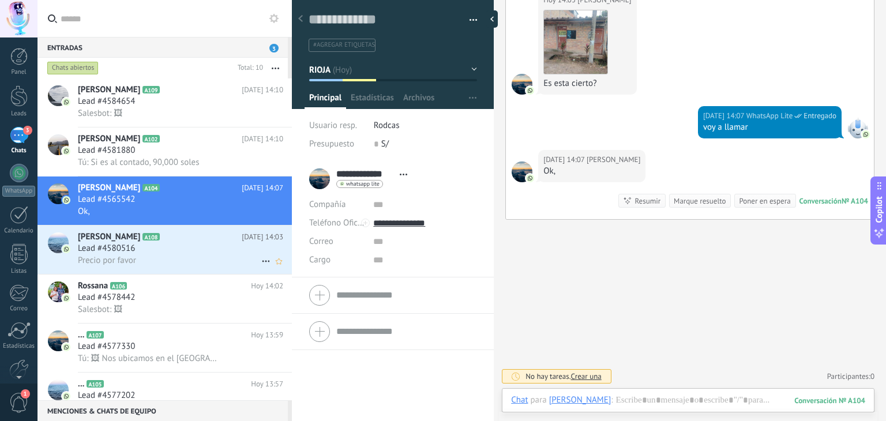
click at [174, 242] on h2 "[PERSON_NAME] A108" at bounding box center [160, 237] width 164 height 12
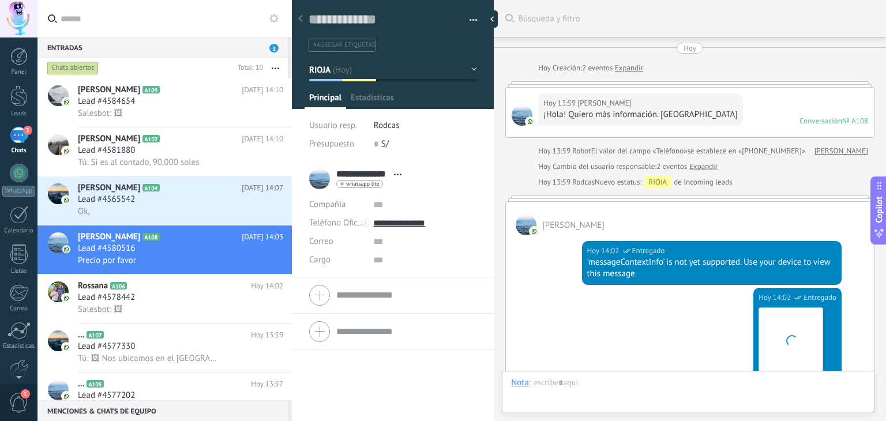
scroll to position [336, 0]
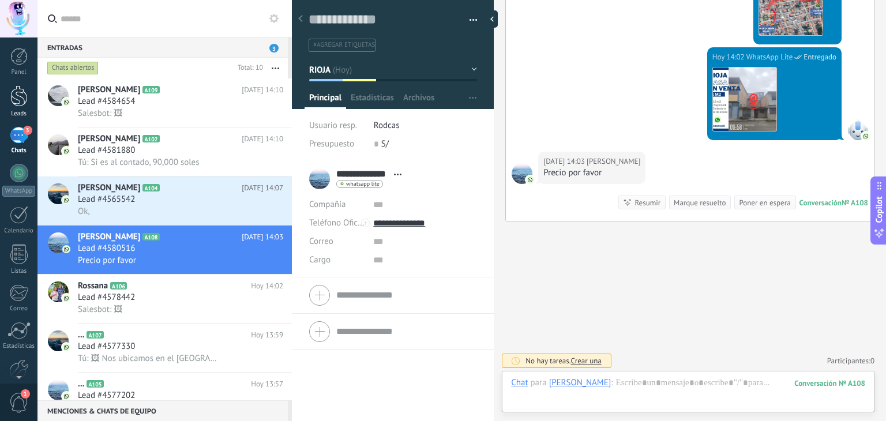
click at [16, 110] on div "Leads" at bounding box center [18, 113] width 33 height 7
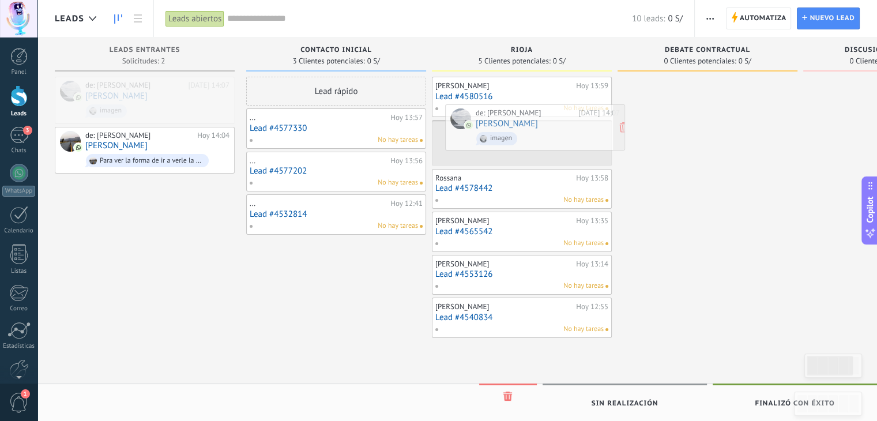
drag, startPoint x: 95, startPoint y: 93, endPoint x: 485, endPoint y: 121, distance: 391.3
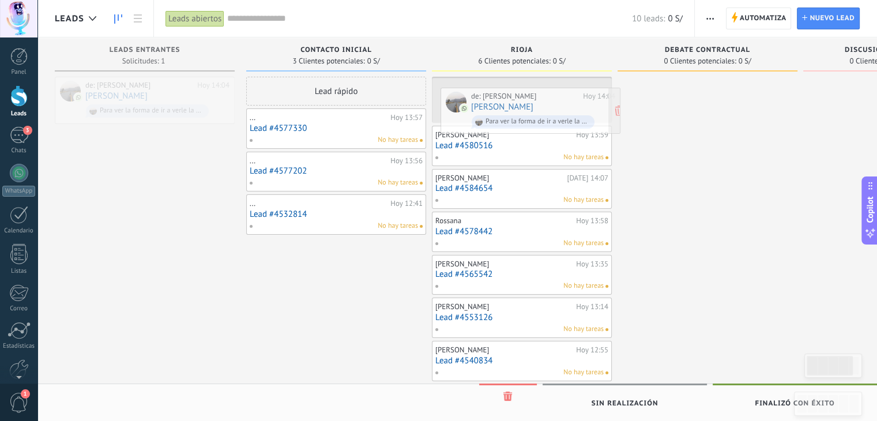
drag, startPoint x: 133, startPoint y: 96, endPoint x: 520, endPoint y: 106, distance: 386.5
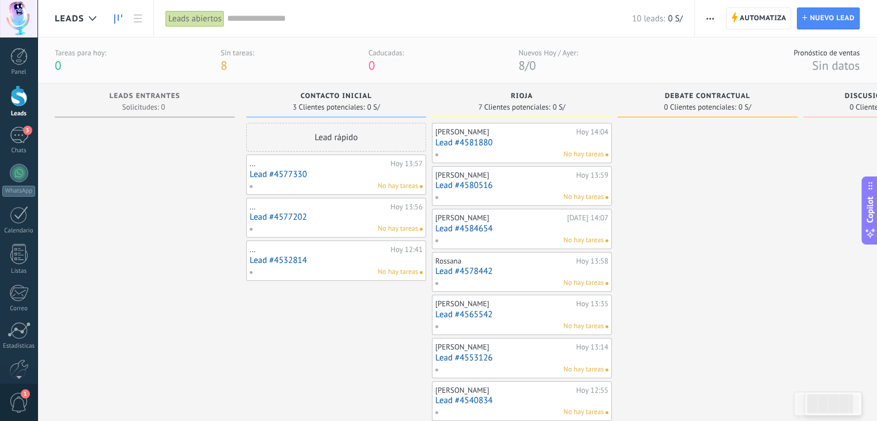
click at [464, 142] on link "Lead #4581880" at bounding box center [521, 143] width 173 height 10
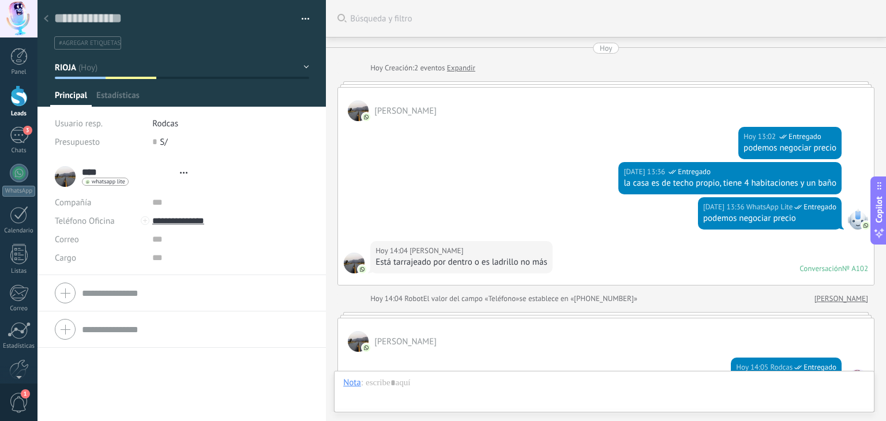
scroll to position [441, 0]
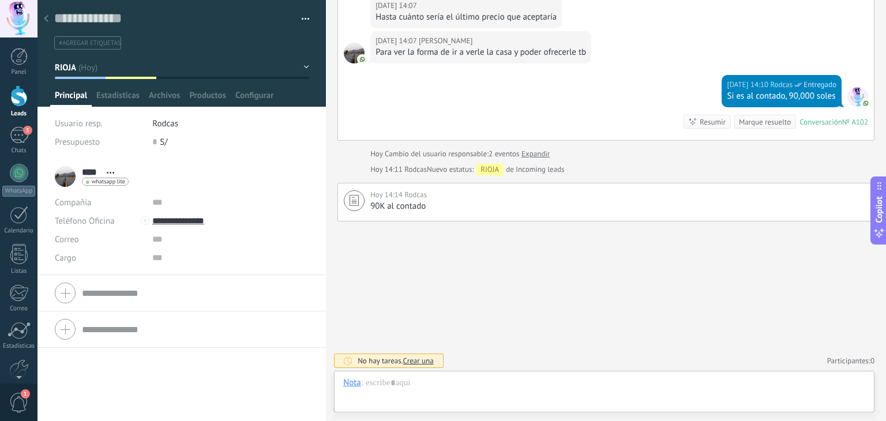
click at [13, 102] on div at bounding box center [18, 95] width 17 height 21
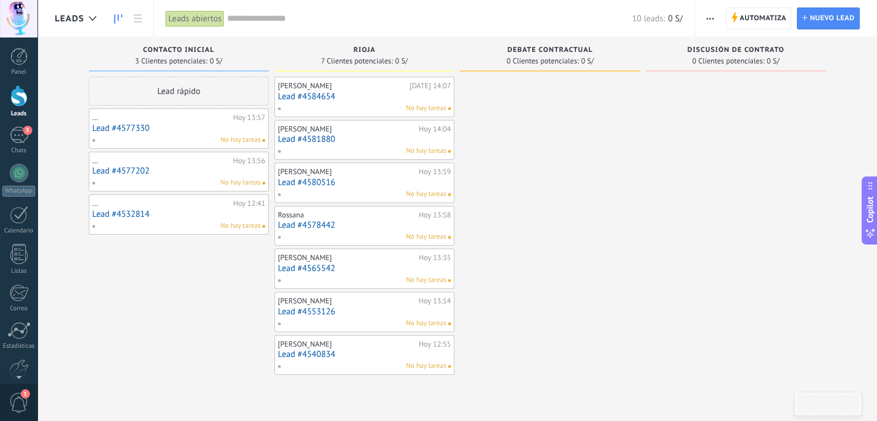
click at [308, 95] on link "Lead #4584654" at bounding box center [364, 97] width 173 height 10
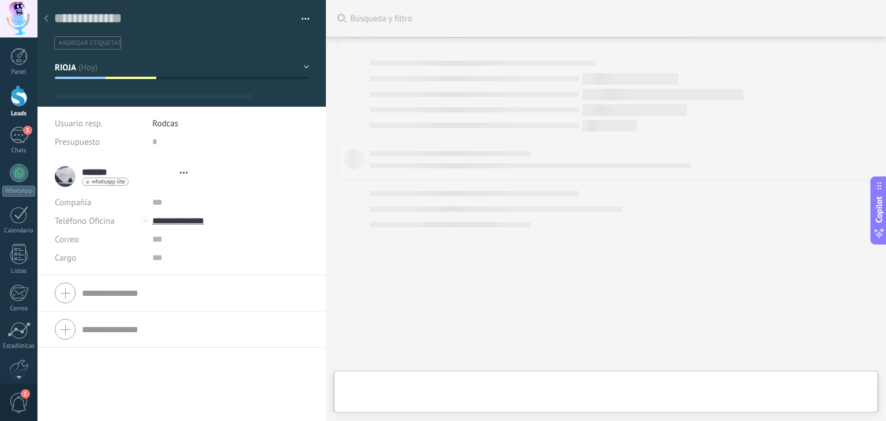
type textarea "**********"
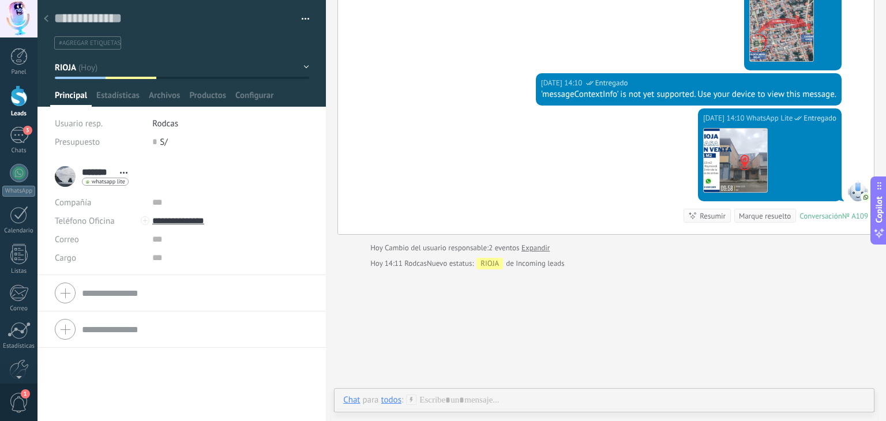
scroll to position [281, 0]
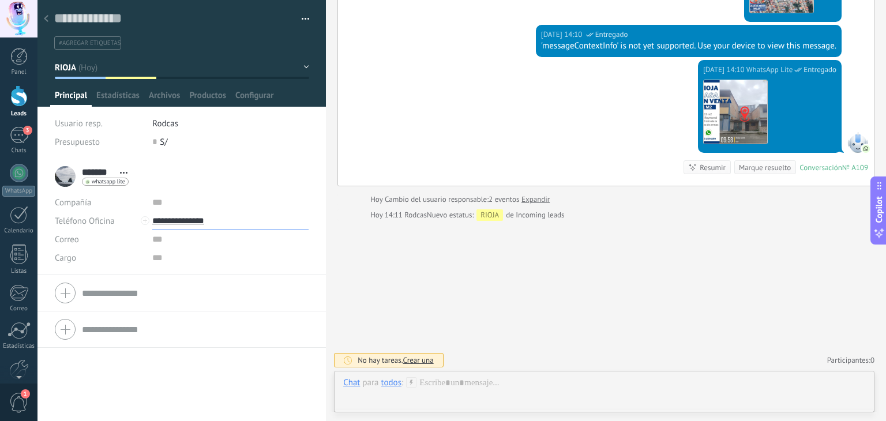
click at [202, 217] on input "**********" at bounding box center [230, 221] width 156 height 18
type input "**********"
click at [198, 258] on div "[PERSON_NAME] (WhatsApp)" at bounding box center [221, 260] width 137 height 20
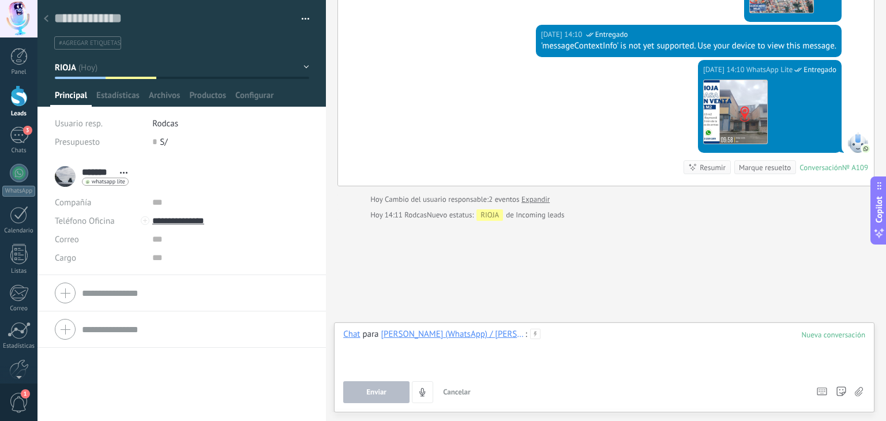
scroll to position [273, 0]
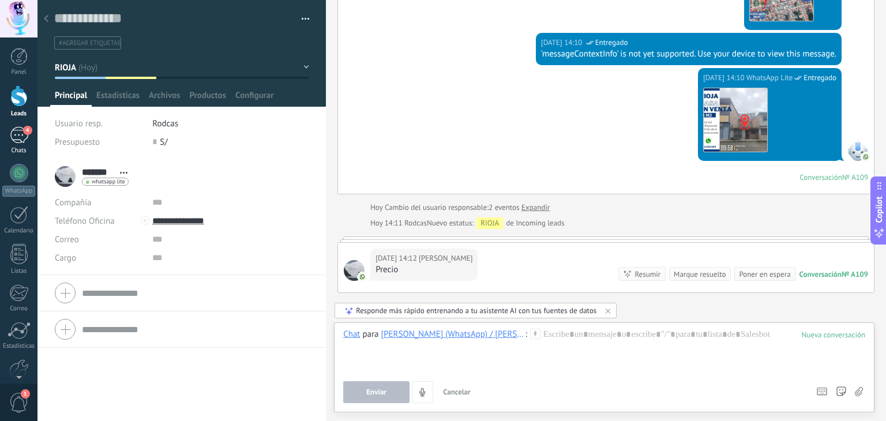
click at [23, 146] on link "4 Chats" at bounding box center [18, 141] width 37 height 28
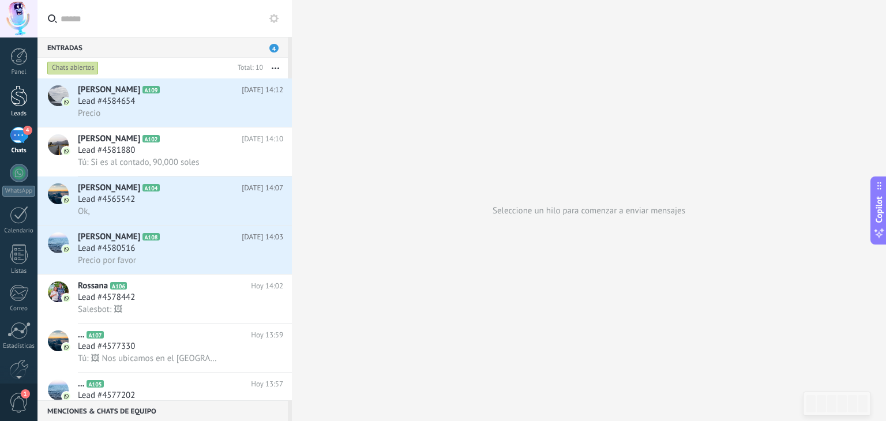
click at [21, 92] on div at bounding box center [18, 95] width 17 height 21
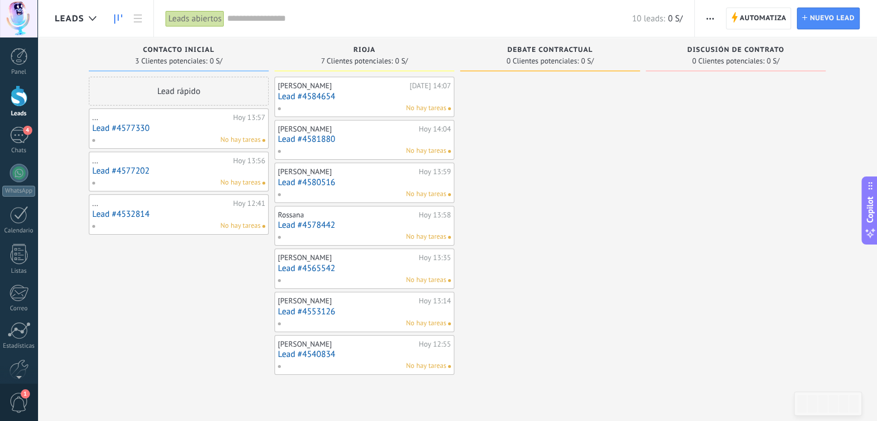
click at [309, 97] on link "Lead #4584654" at bounding box center [364, 97] width 173 height 10
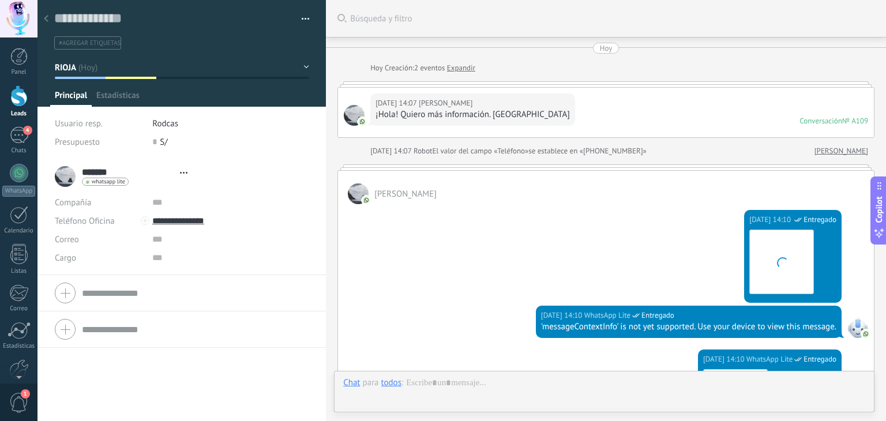
type textarea "**********"
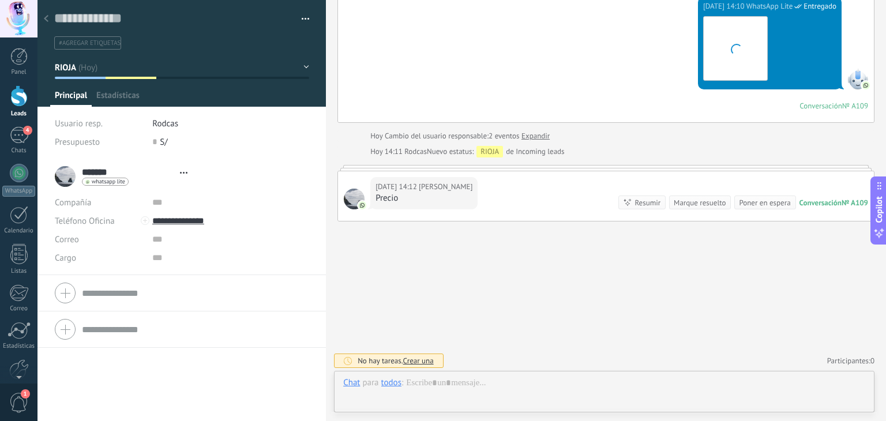
scroll to position [17, 0]
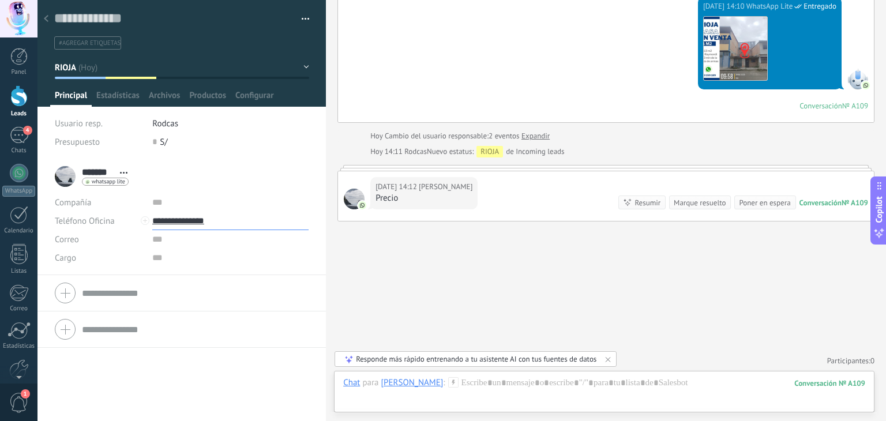
click at [198, 219] on input "**********" at bounding box center [230, 221] width 156 height 18
type input "**********"
click at [199, 257] on div "[PERSON_NAME] (WhatsApp)" at bounding box center [221, 260] width 137 height 20
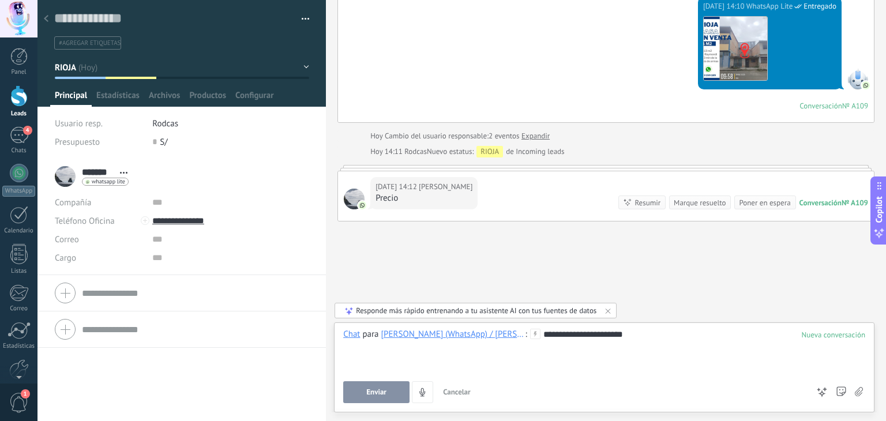
click at [391, 390] on button "Enviar" at bounding box center [376, 392] width 66 height 22
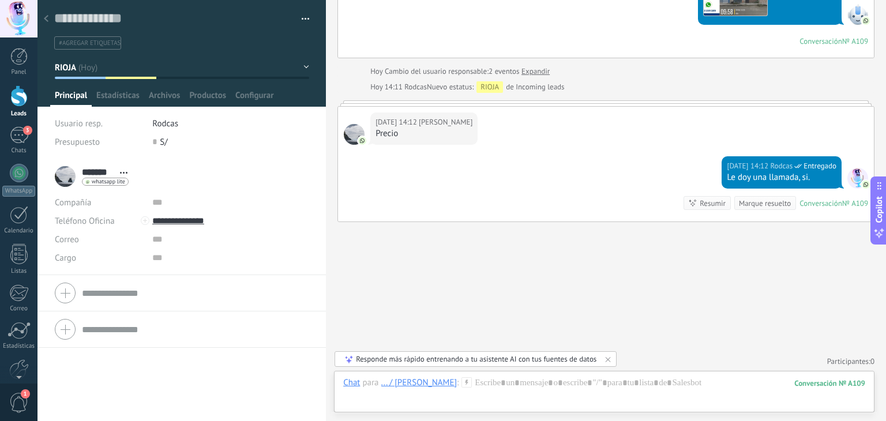
scroll to position [441, 0]
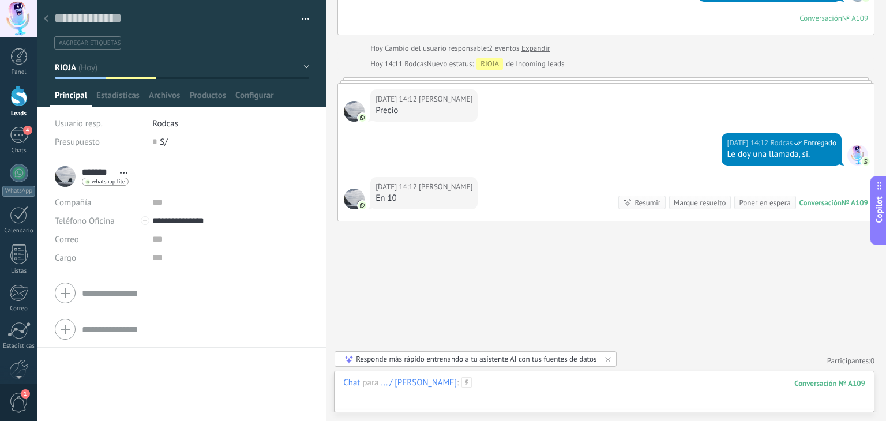
click at [483, 385] on div at bounding box center [604, 394] width 522 height 35
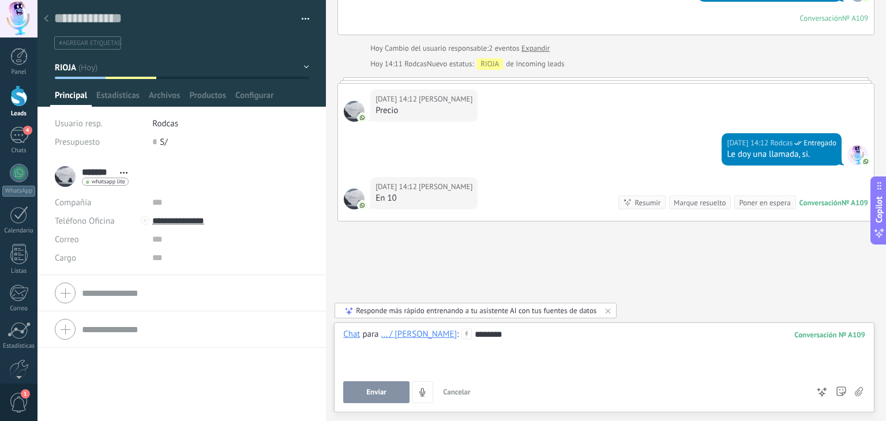
click at [392, 389] on button "Enviar" at bounding box center [376, 392] width 66 height 22
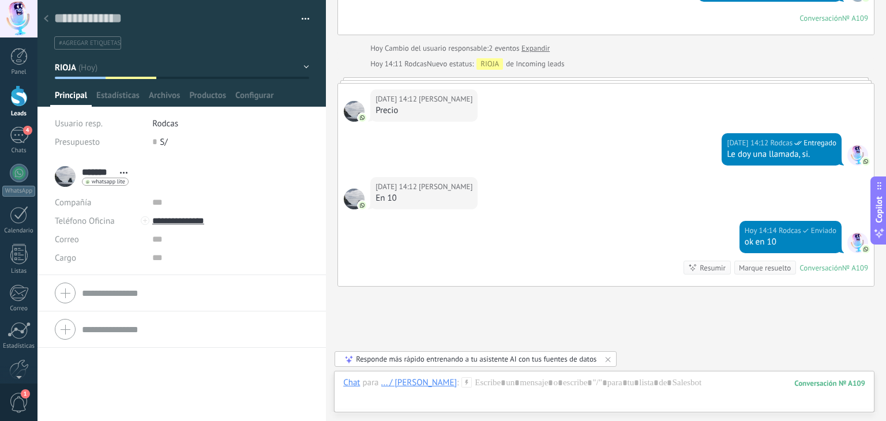
scroll to position [505, 0]
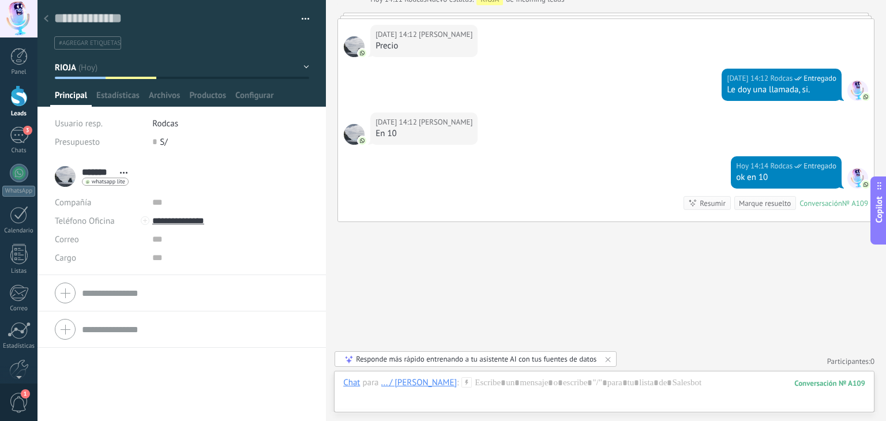
click at [18, 102] on div at bounding box center [18, 95] width 17 height 21
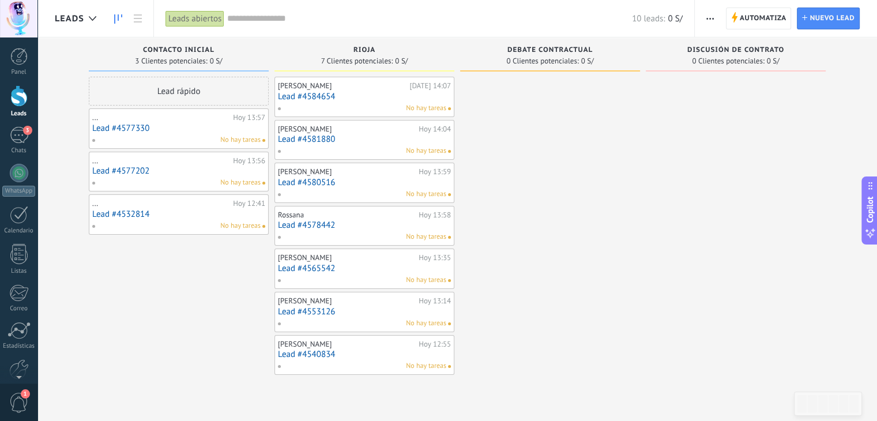
click at [296, 96] on link "Lead #4584654" at bounding box center [364, 97] width 173 height 10
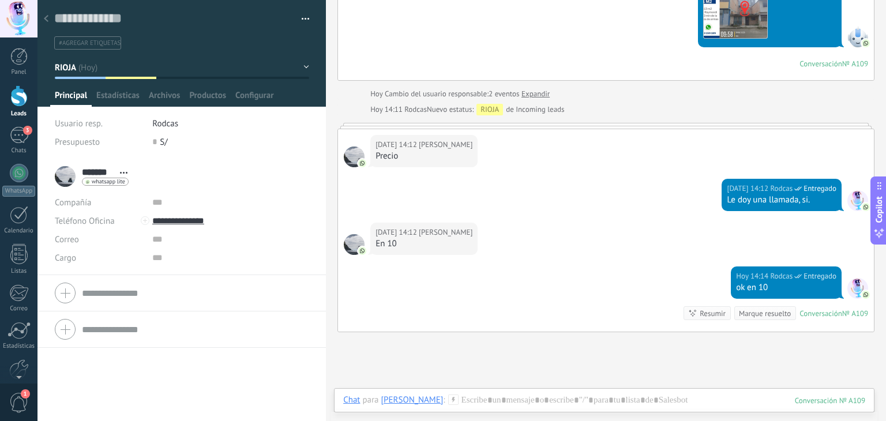
scroll to position [274, 0]
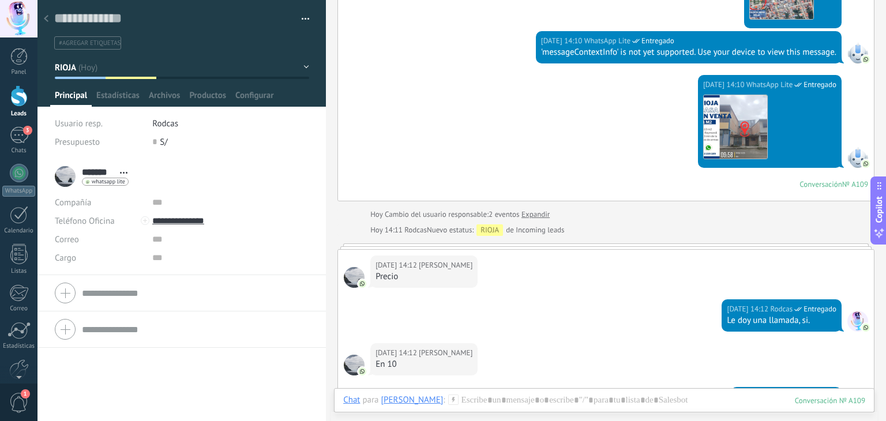
click at [21, 99] on div at bounding box center [18, 95] width 17 height 21
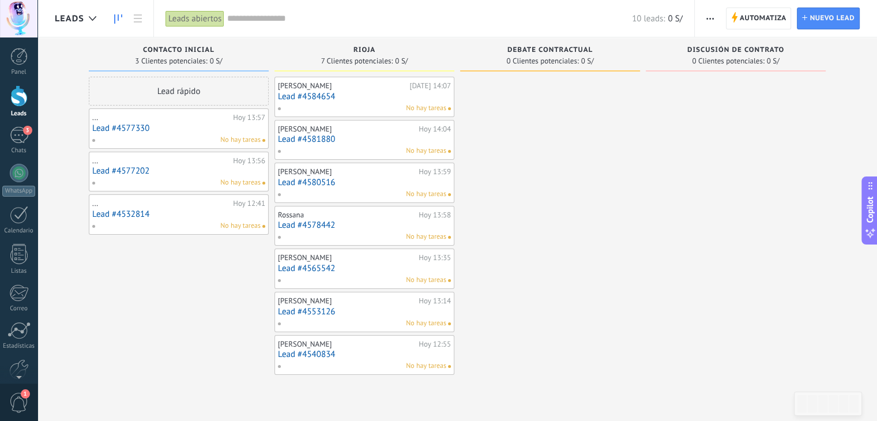
click at [310, 95] on link "Lead #4584654" at bounding box center [364, 97] width 173 height 10
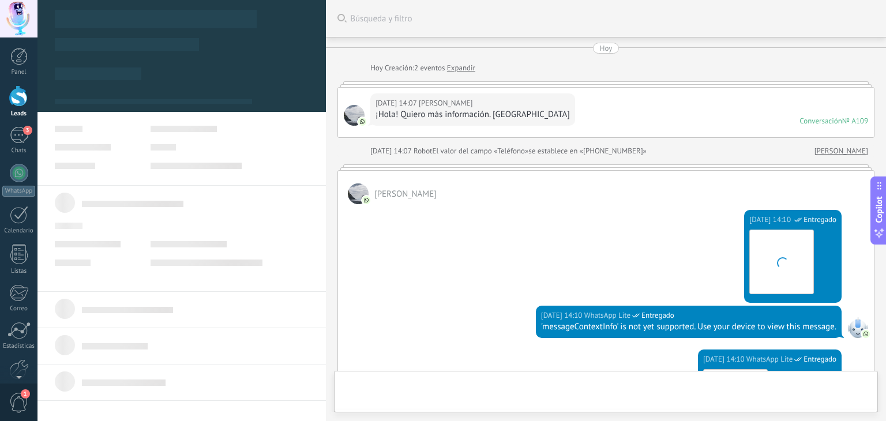
type textarea "**********"
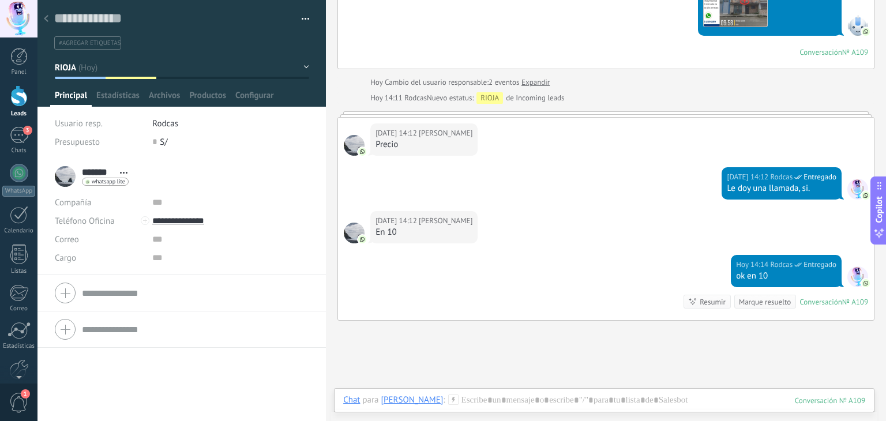
scroll to position [461, 0]
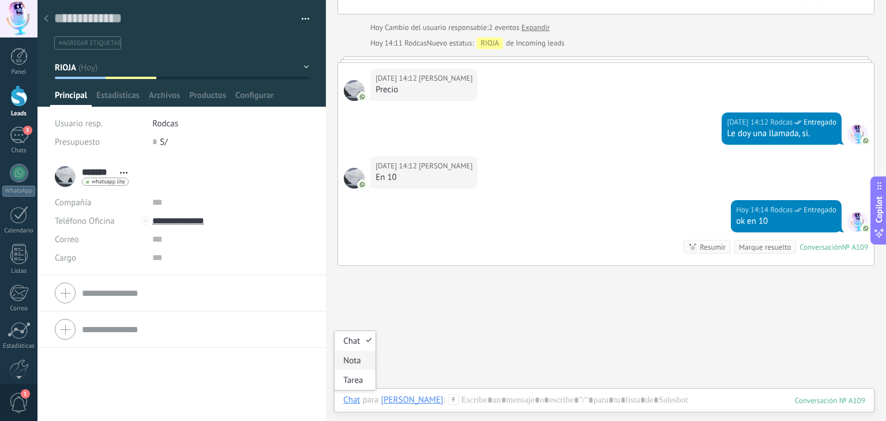
click at [353, 360] on div "Nota" at bounding box center [354, 361] width 41 height 20
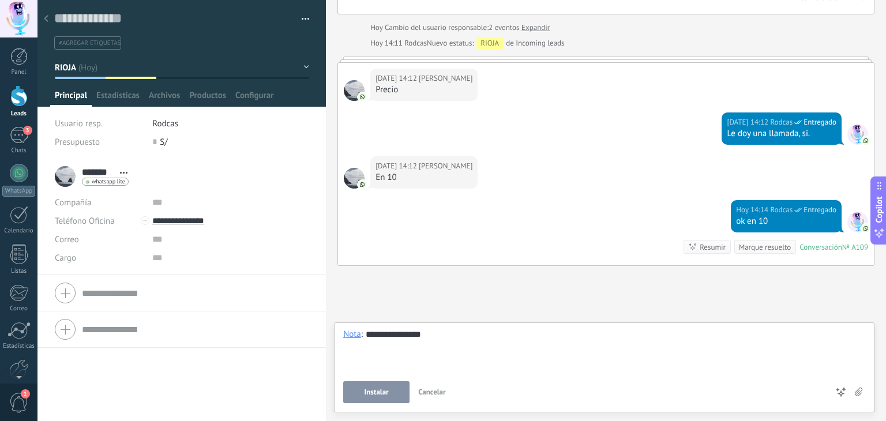
click at [376, 390] on span "Instalar" at bounding box center [376, 392] width 24 height 8
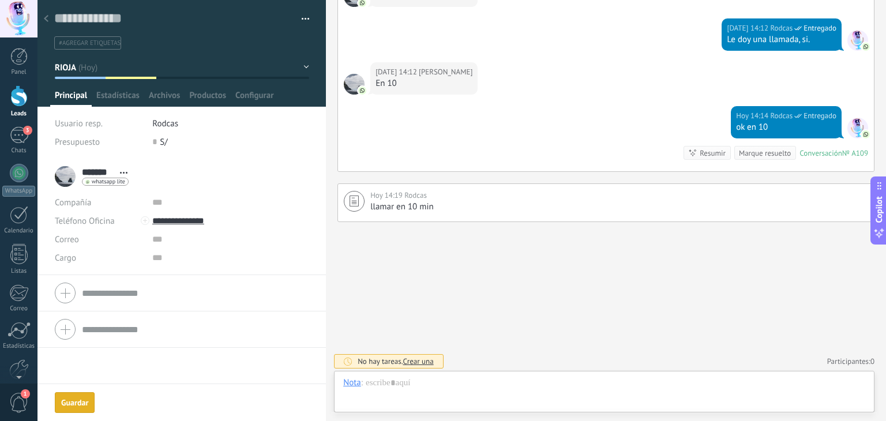
scroll to position [556, 0]
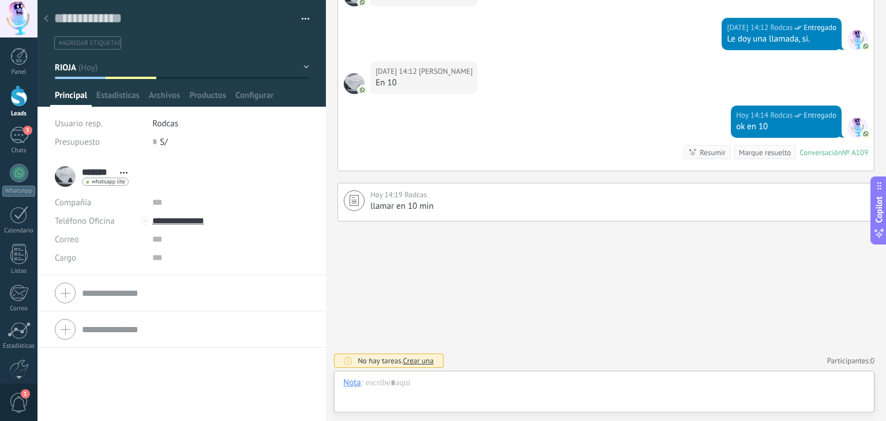
click at [15, 103] on div at bounding box center [18, 95] width 17 height 21
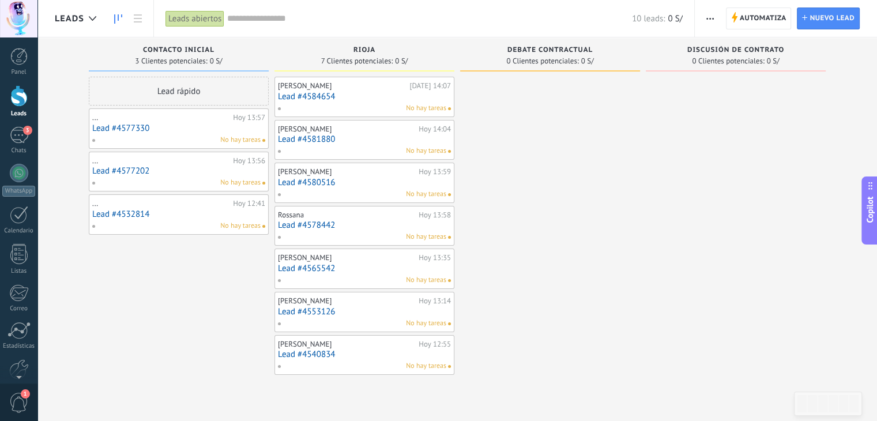
click at [122, 130] on link "Lead #4577330" at bounding box center [178, 128] width 173 height 10
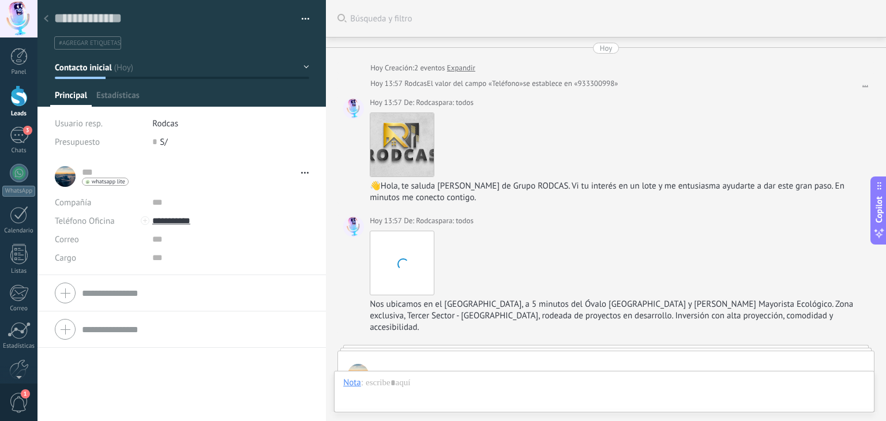
type textarea "**********"
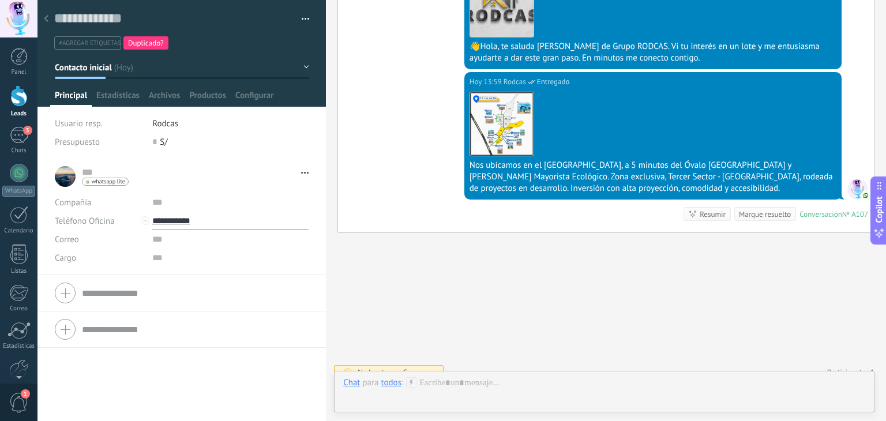
drag, startPoint x: 199, startPoint y: 221, endPoint x: 151, endPoint y: 221, distance: 47.9
click at [152, 221] on input "**********" at bounding box center [230, 221] width 156 height 18
type input "**********"
click at [18, 144] on link "3 Chats" at bounding box center [18, 141] width 37 height 28
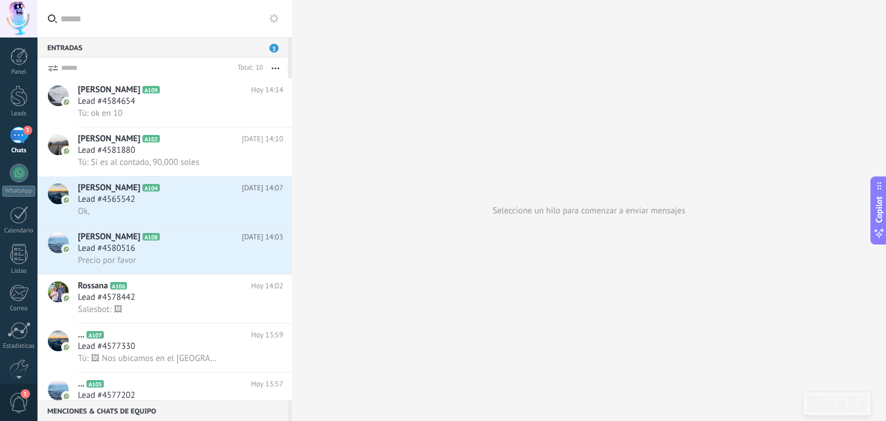
click at [104, 21] on input "text" at bounding box center [172, 18] width 222 height 37
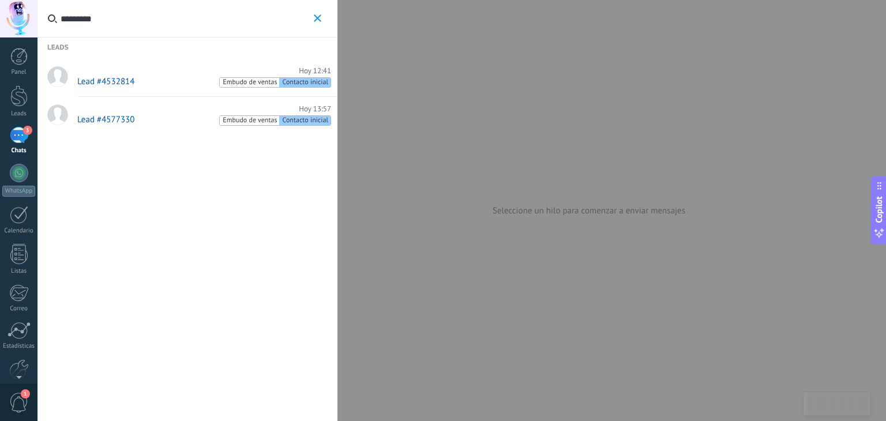
type input "*********"
click at [113, 82] on span "Lead #4532814" at bounding box center [105, 81] width 57 height 11
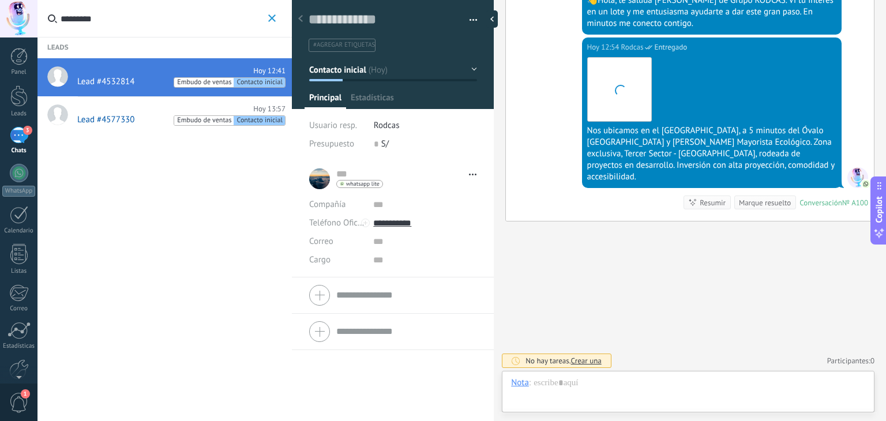
scroll to position [17, 0]
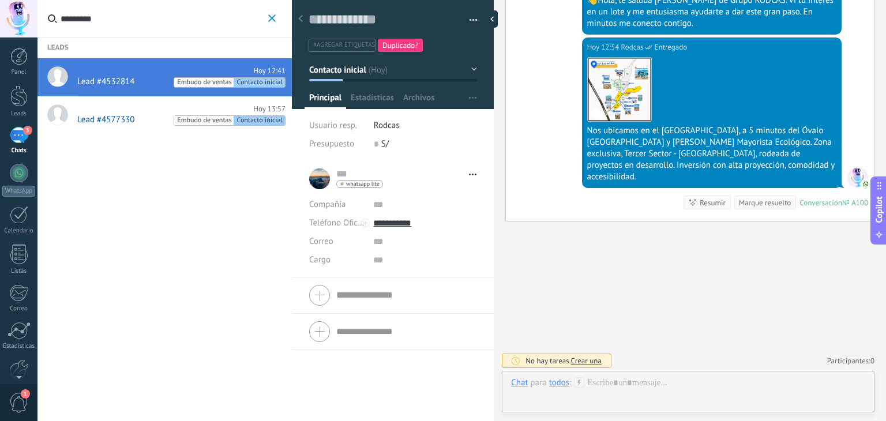
click at [472, 17] on button "button" at bounding box center [469, 20] width 17 height 17
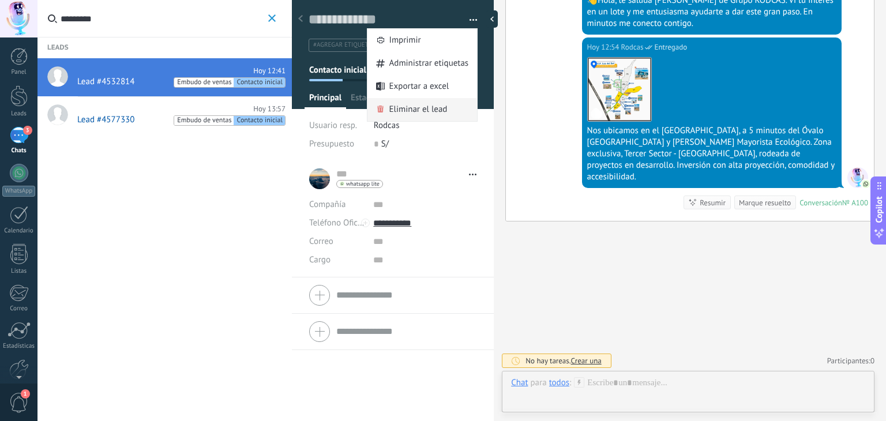
click at [424, 108] on span "Eliminar el lead" at bounding box center [418, 109] width 58 height 23
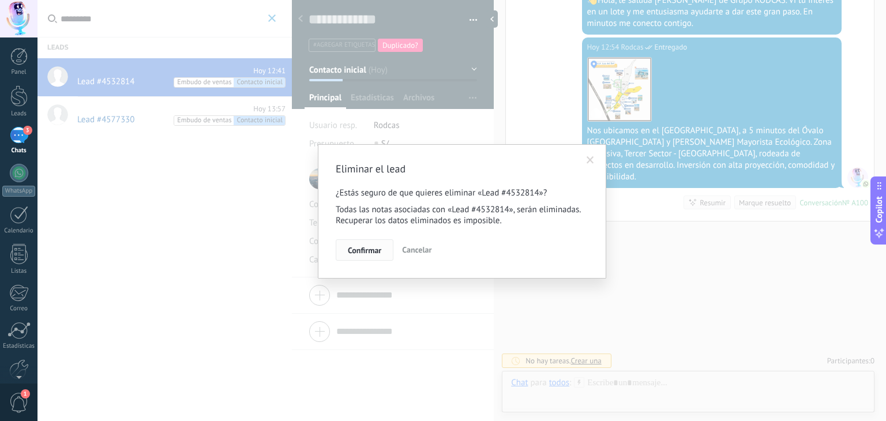
click at [371, 247] on span "Confirmar" at bounding box center [364, 250] width 33 height 8
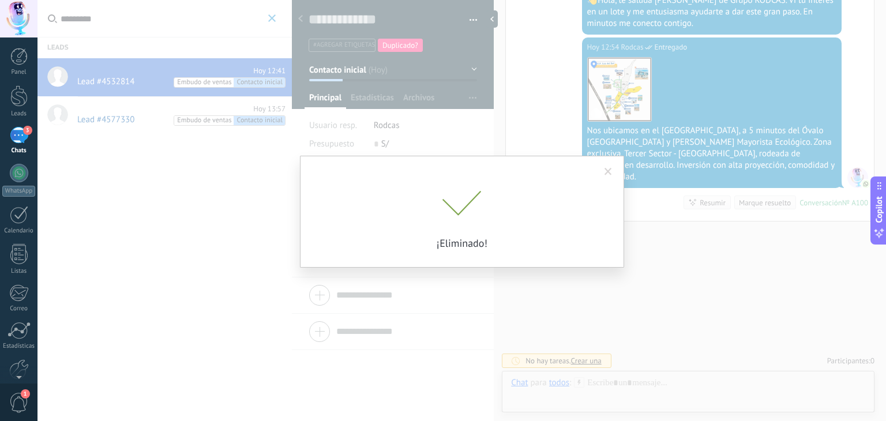
scroll to position [255, 0]
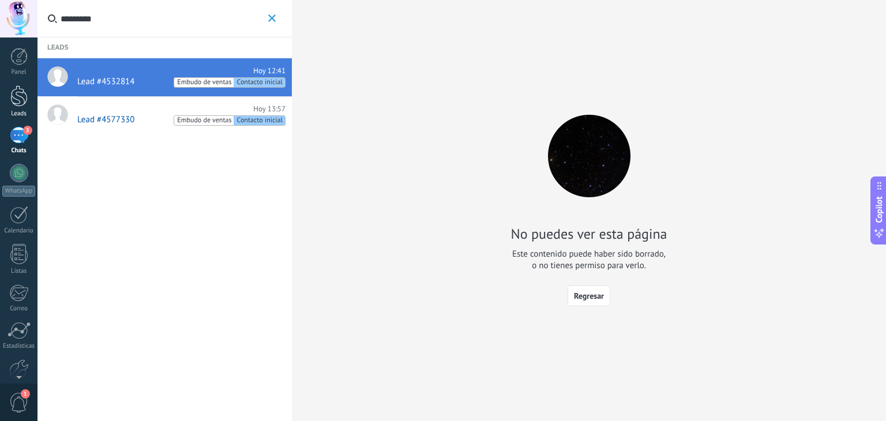
click at [17, 104] on div at bounding box center [18, 95] width 17 height 21
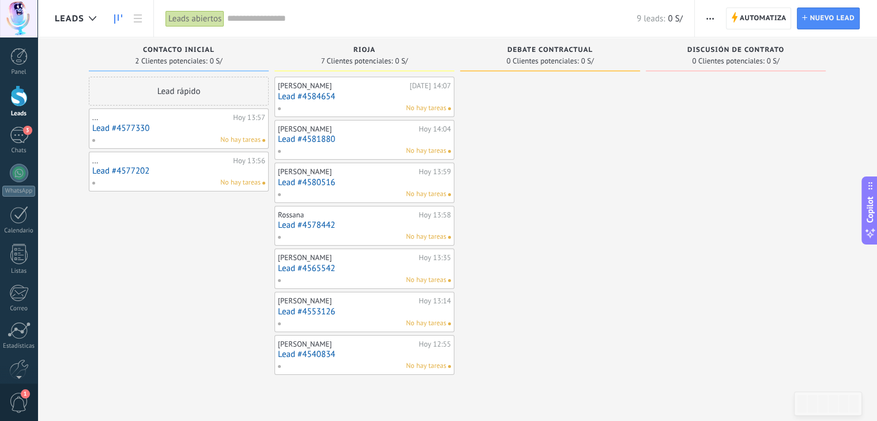
click at [133, 130] on link "Lead #4577330" at bounding box center [178, 128] width 173 height 10
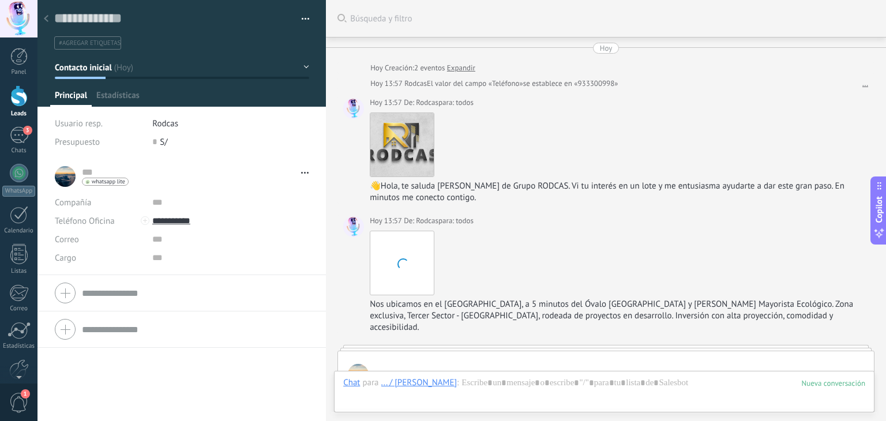
scroll to position [437, 0]
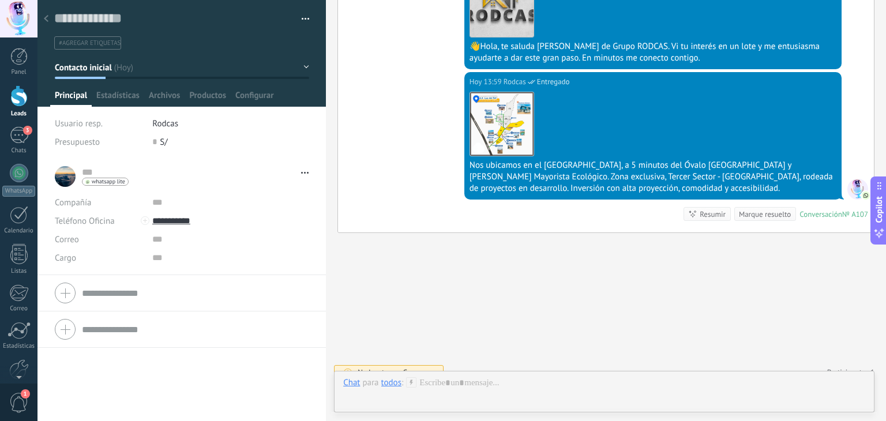
click at [16, 103] on div at bounding box center [18, 95] width 17 height 21
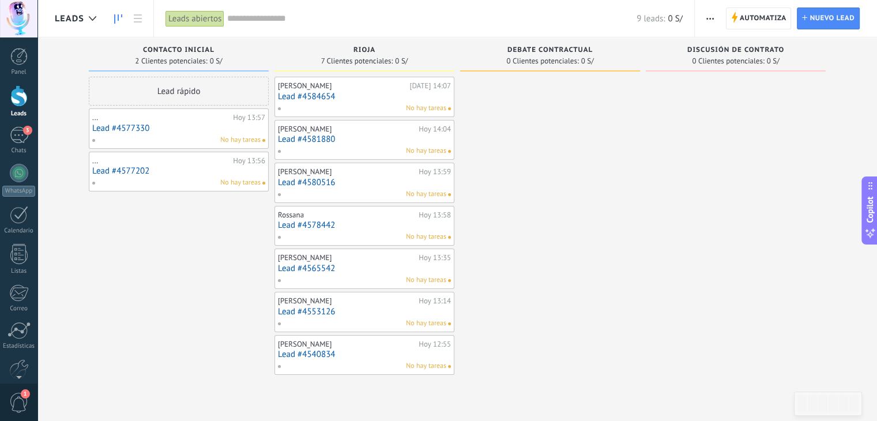
click at [112, 170] on link "Lead #4577202" at bounding box center [178, 171] width 173 height 10
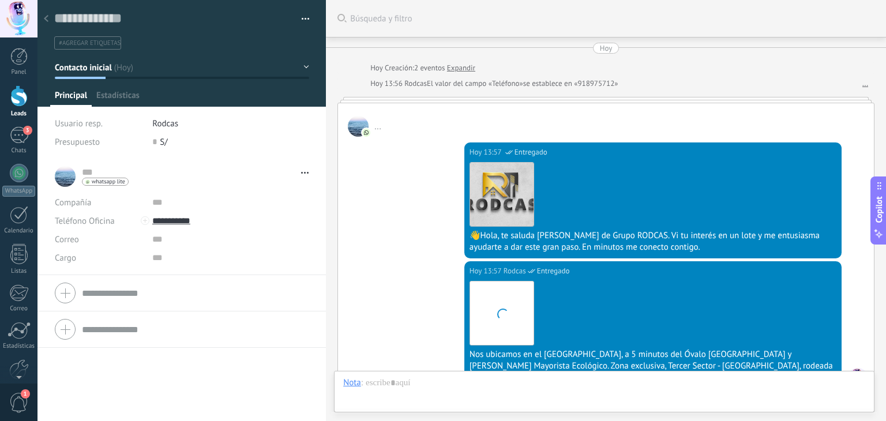
type textarea "**********"
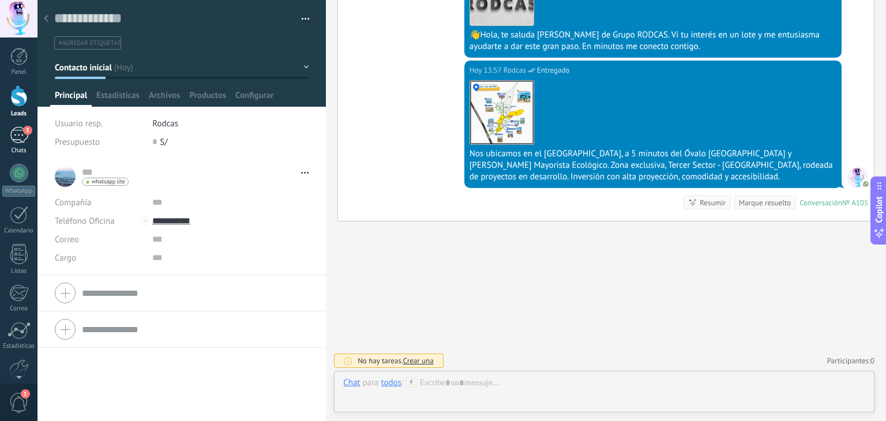
click at [14, 148] on div "Chats" at bounding box center [18, 150] width 33 height 7
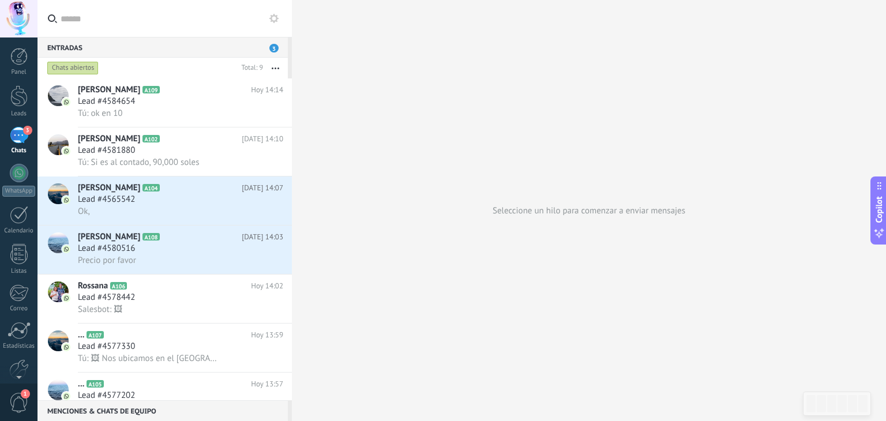
click at [96, 22] on input "text" at bounding box center [172, 18] width 222 height 37
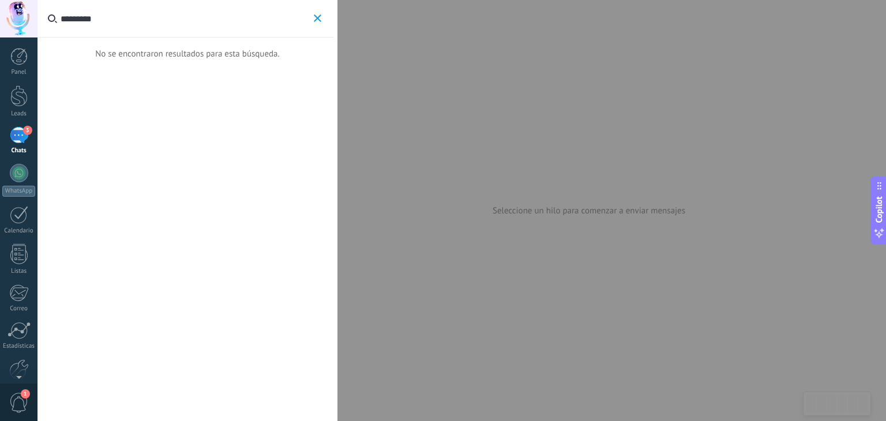
type input "*********"
click at [317, 18] on use "button" at bounding box center [317, 17] width 7 height 7
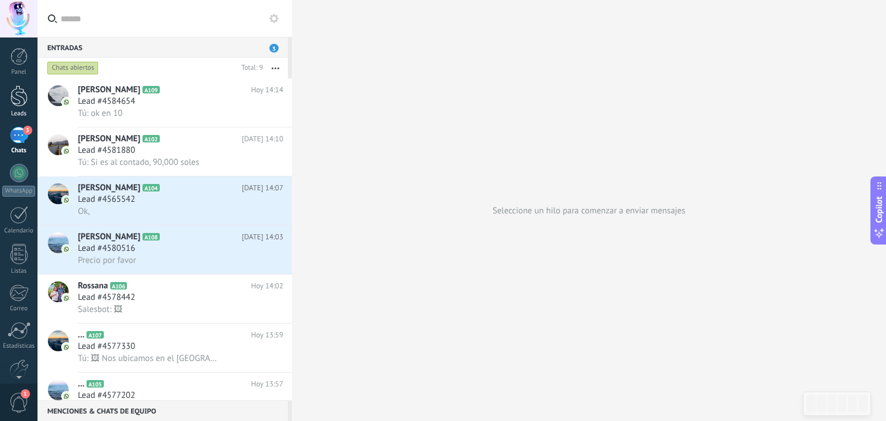
click at [20, 100] on div at bounding box center [18, 95] width 17 height 21
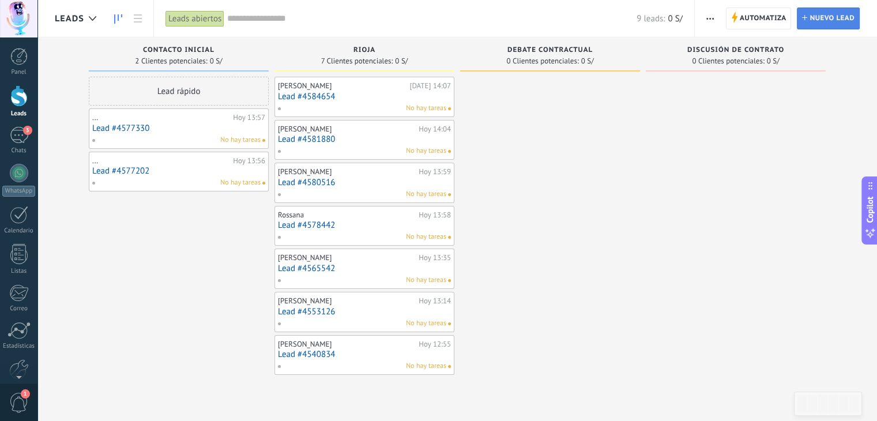
click at [807, 14] on link "Lead Nuevo lead" at bounding box center [828, 18] width 63 height 22
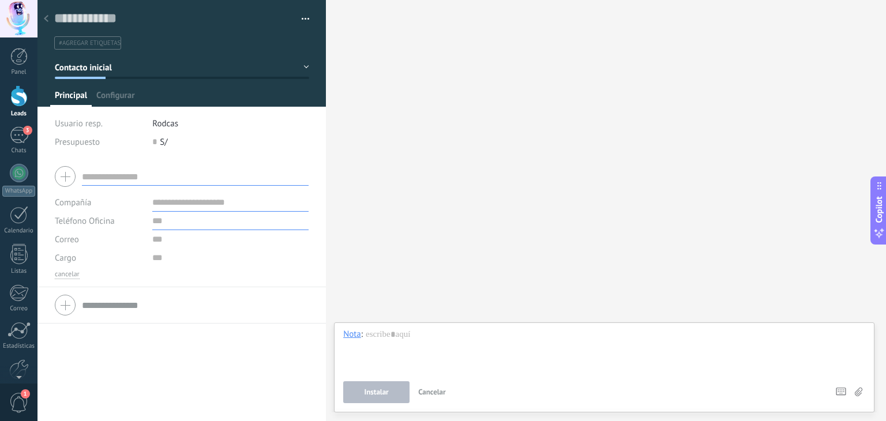
click at [167, 224] on input "text" at bounding box center [230, 221] width 156 height 18
type input "**********"
click at [80, 403] on span "Guardar" at bounding box center [74, 403] width 27 height 8
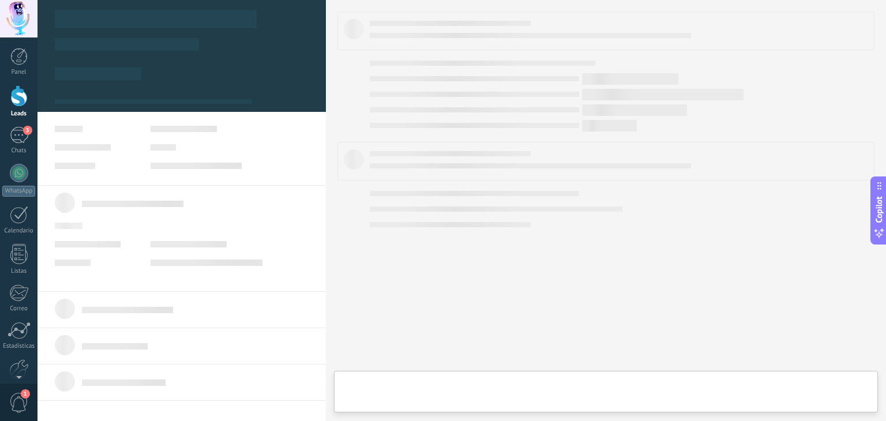
type textarea "**********"
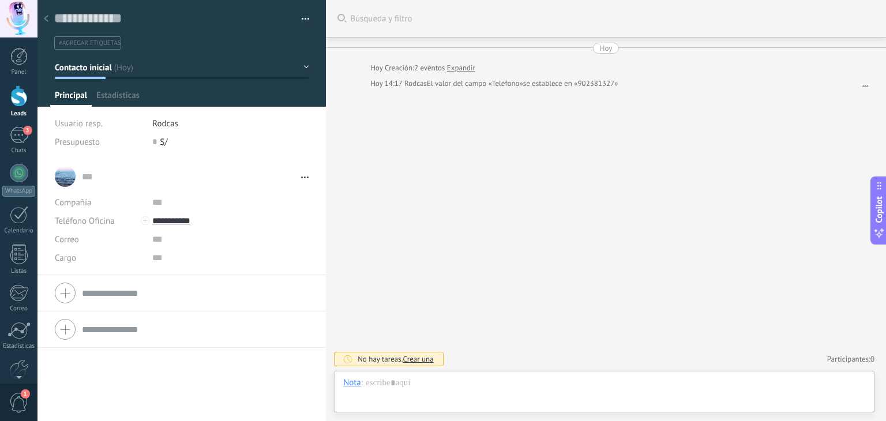
scroll to position [17, 0]
click at [174, 222] on input "**********" at bounding box center [230, 221] width 156 height 18
type input "**********"
click at [198, 259] on div "[PERSON_NAME] (WhatsApp)" at bounding box center [221, 260] width 137 height 20
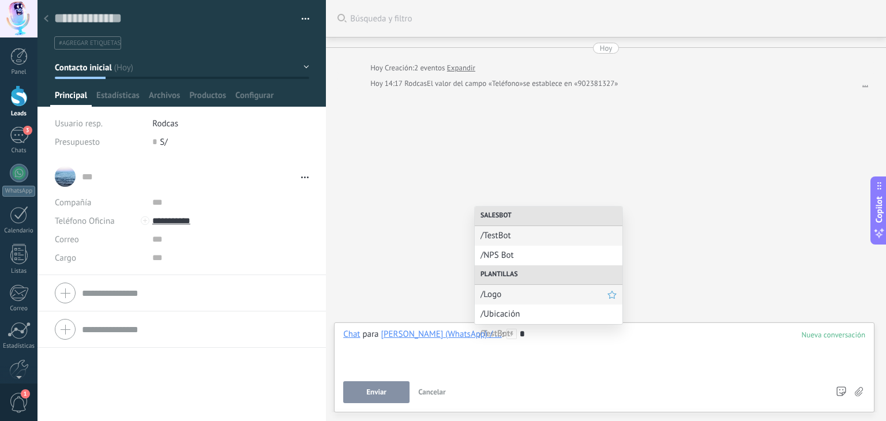
click at [484, 293] on span "/Logo" at bounding box center [543, 294] width 127 height 11
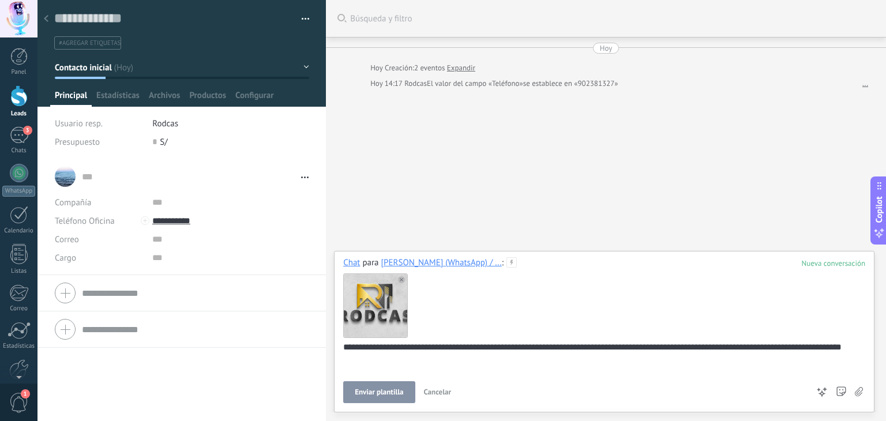
click at [378, 393] on span "Enviar plantilla" at bounding box center [379, 392] width 48 height 8
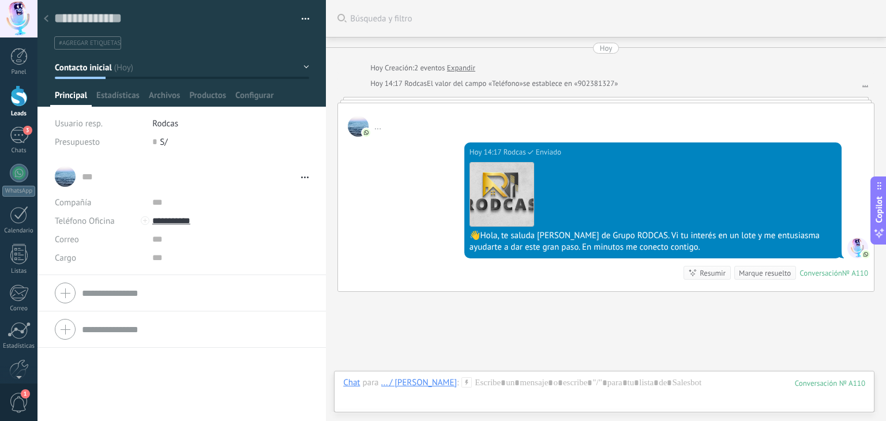
scroll to position [71, 0]
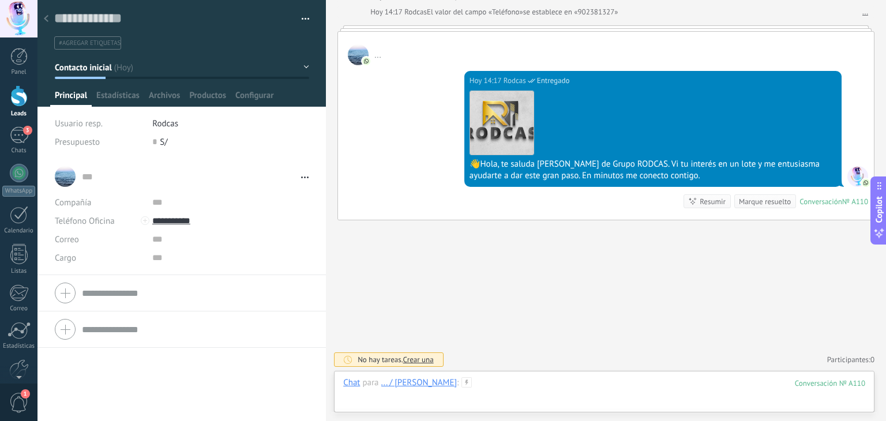
click at [456, 385] on div at bounding box center [604, 394] width 522 height 35
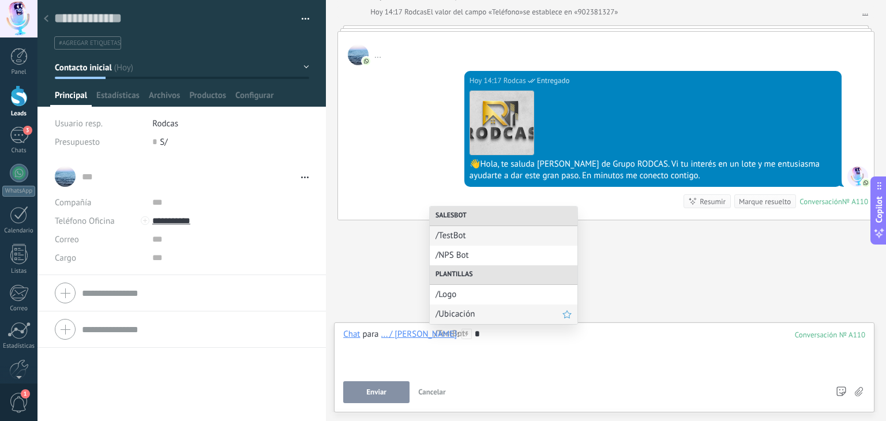
click at [454, 319] on div "/Ubicación" at bounding box center [504, 314] width 148 height 20
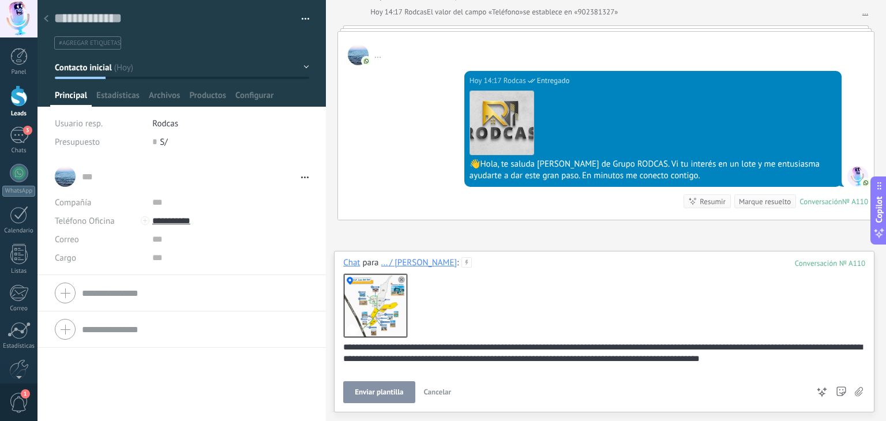
click at [385, 394] on span "Enviar plantilla" at bounding box center [379, 392] width 48 height 8
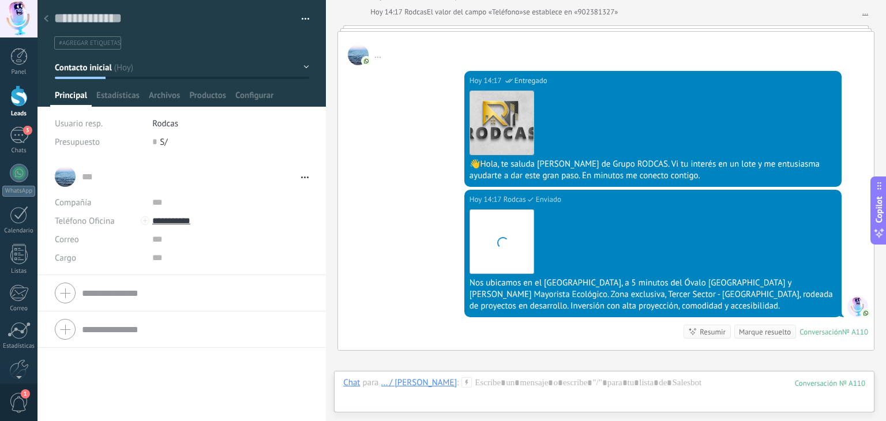
scroll to position [201, 0]
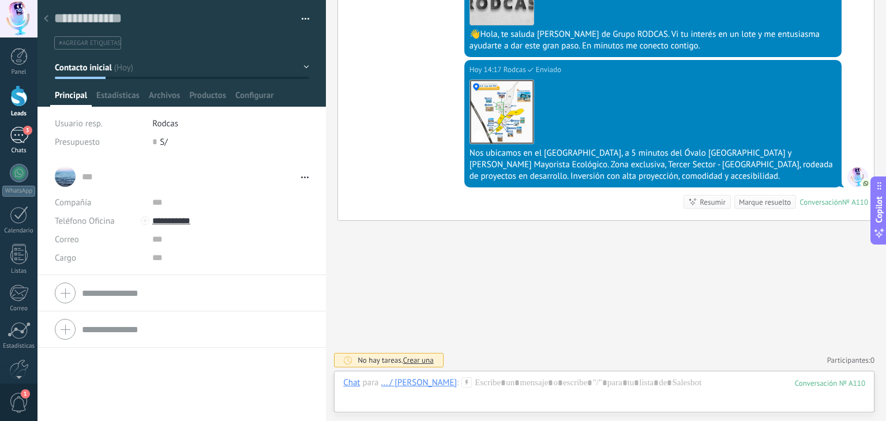
click at [21, 144] on link "3 Chats" at bounding box center [18, 141] width 37 height 28
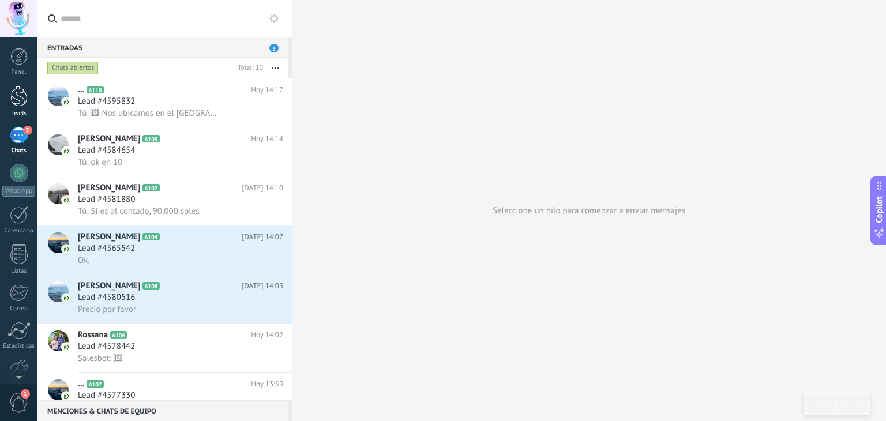
click at [25, 107] on link "Leads" at bounding box center [18, 101] width 37 height 32
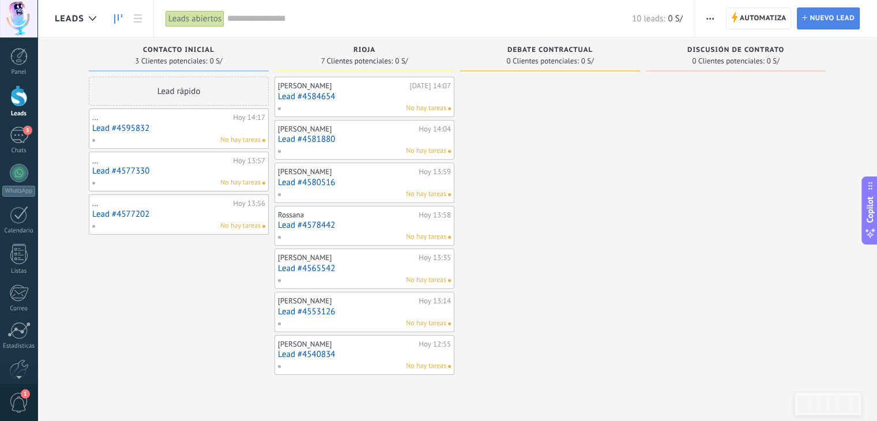
click at [829, 17] on span "Nuevo lead" at bounding box center [832, 18] width 45 height 21
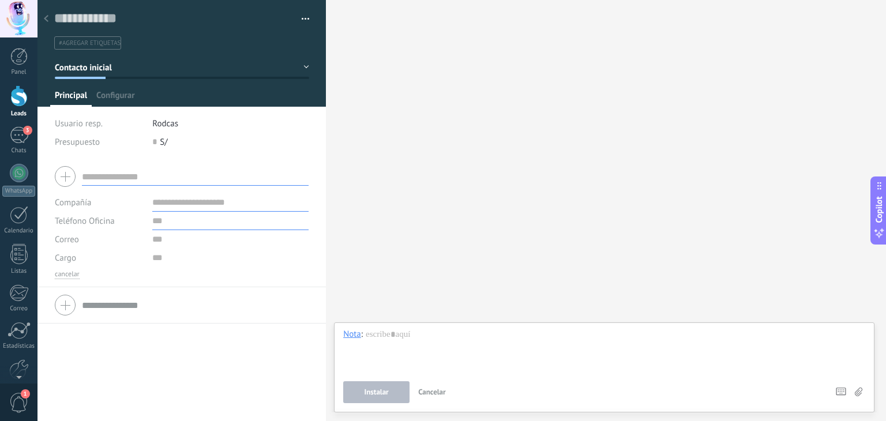
click at [156, 219] on input "text" at bounding box center [230, 221] width 156 height 18
type input "**********"
click at [74, 399] on span "Guardar" at bounding box center [74, 403] width 27 height 8
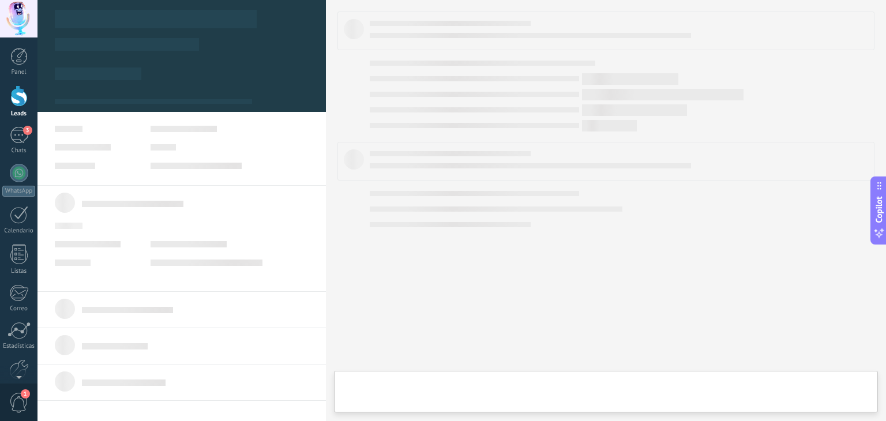
type textarea "**********"
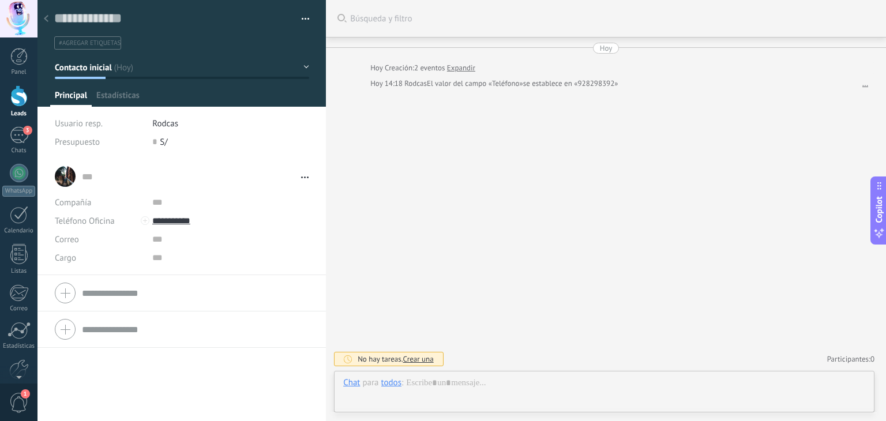
scroll to position [17, 0]
click at [180, 221] on input "**********" at bounding box center [230, 221] width 156 height 18
type input "**********"
click at [180, 258] on div "[PERSON_NAME] (WhatsApp)" at bounding box center [221, 260] width 137 height 20
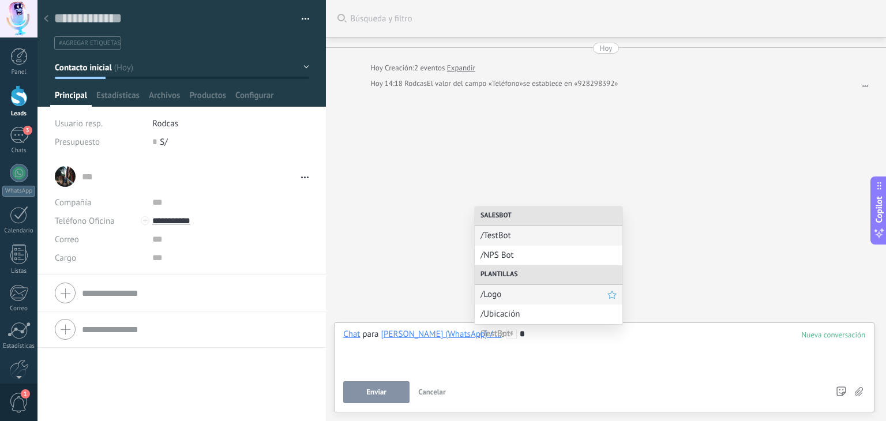
click at [491, 296] on span "/Logo" at bounding box center [543, 294] width 127 height 11
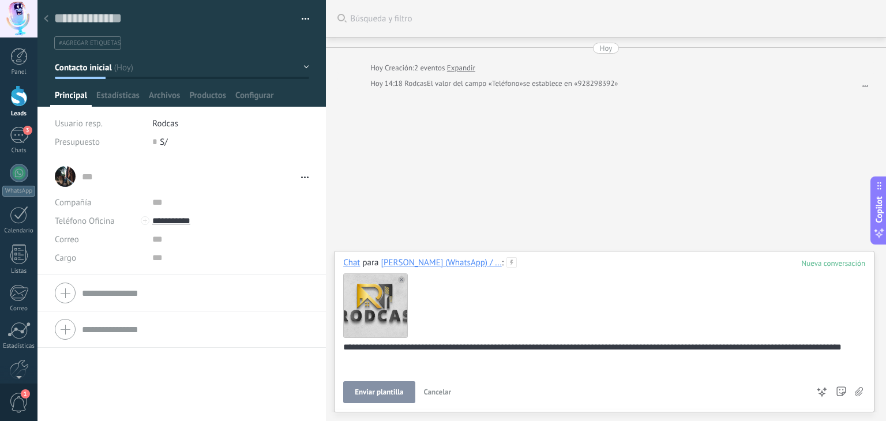
click at [391, 387] on button "Enviar plantilla" at bounding box center [378, 392] width 71 height 22
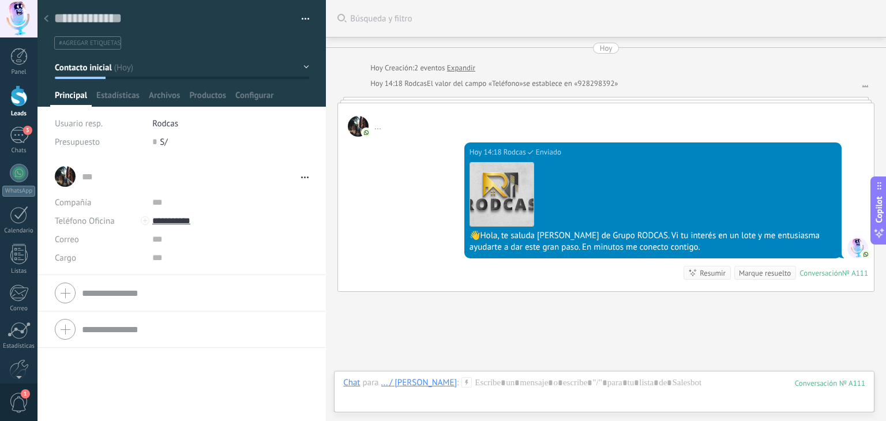
scroll to position [71, 0]
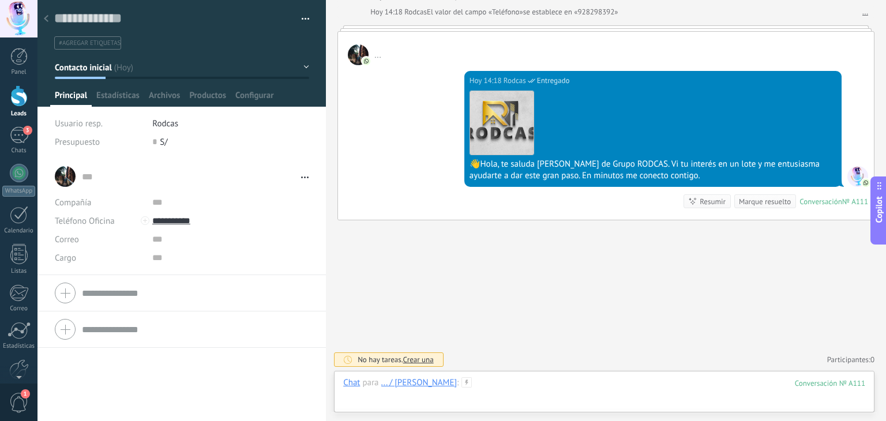
click at [451, 385] on div at bounding box center [604, 394] width 522 height 35
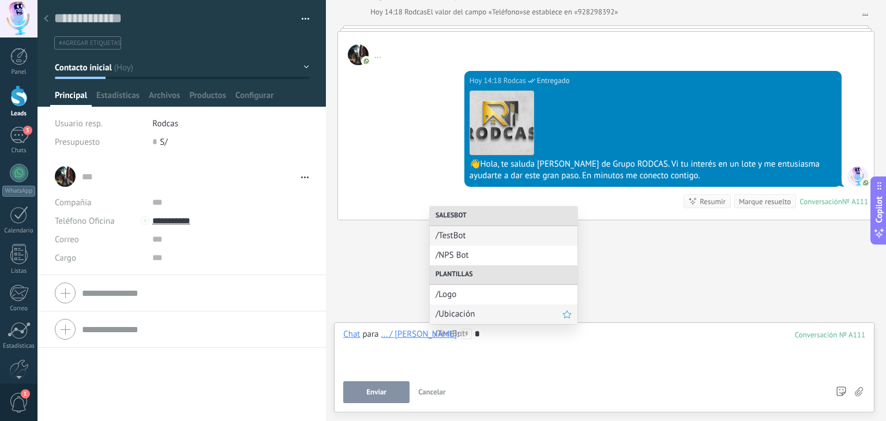
click at [455, 311] on span "/Ubicación" at bounding box center [498, 313] width 127 height 11
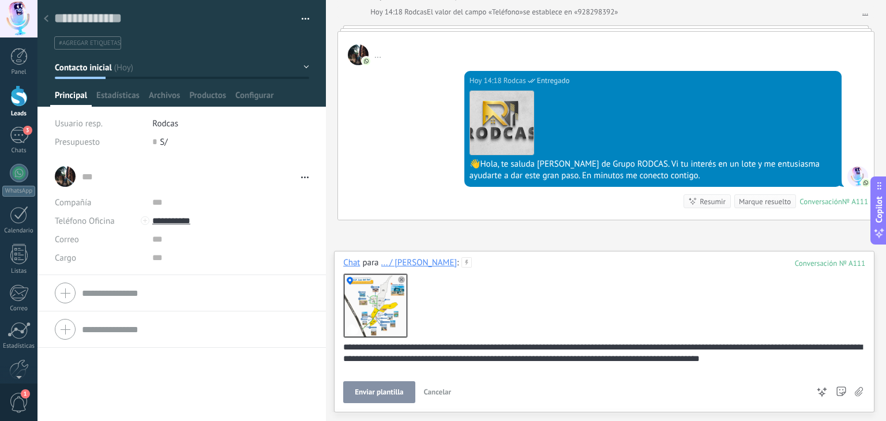
click at [390, 394] on span "Enviar plantilla" at bounding box center [379, 392] width 48 height 8
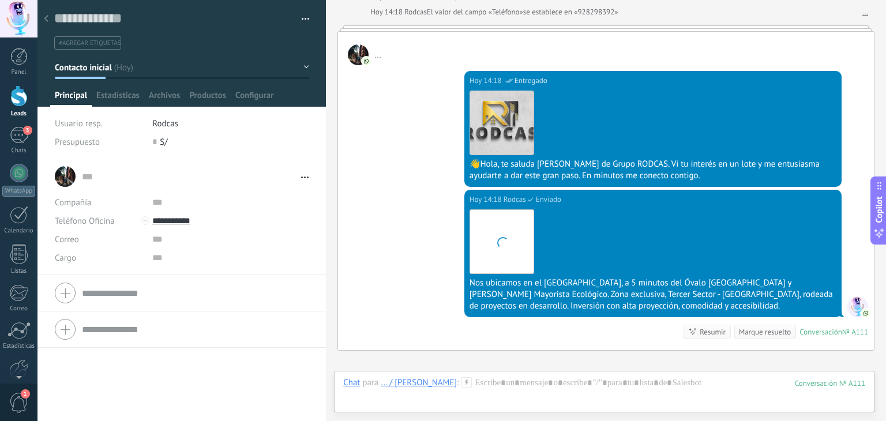
scroll to position [201, 0]
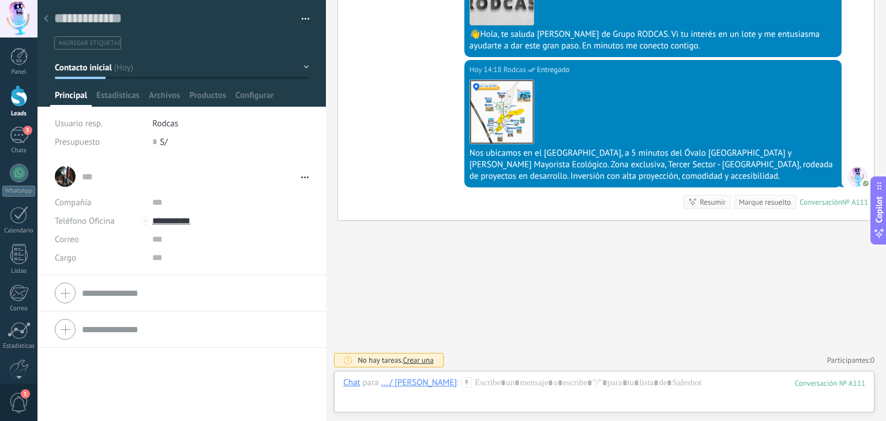
click at [16, 105] on div at bounding box center [18, 95] width 17 height 21
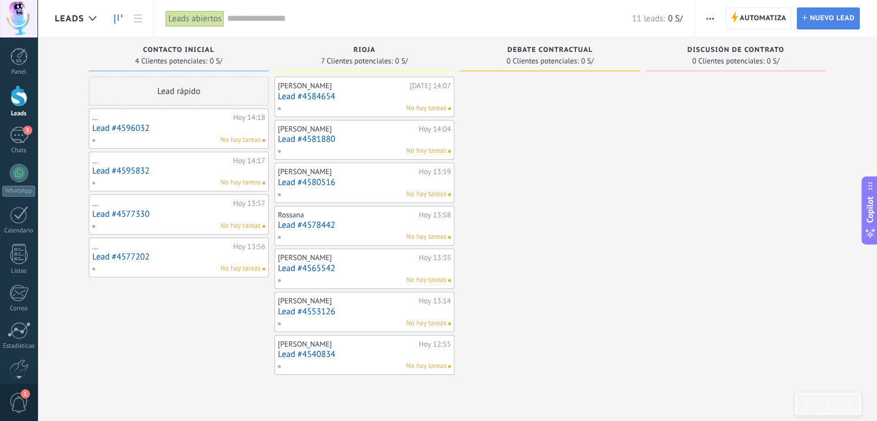
click at [827, 17] on span "Nuevo lead" at bounding box center [832, 18] width 45 height 21
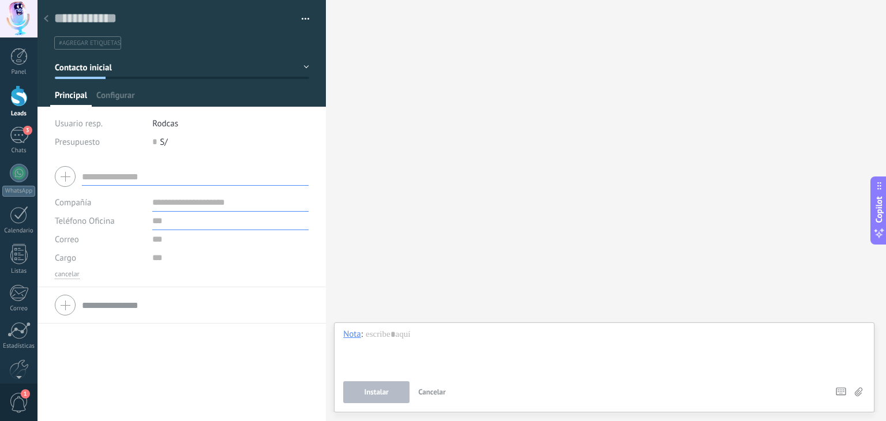
click at [164, 224] on input "text" at bounding box center [230, 221] width 156 height 18
type input "**********"
drag, startPoint x: 78, startPoint y: 398, endPoint x: 152, endPoint y: 343, distance: 92.3
click at [78, 399] on span "Guardar" at bounding box center [74, 403] width 27 height 8
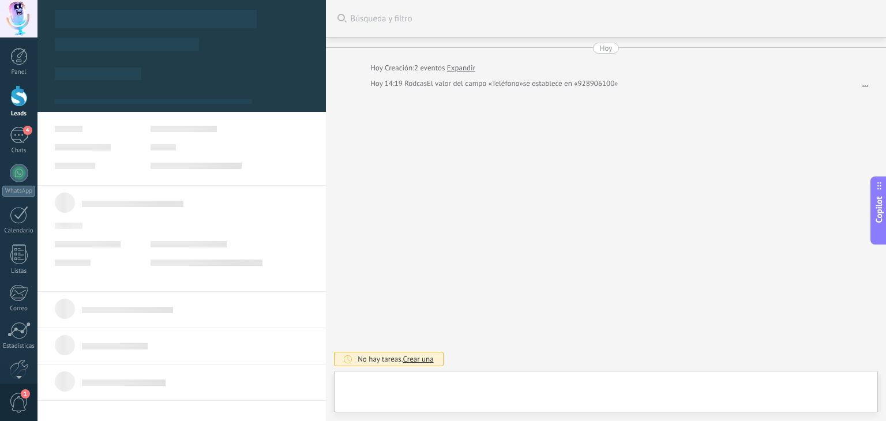
type textarea "**********"
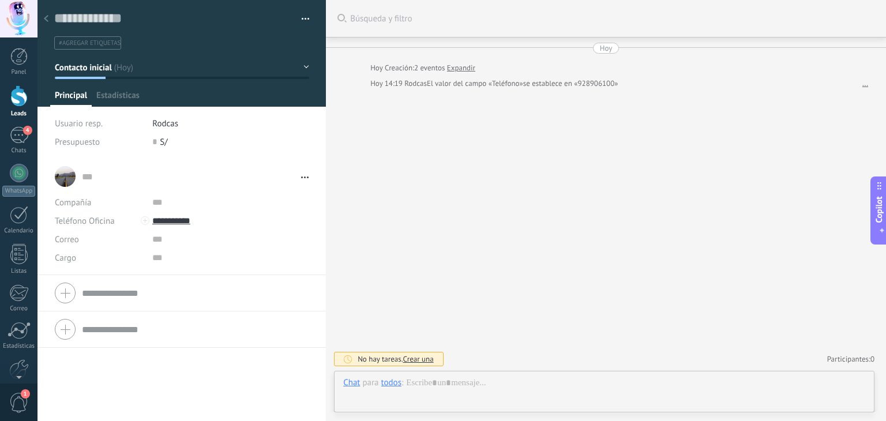
scroll to position [17, 0]
click at [176, 221] on input "**********" at bounding box center [230, 221] width 156 height 18
type input "**********"
click at [198, 264] on div "[PERSON_NAME] (WhatsApp)" at bounding box center [221, 260] width 137 height 20
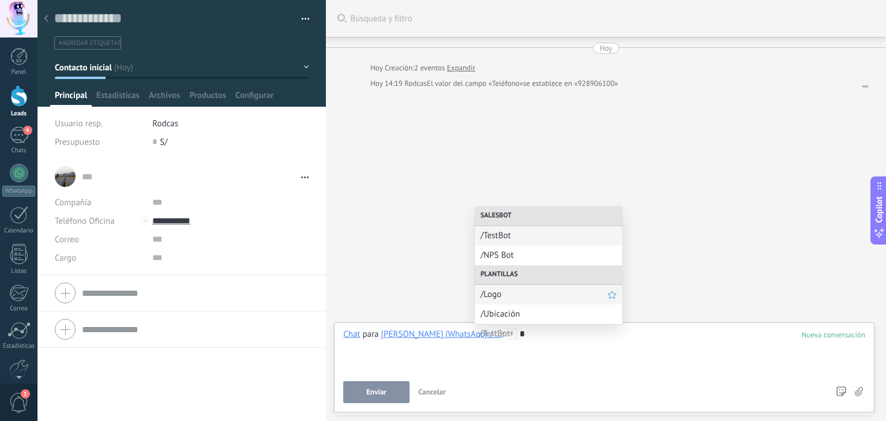
click at [479, 293] on div "/Logo" at bounding box center [549, 295] width 148 height 20
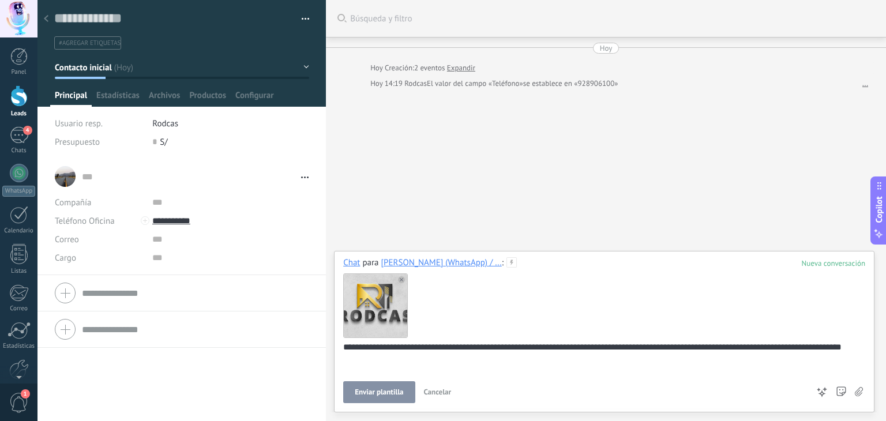
click at [379, 393] on span "Enviar plantilla" at bounding box center [379, 392] width 48 height 8
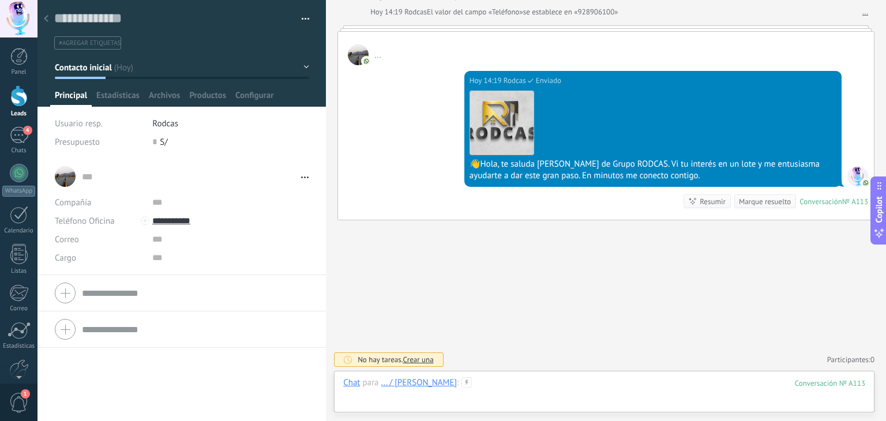
click at [466, 381] on div at bounding box center [604, 394] width 522 height 35
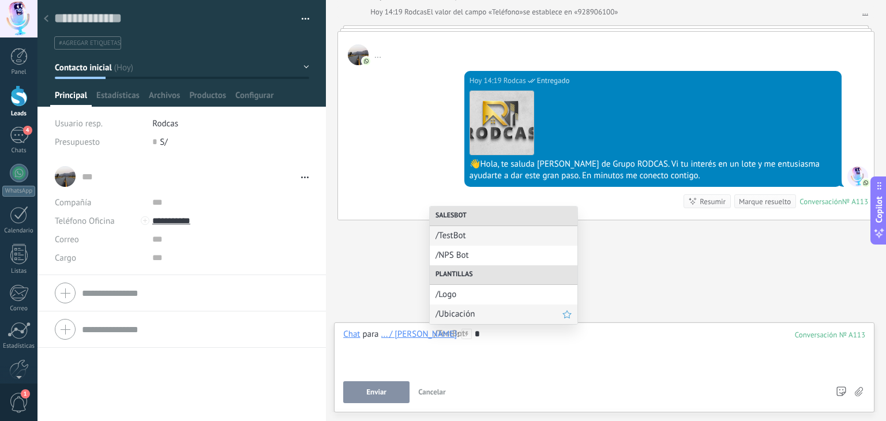
click at [468, 317] on span "/Ubicación" at bounding box center [498, 313] width 127 height 11
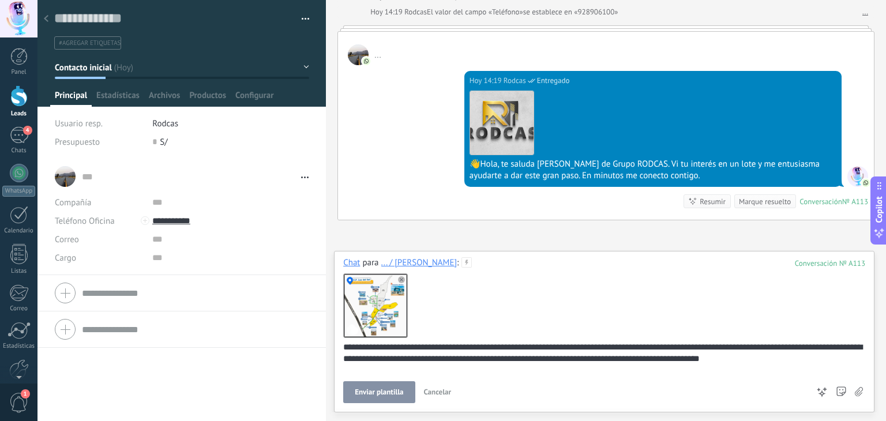
click at [392, 392] on span "Enviar plantilla" at bounding box center [379, 392] width 48 height 8
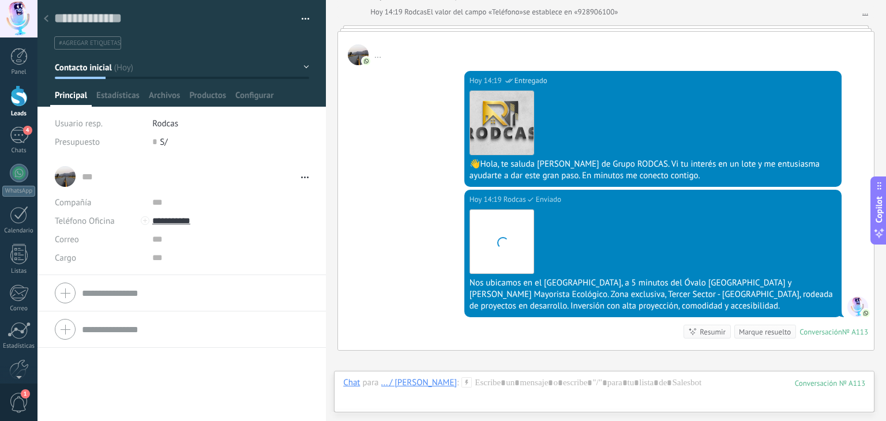
scroll to position [201, 0]
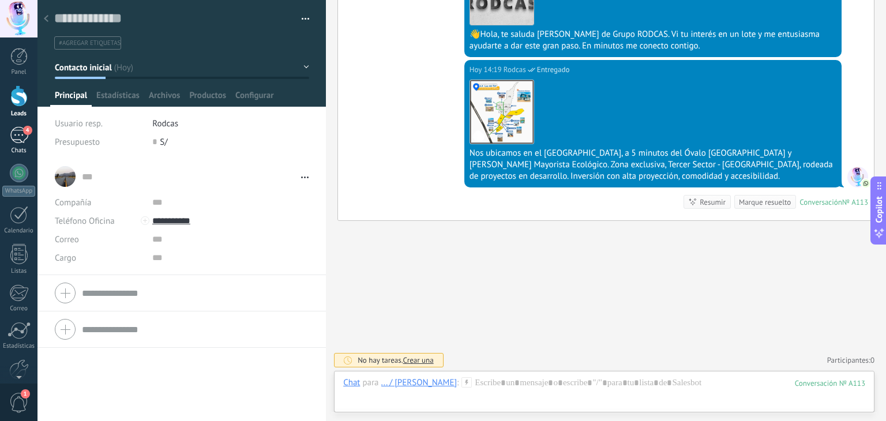
click at [18, 139] on div "4" at bounding box center [19, 135] width 18 height 17
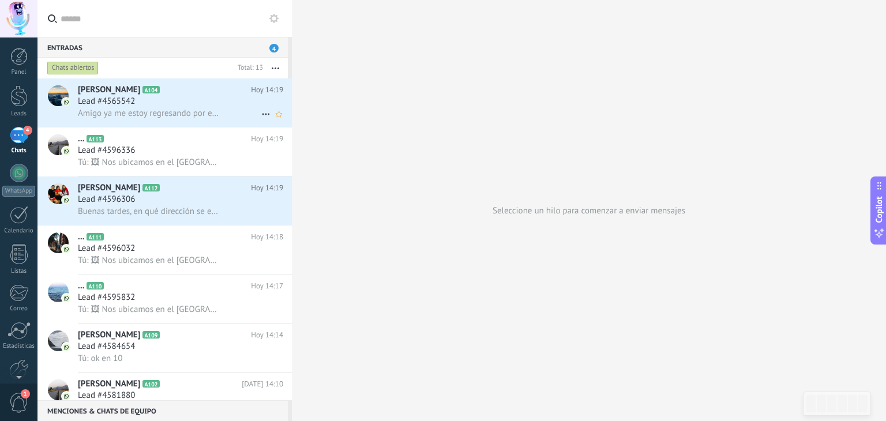
click at [173, 110] on span "Amigo ya me estoy regresando por empezó a llover" at bounding box center [149, 113] width 142 height 11
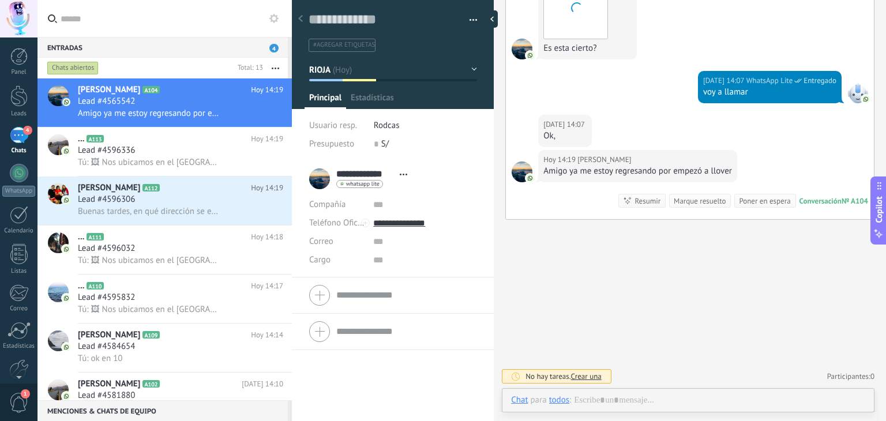
scroll to position [17, 0]
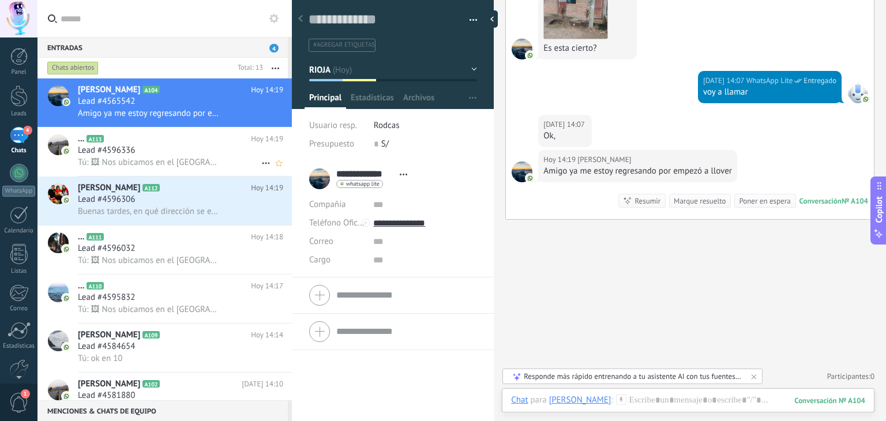
click at [173, 157] on div "Tú: 🖼 Nos ubicamos en el [GEOGRAPHIC_DATA], a 5 minutos del Óvalo El Milagro y …" at bounding box center [180, 162] width 205 height 12
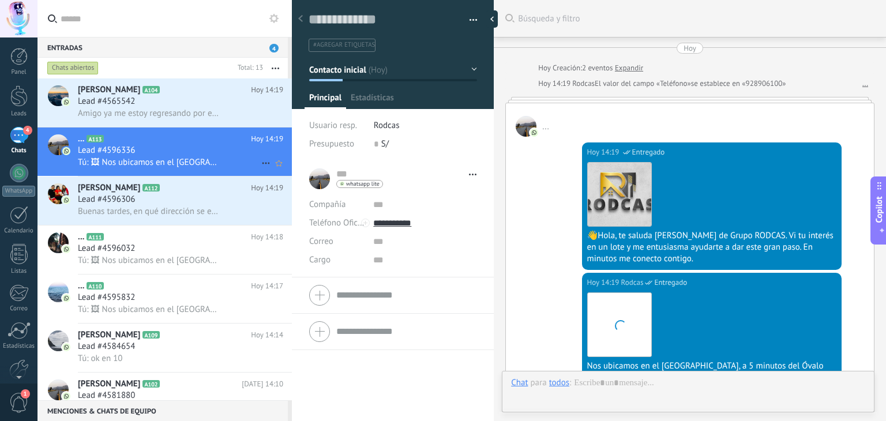
scroll to position [235, 0]
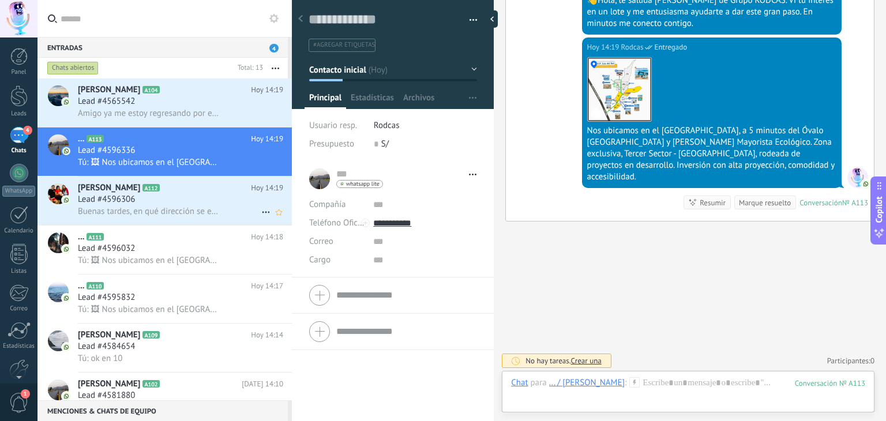
click at [150, 199] on div "Lead #4596306" at bounding box center [180, 200] width 205 height 12
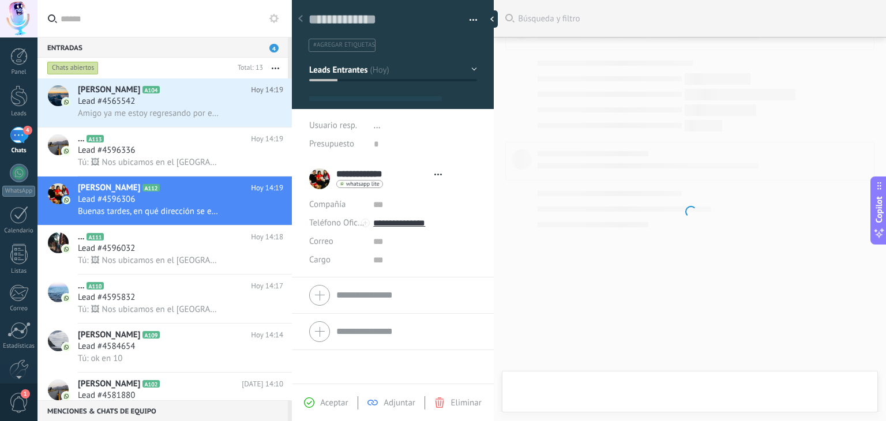
type textarea "**********"
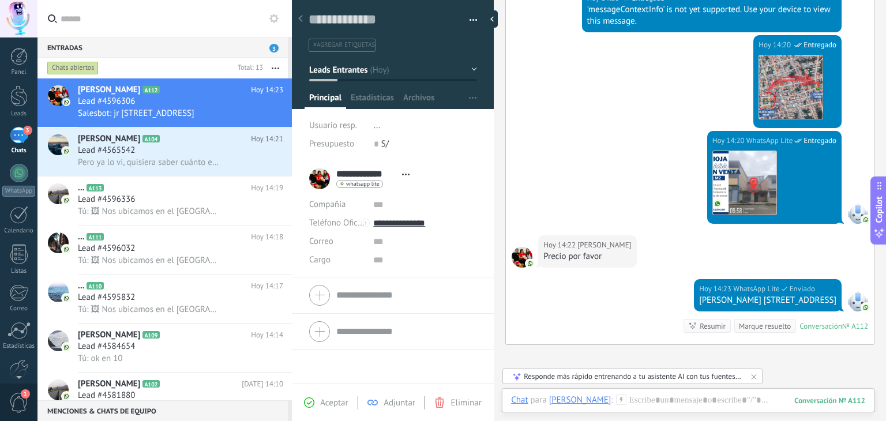
scroll to position [351, 0]
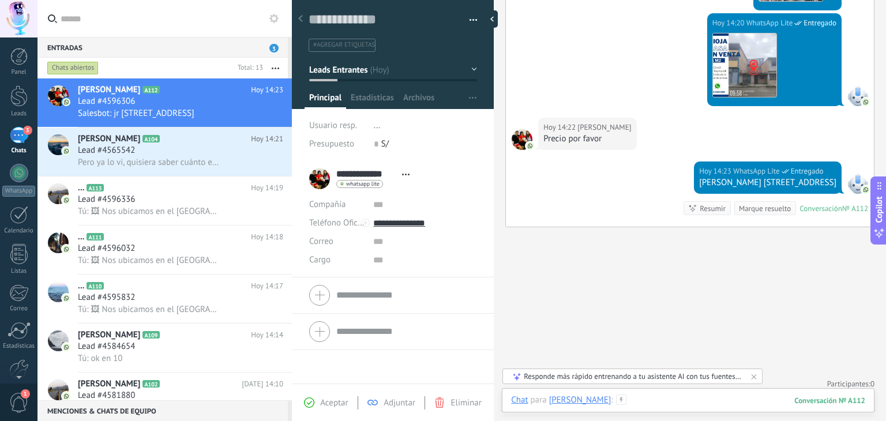
click at [641, 397] on div at bounding box center [688, 411] width 354 height 35
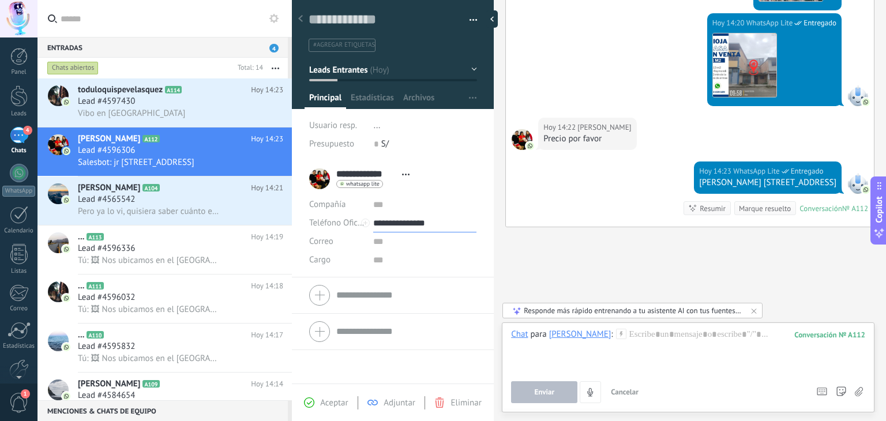
click at [423, 223] on input "**********" at bounding box center [424, 223] width 103 height 18
type input "**********"
click at [415, 257] on div "[PERSON_NAME] (WhatsApp)" at bounding box center [425, 263] width 102 height 20
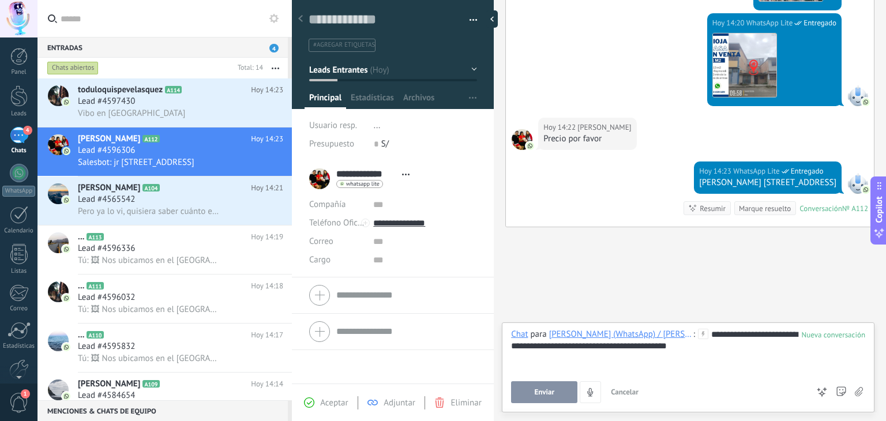
click at [540, 388] on span "Enviar" at bounding box center [544, 392] width 20 height 8
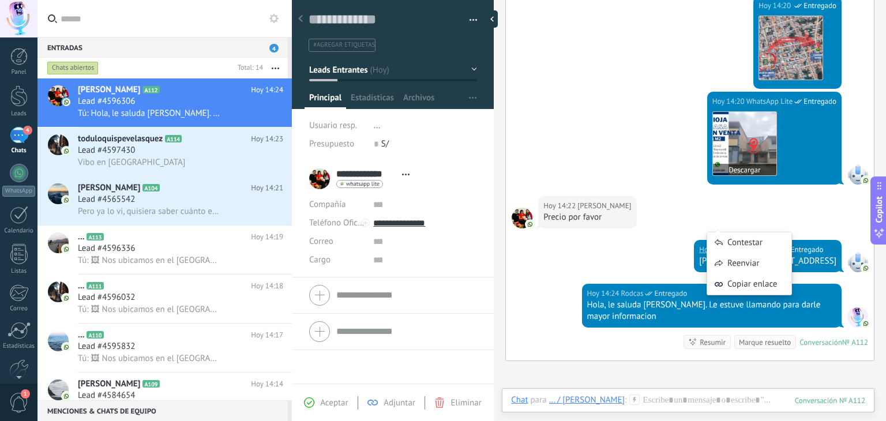
scroll to position [203, 0]
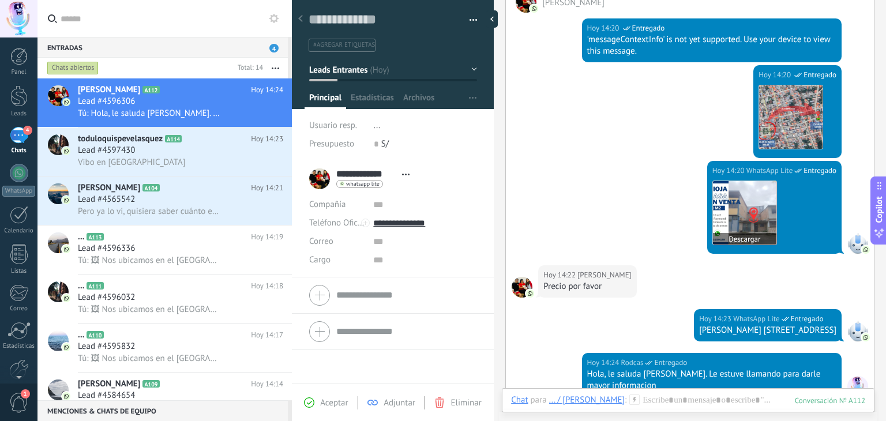
click at [749, 236] on img at bounding box center [744, 212] width 63 height 63
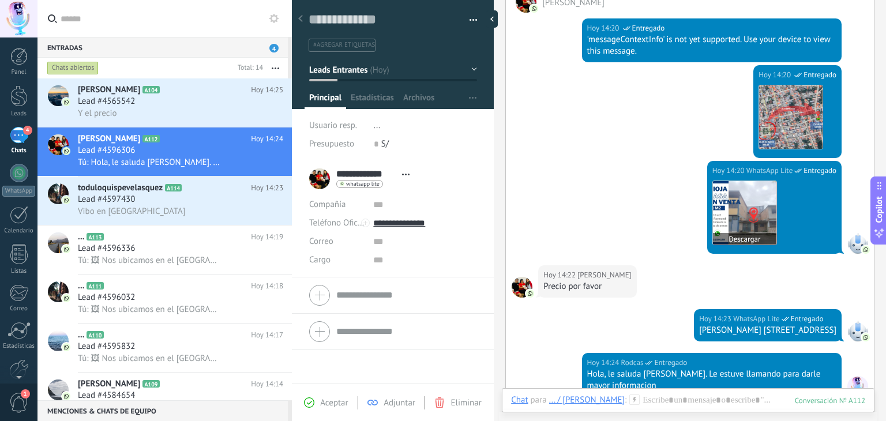
click at [746, 223] on img at bounding box center [744, 212] width 63 height 63
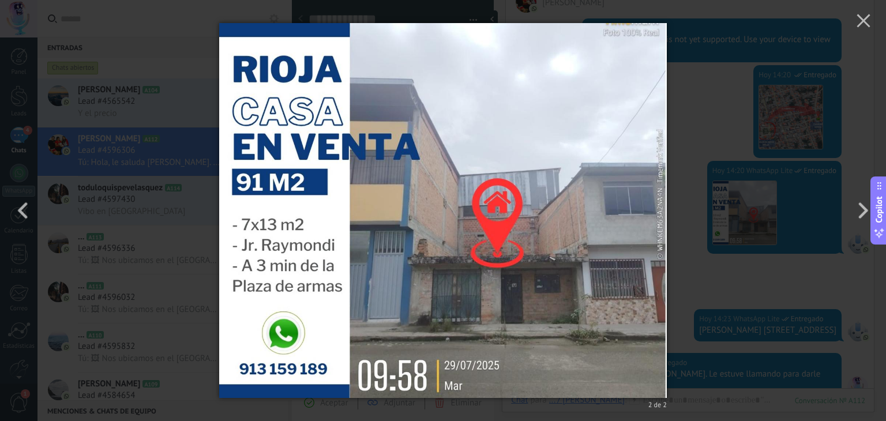
click at [686, 246] on div "2 de 2" at bounding box center [443, 210] width 886 height 421
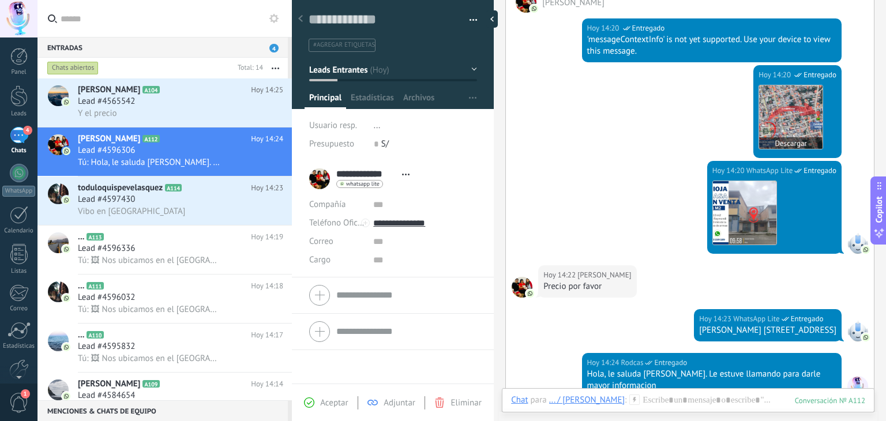
click at [782, 146] on img at bounding box center [790, 116] width 63 height 63
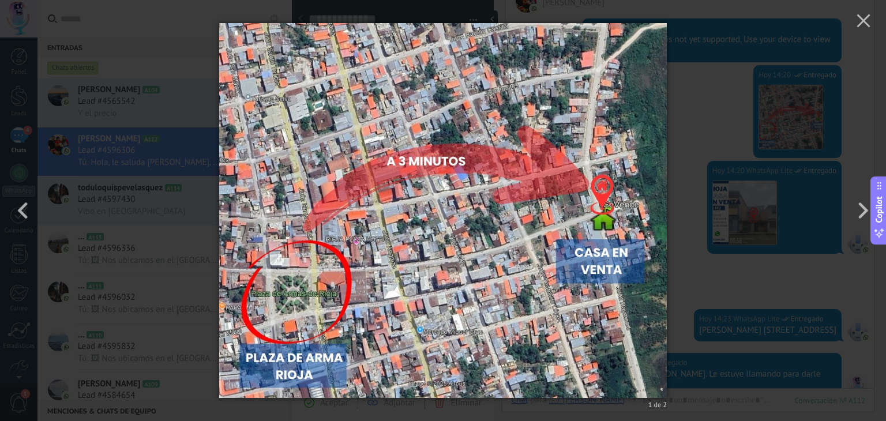
click at [634, 285] on img at bounding box center [442, 210] width 447 height 421
click at [653, 296] on img at bounding box center [442, 210] width 447 height 421
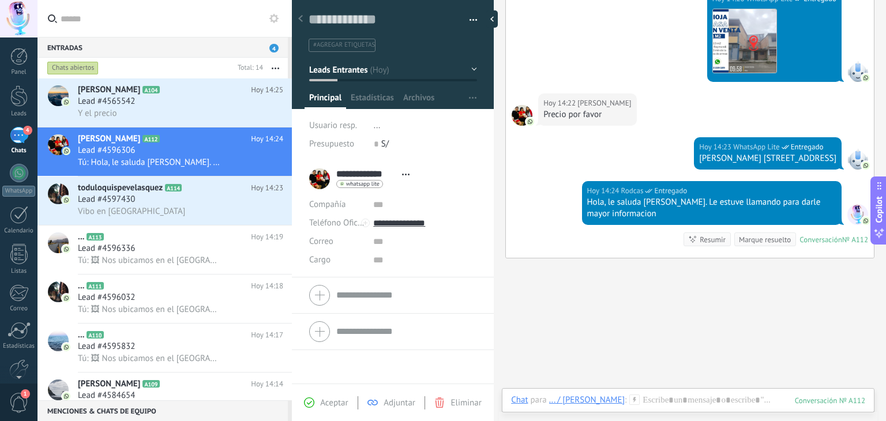
scroll to position [376, 0]
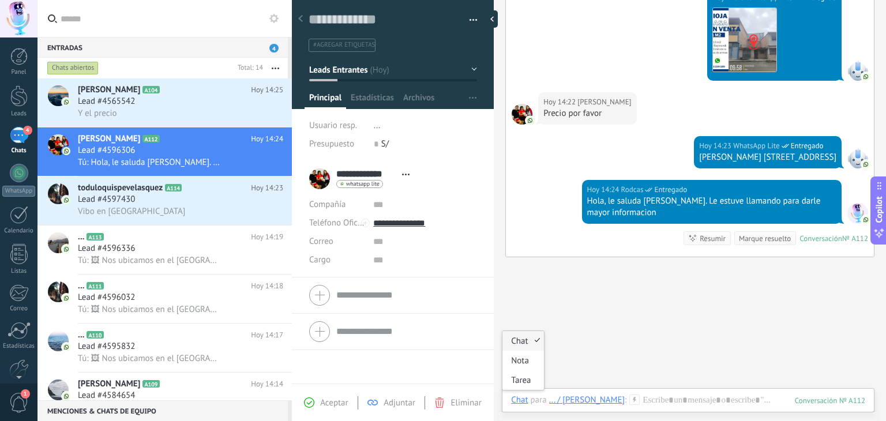
click at [516, 404] on div "Chat" at bounding box center [519, 399] width 17 height 10
click at [522, 361] on div "Nota" at bounding box center [522, 361] width 41 height 20
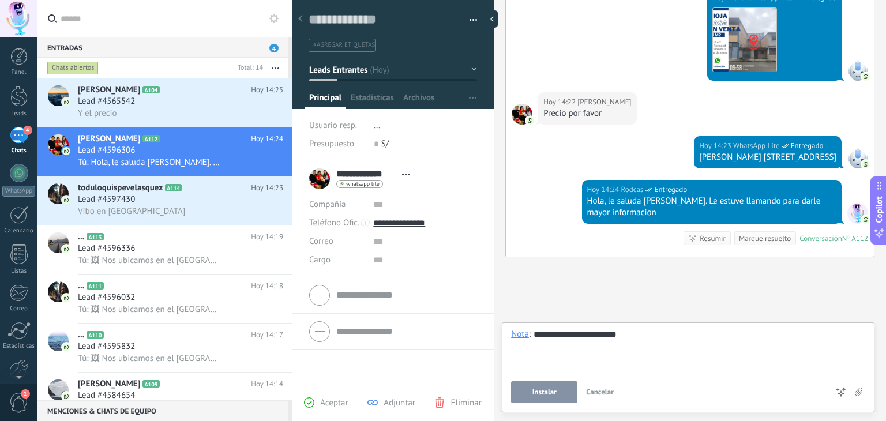
click at [556, 394] on span "Instalar" at bounding box center [544, 392] width 24 height 8
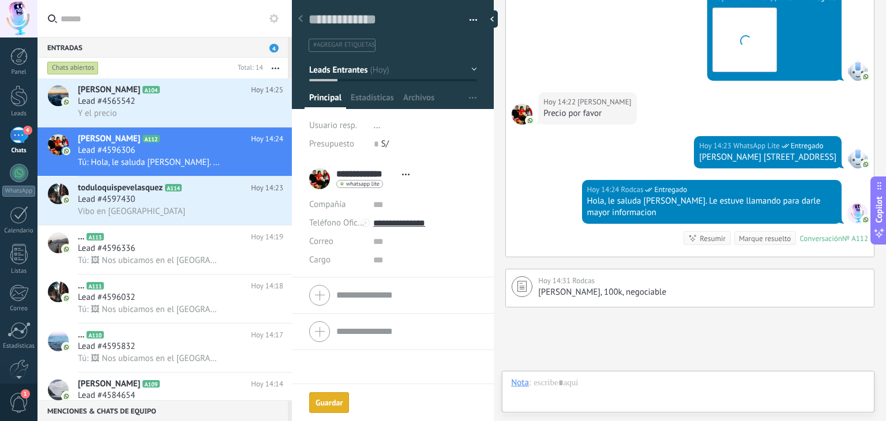
scroll to position [483, 0]
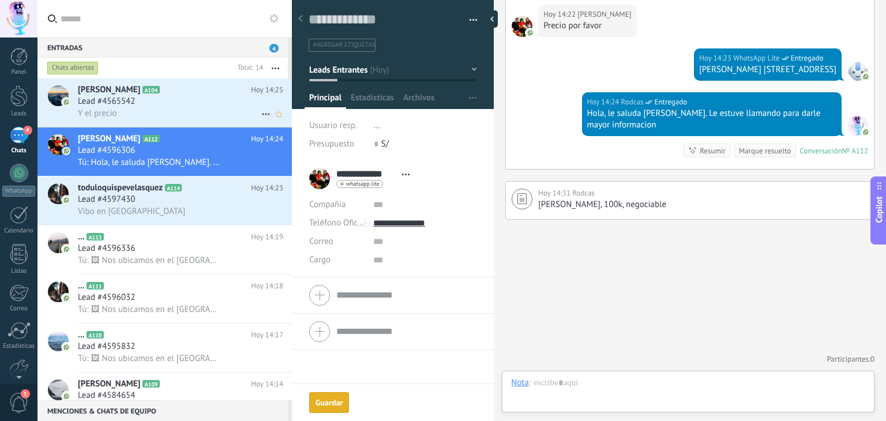
click at [174, 109] on div "Y el precio" at bounding box center [180, 113] width 205 height 12
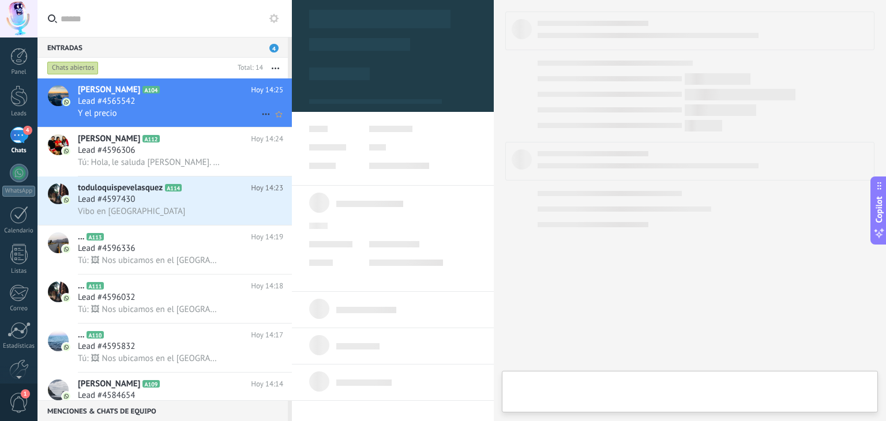
type textarea "**********"
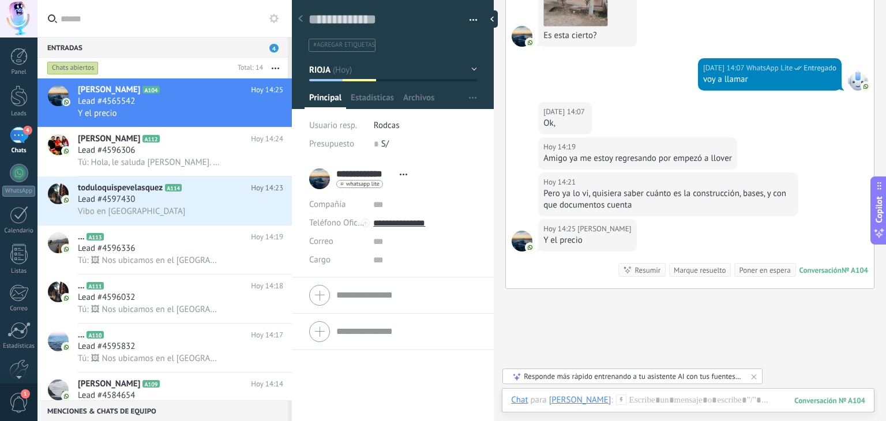
scroll to position [608, 0]
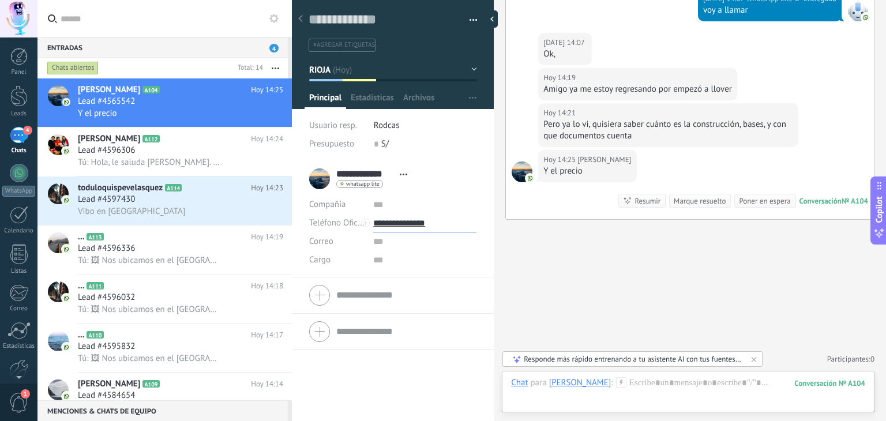
click at [418, 224] on input "**********" at bounding box center [424, 223] width 103 height 18
type input "**********"
drag, startPoint x: 409, startPoint y: 264, endPoint x: 424, endPoint y: 268, distance: 15.0
click at [409, 264] on div "[PERSON_NAME] (WhatsApp)" at bounding box center [425, 263] width 102 height 20
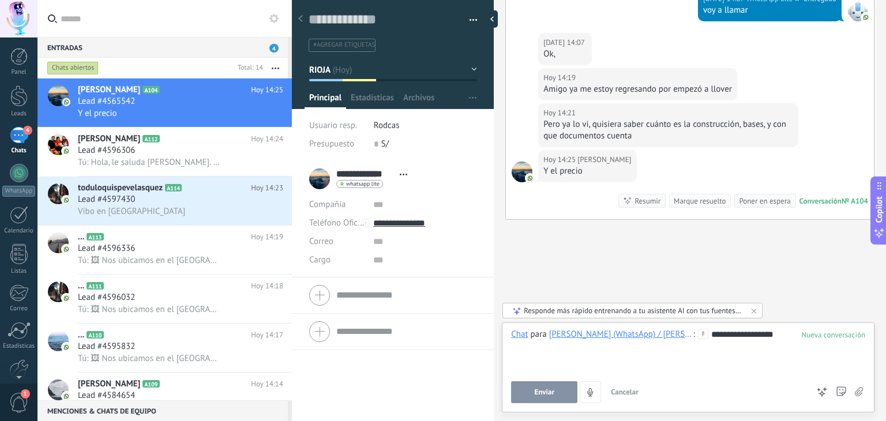
click at [555, 389] on button "Enviar" at bounding box center [544, 392] width 66 height 22
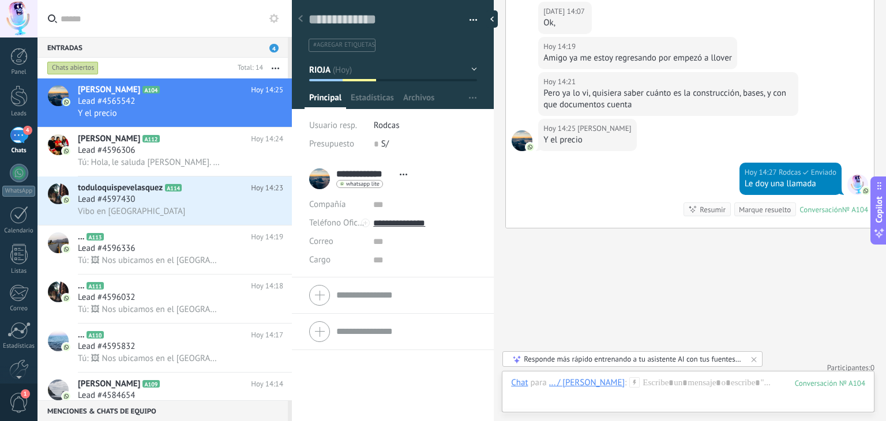
scroll to position [648, 0]
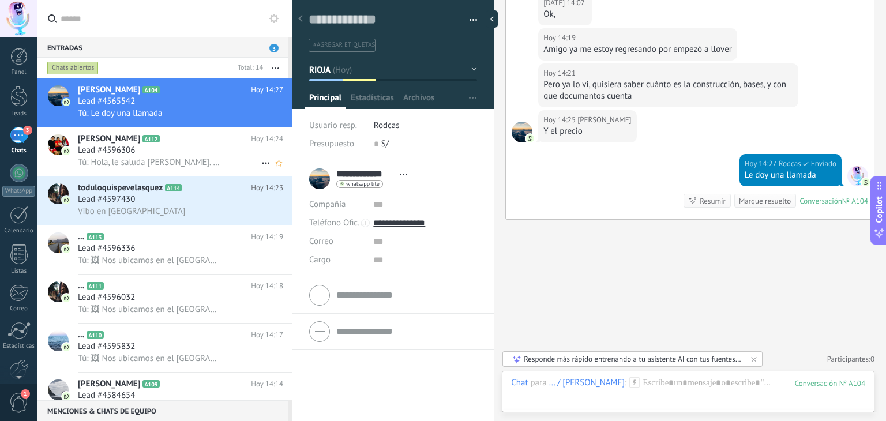
click at [202, 166] on span "Tú: Hola, le saluda [PERSON_NAME]. Le estuve llamando para darle mayor informac…" at bounding box center [149, 162] width 142 height 11
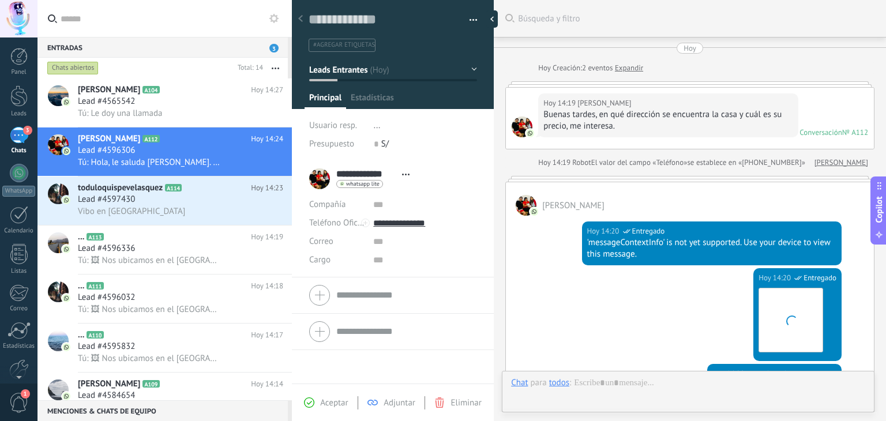
scroll to position [483, 0]
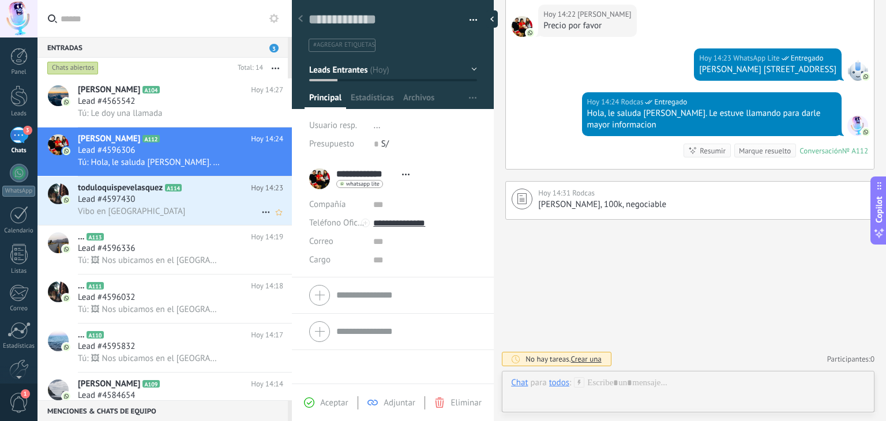
click at [201, 205] on div "Lead #4597430" at bounding box center [180, 200] width 205 height 12
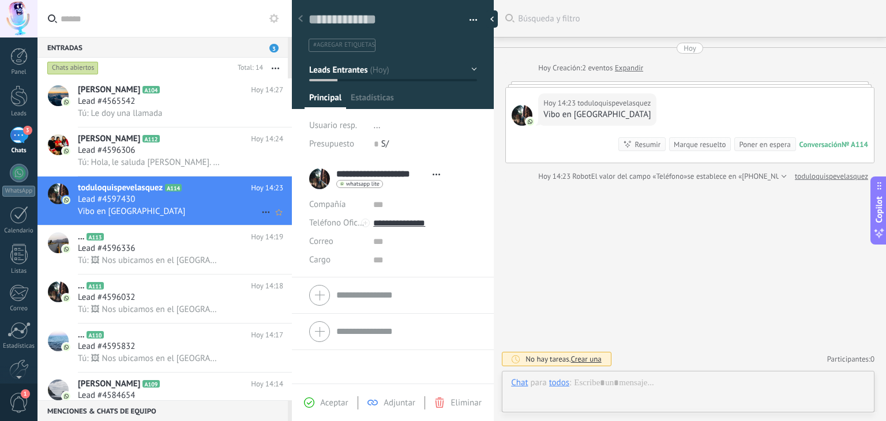
scroll to position [17, 0]
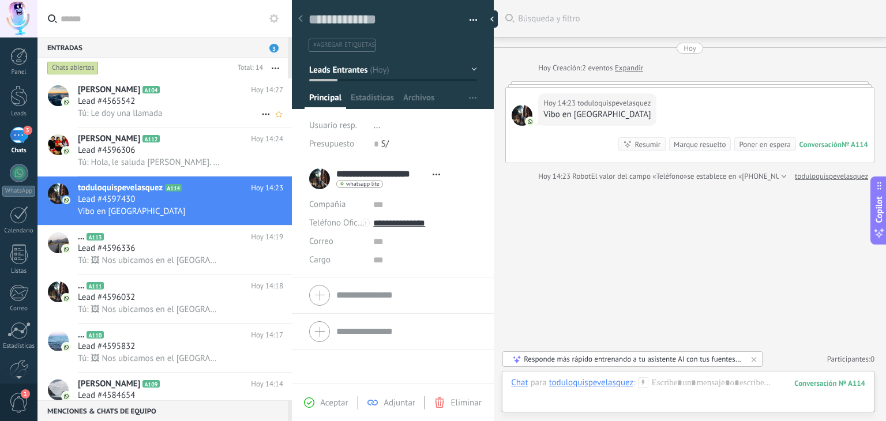
click at [164, 101] on div "Lead #4565542" at bounding box center [180, 102] width 205 height 12
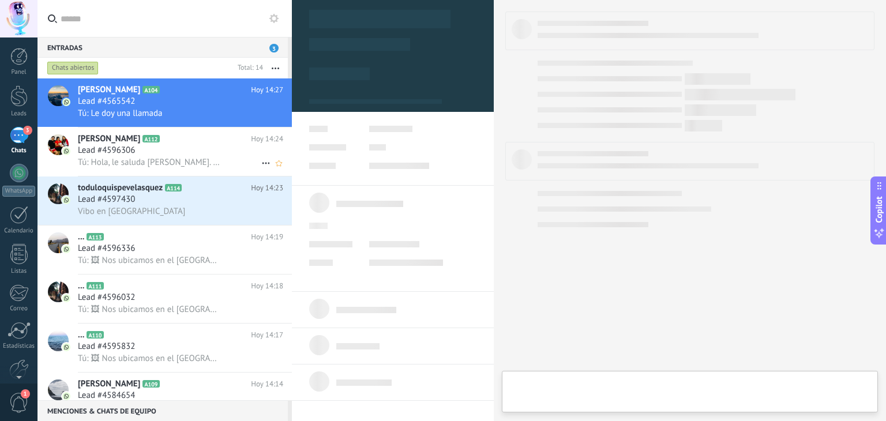
type textarea "**********"
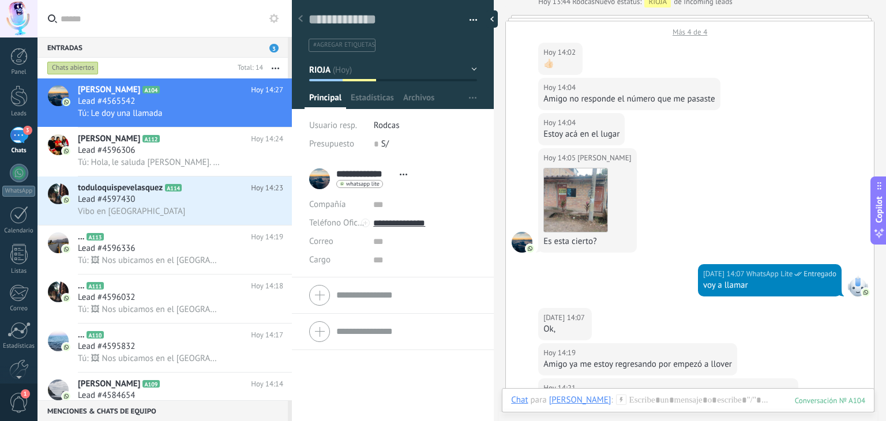
scroll to position [200, 0]
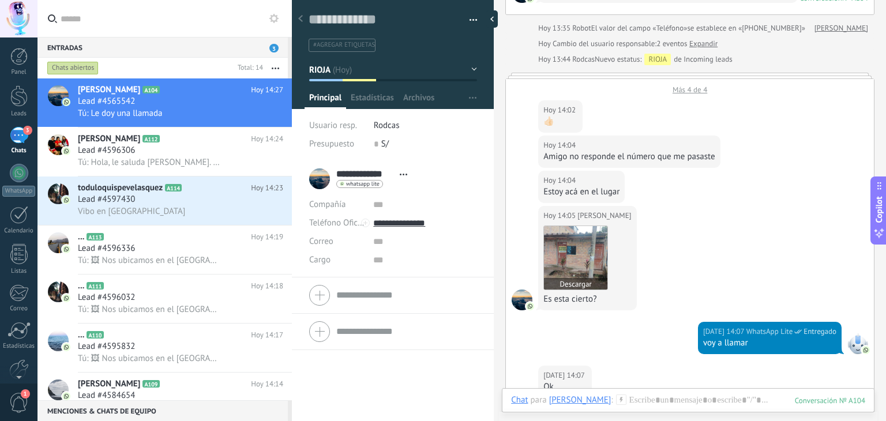
click at [588, 289] on img at bounding box center [575, 257] width 63 height 63
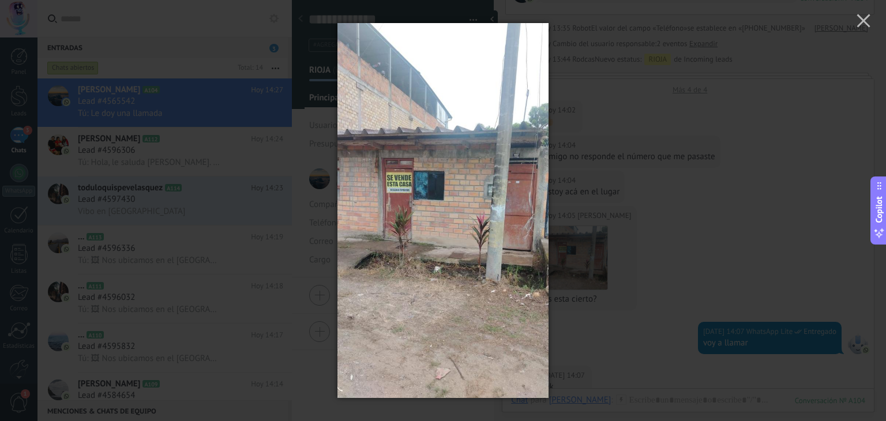
click at [458, 246] on img at bounding box center [442, 210] width 211 height 421
click at [367, 193] on img at bounding box center [442, 210] width 211 height 421
click at [376, 197] on img at bounding box center [442, 210] width 211 height 421
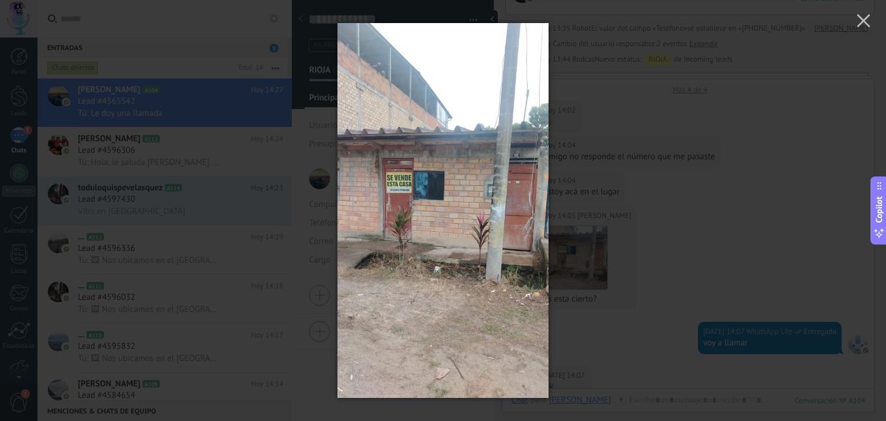
click at [382, 194] on img at bounding box center [442, 210] width 211 height 421
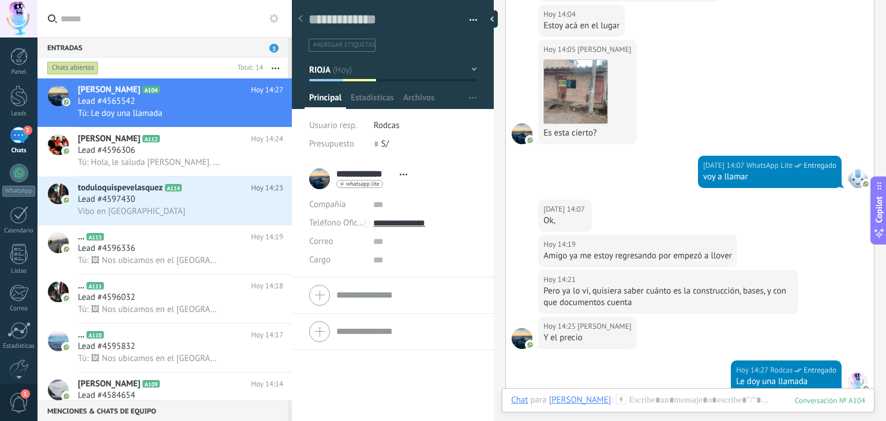
scroll to position [346, 0]
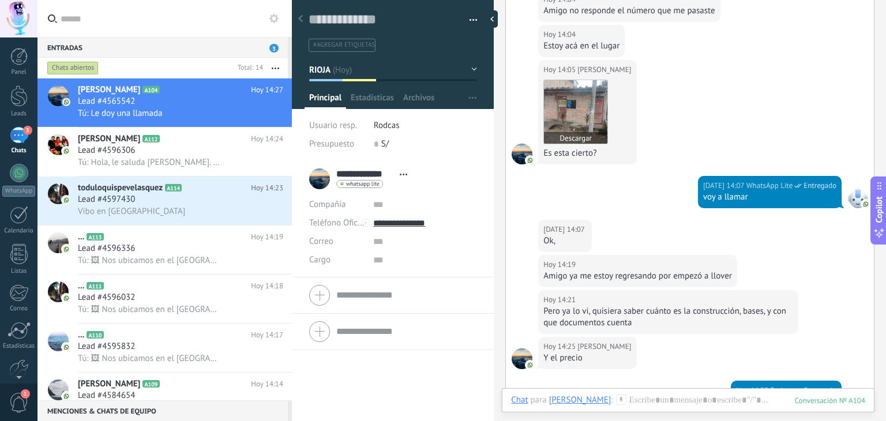
click at [590, 144] on img at bounding box center [575, 111] width 63 height 63
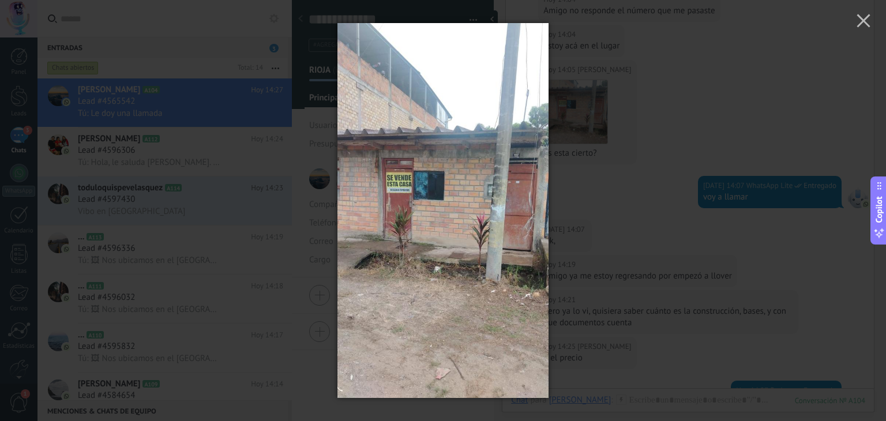
click at [588, 251] on div at bounding box center [443, 210] width 886 height 421
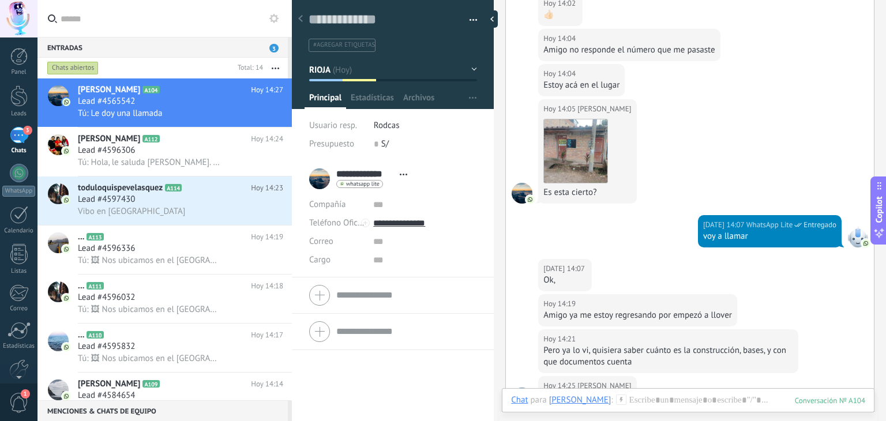
scroll to position [404, 0]
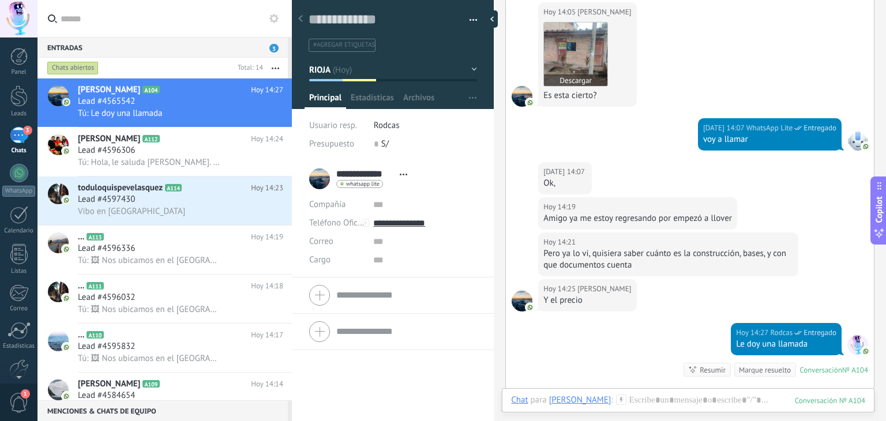
click at [578, 82] on img at bounding box center [575, 53] width 63 height 63
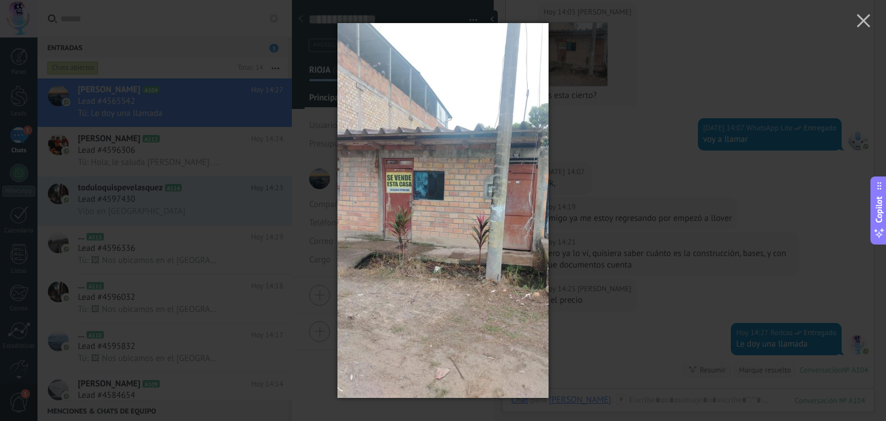
click at [434, 208] on img at bounding box center [442, 210] width 211 height 421
click at [396, 208] on img at bounding box center [442, 210] width 211 height 421
click at [379, 190] on img at bounding box center [442, 210] width 211 height 421
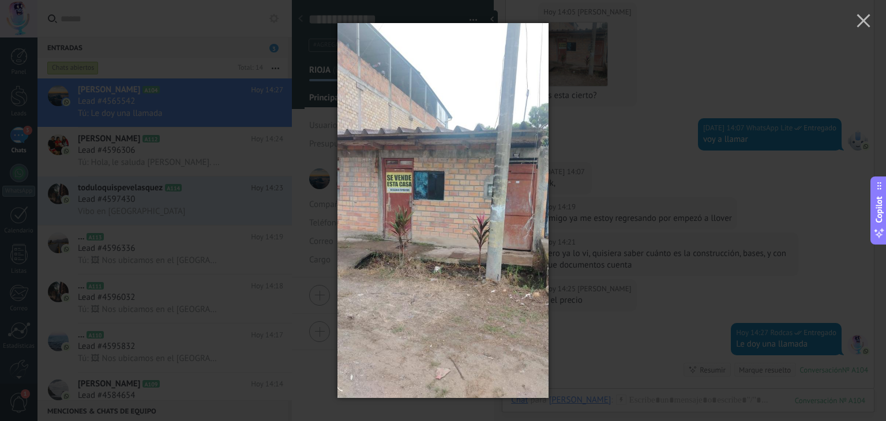
click at [413, 200] on img at bounding box center [442, 210] width 211 height 421
click at [384, 193] on img at bounding box center [442, 210] width 211 height 421
click at [374, 192] on img at bounding box center [442, 210] width 211 height 421
click at [429, 257] on img at bounding box center [442, 210] width 211 height 421
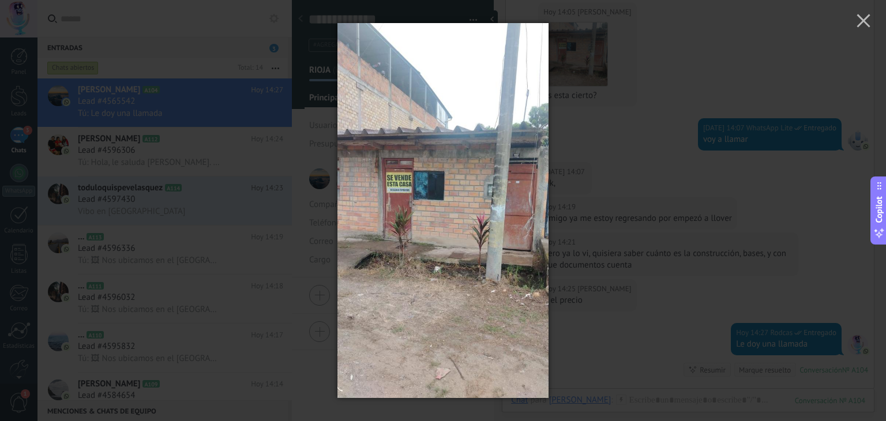
click at [429, 257] on img at bounding box center [442, 210] width 211 height 421
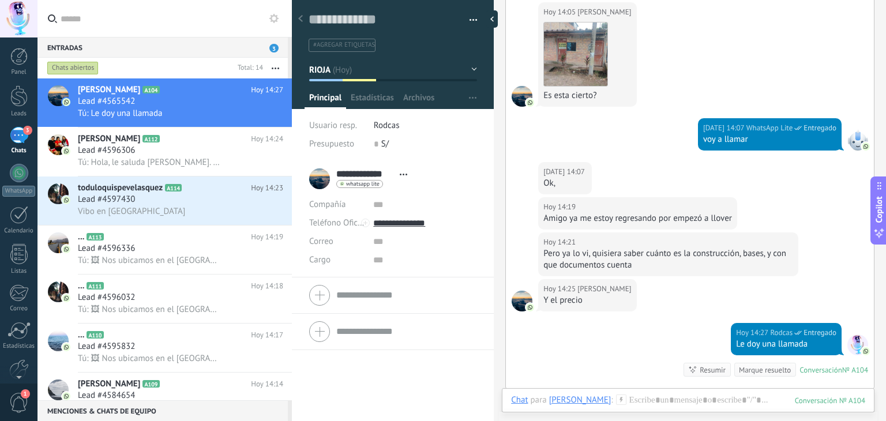
click at [787, 350] on div "Le doy una llamada" at bounding box center [786, 344] width 100 height 12
